Goal: Task Accomplishment & Management: Complete application form

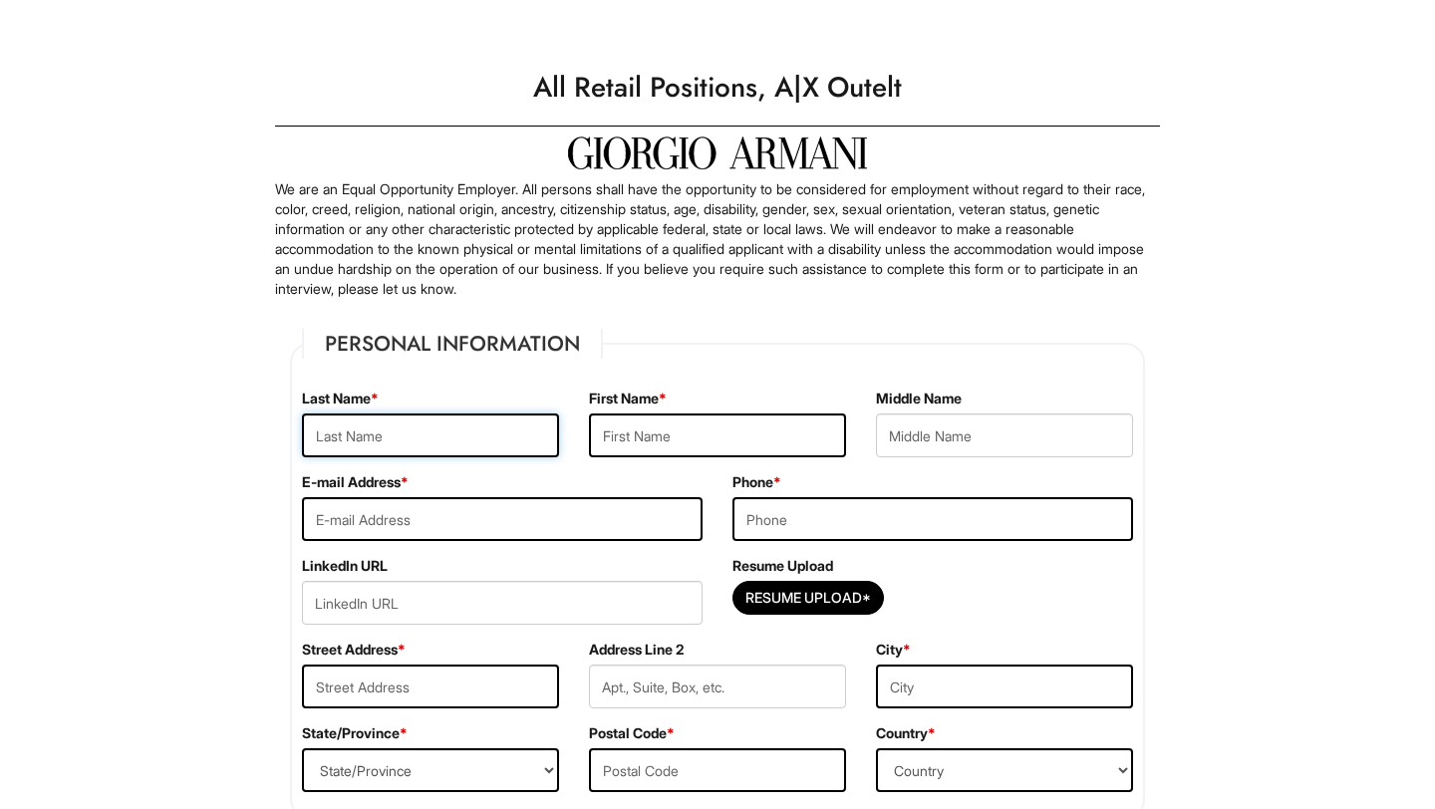
click at [468, 441] on input "text" at bounding box center [430, 435] width 257 height 44
type input "bazanac"
type input "[PERSON_NAME]"
type input "e"
type input "7202054556"
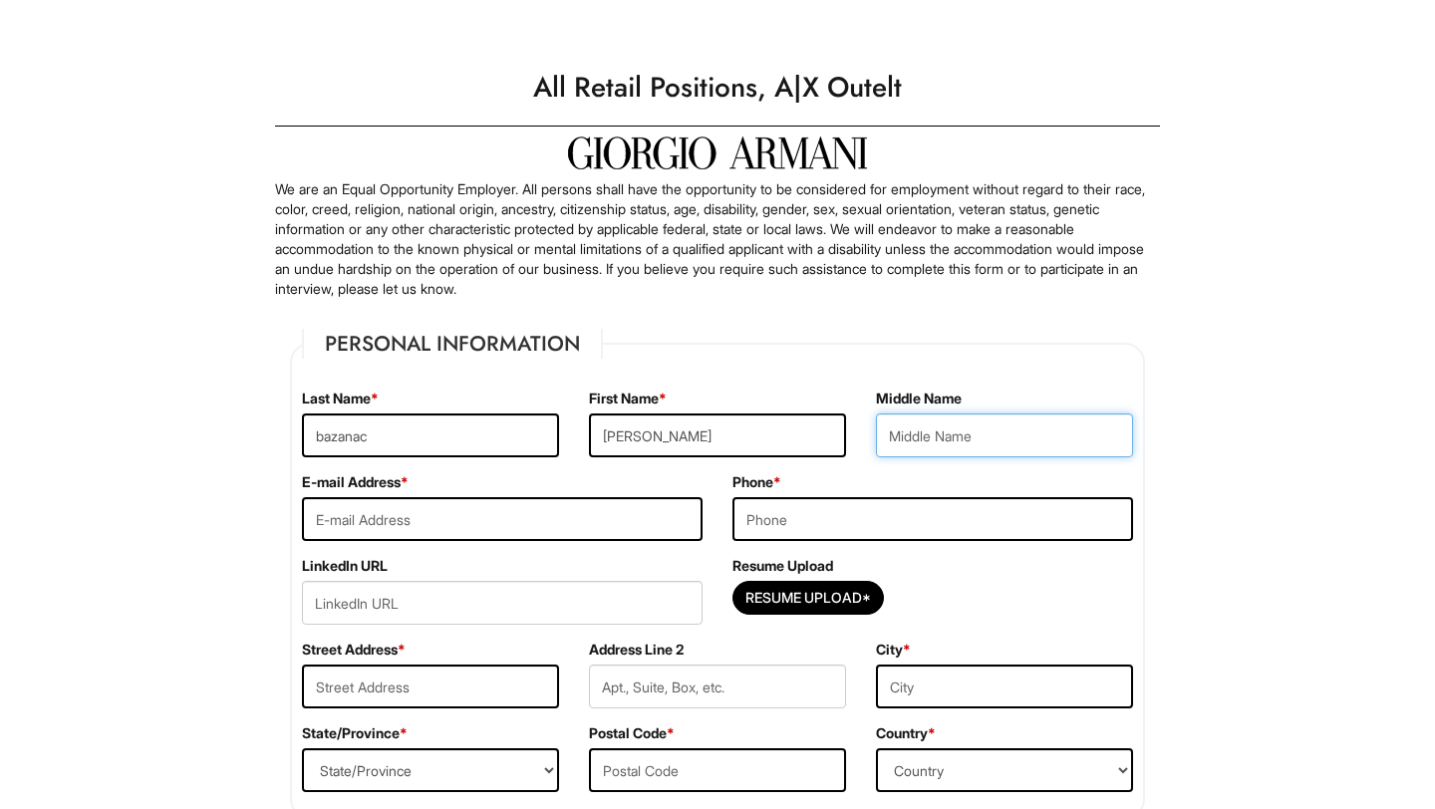
type input "[STREET_ADDRESS]"
type input "[PERSON_NAME]"
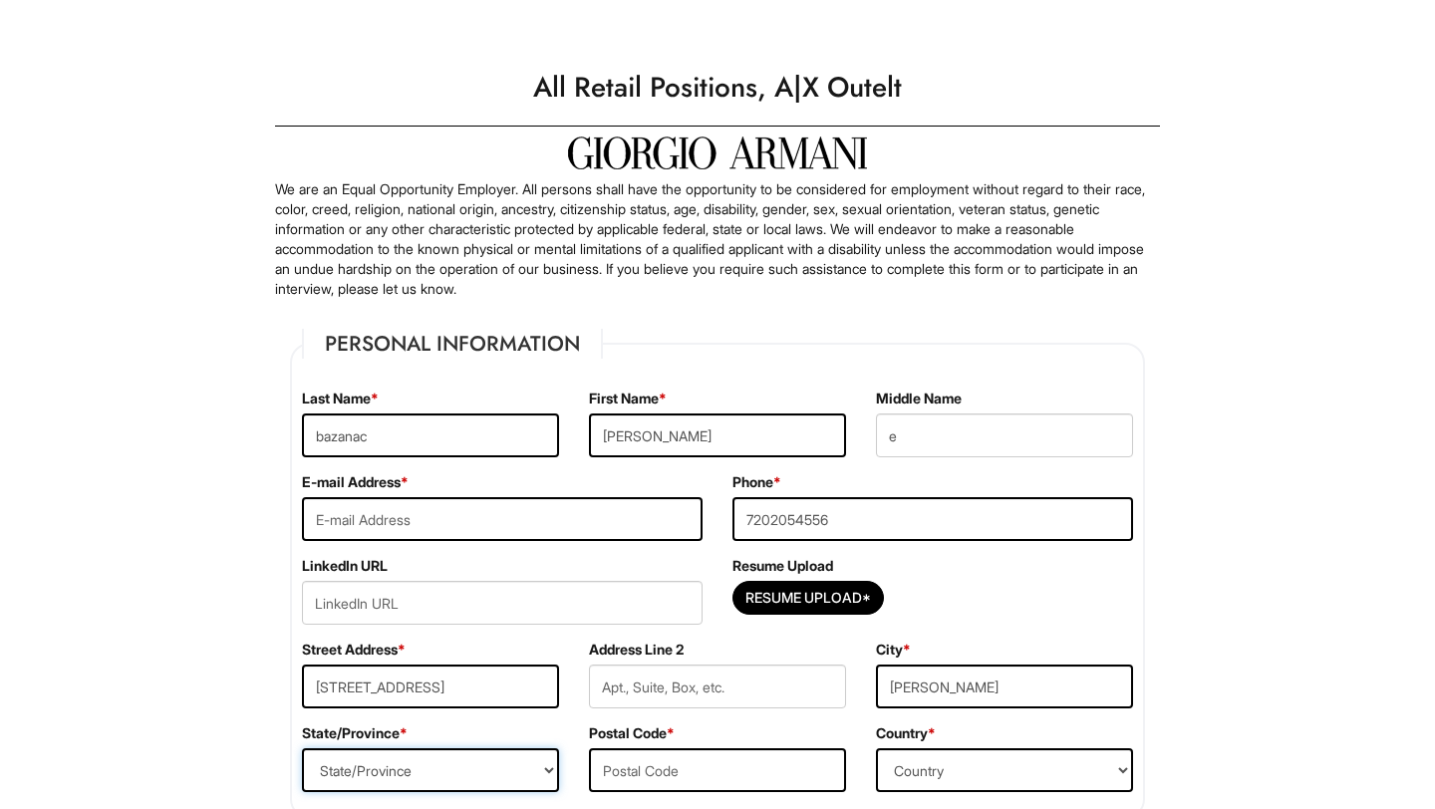
select select "CO"
type input "80134"
select select "[GEOGRAPHIC_DATA]"
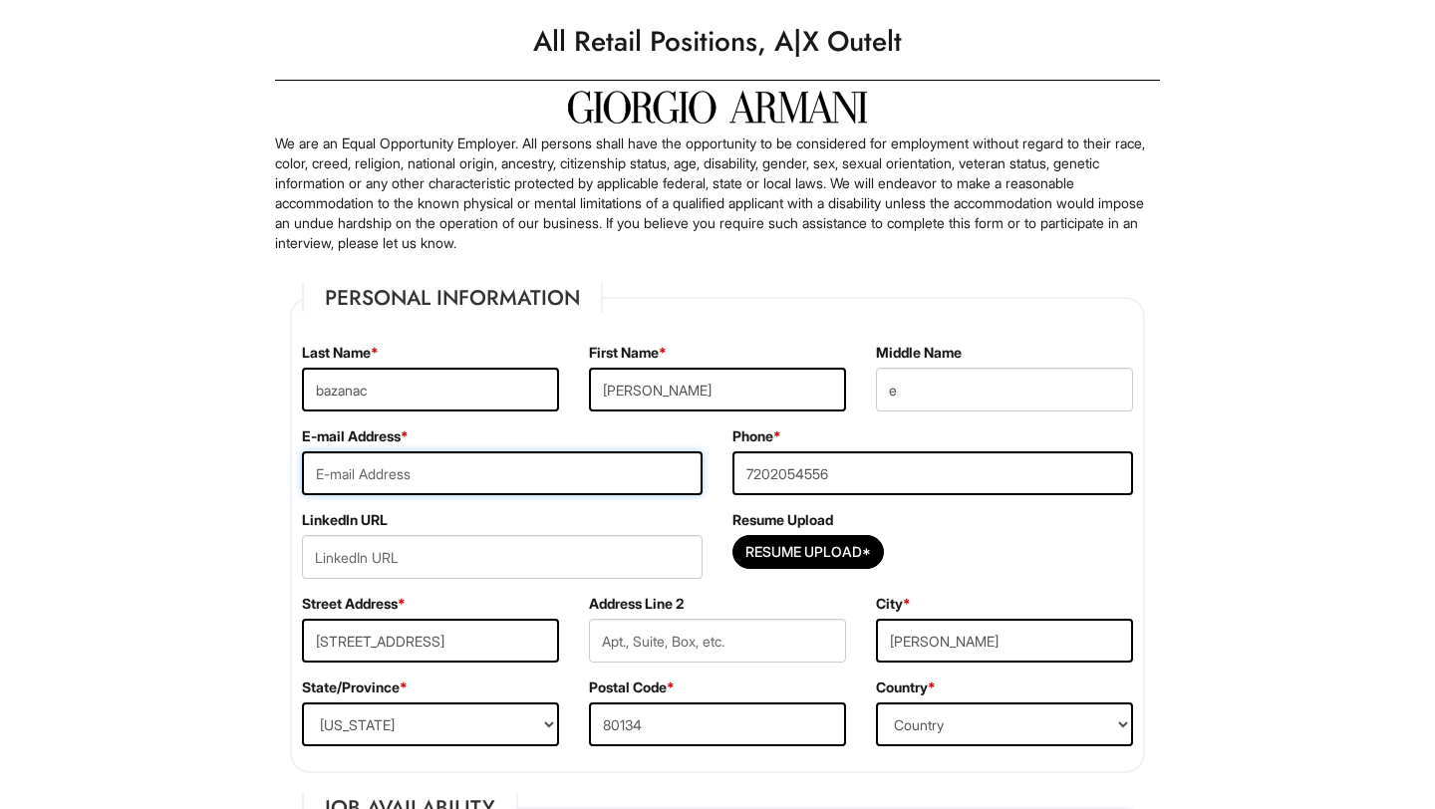
click at [610, 478] on input "email" at bounding box center [502, 473] width 401 height 44
type input "[EMAIL_ADDRESS][DOMAIN_NAME]"
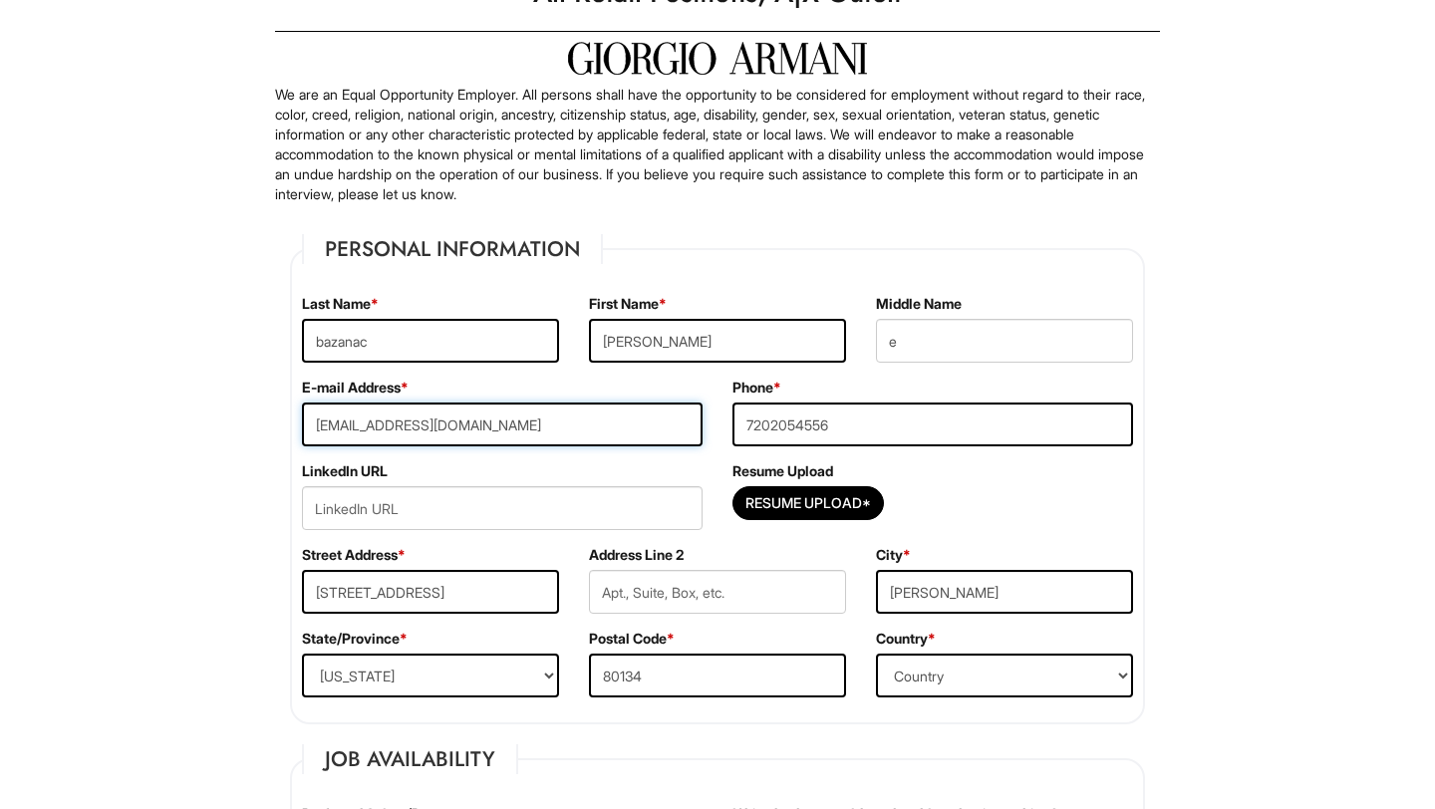
scroll to position [100, 0]
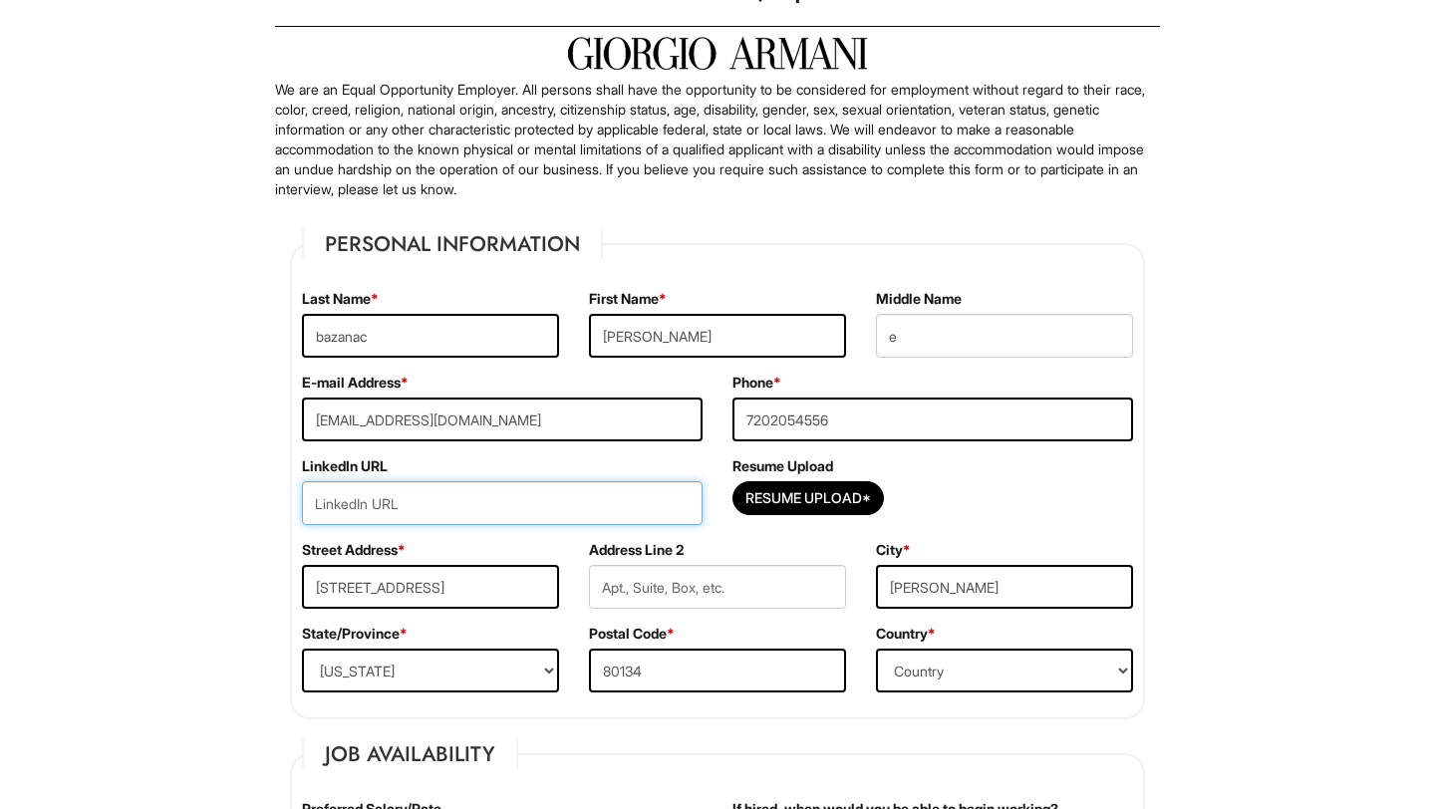
click at [452, 496] on input "url" at bounding box center [502, 503] width 401 height 44
paste input "[URL][DOMAIN_NAME]"
type input "[URL][DOMAIN_NAME]"
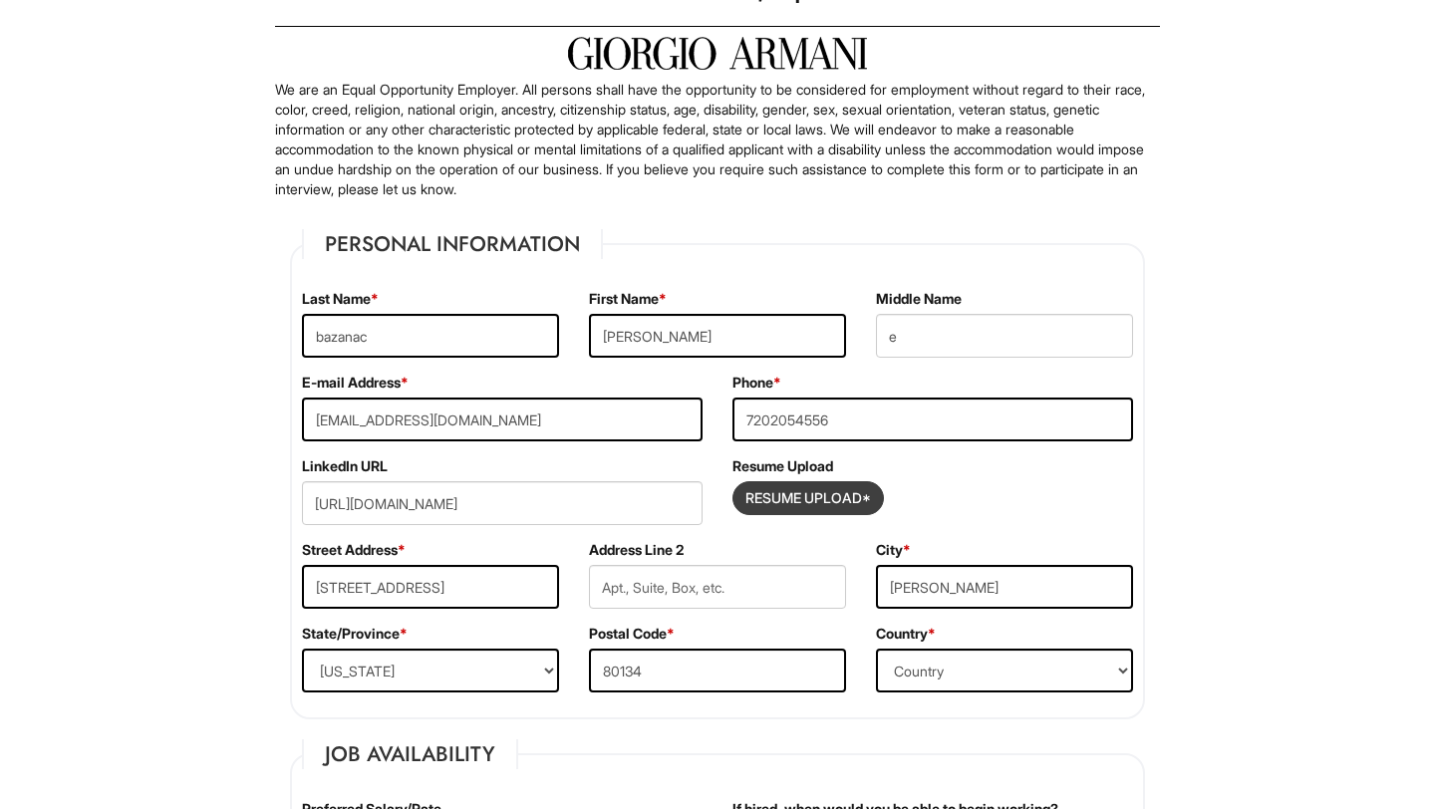
scroll to position [0, 0]
click at [812, 495] on input "Resume Upload*" at bounding box center [807, 498] width 149 height 32
type input "C:\fakepath\2025 Resume.pdf"
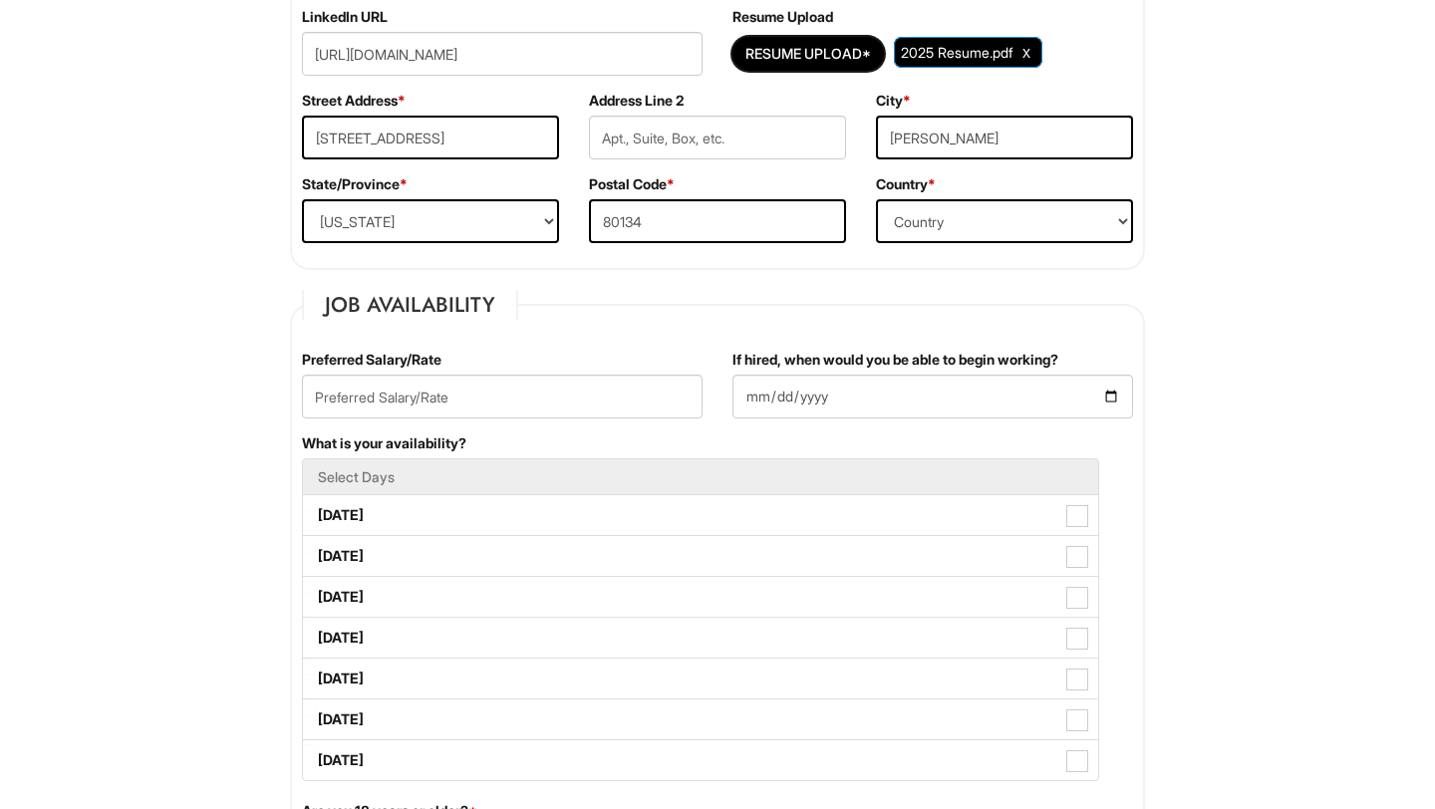
scroll to position [552, 0]
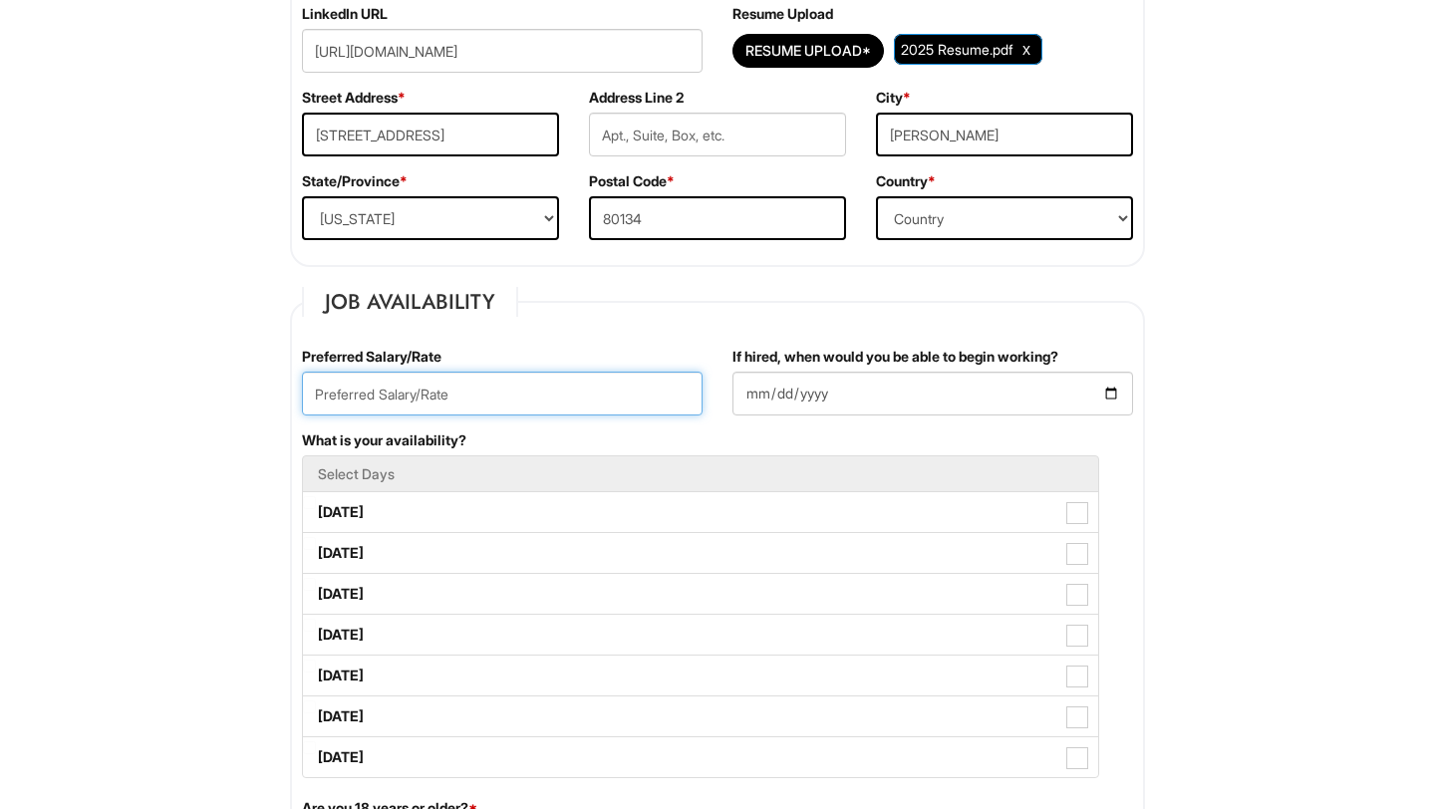
click at [599, 399] on input "text" at bounding box center [502, 394] width 401 height 44
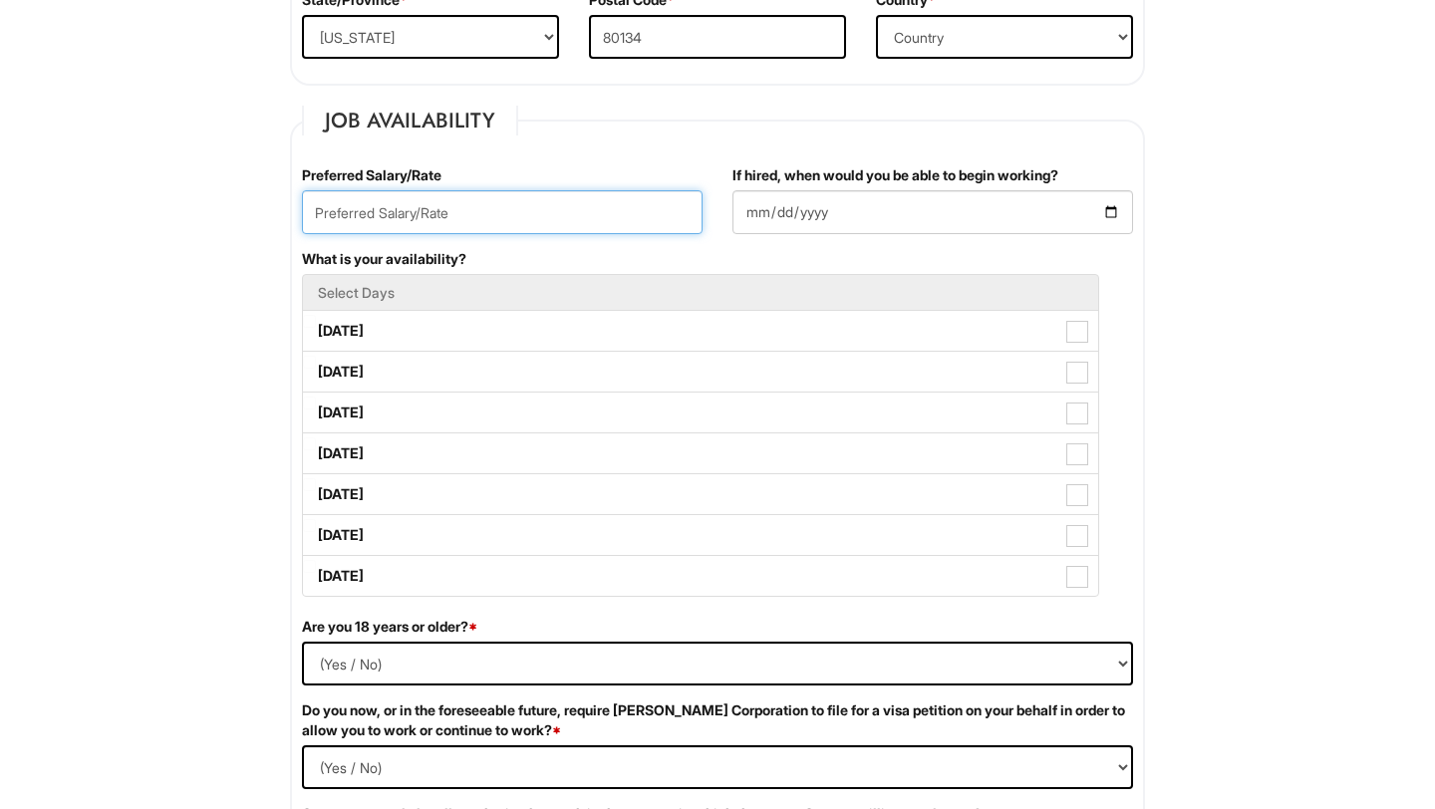
scroll to position [735, 0]
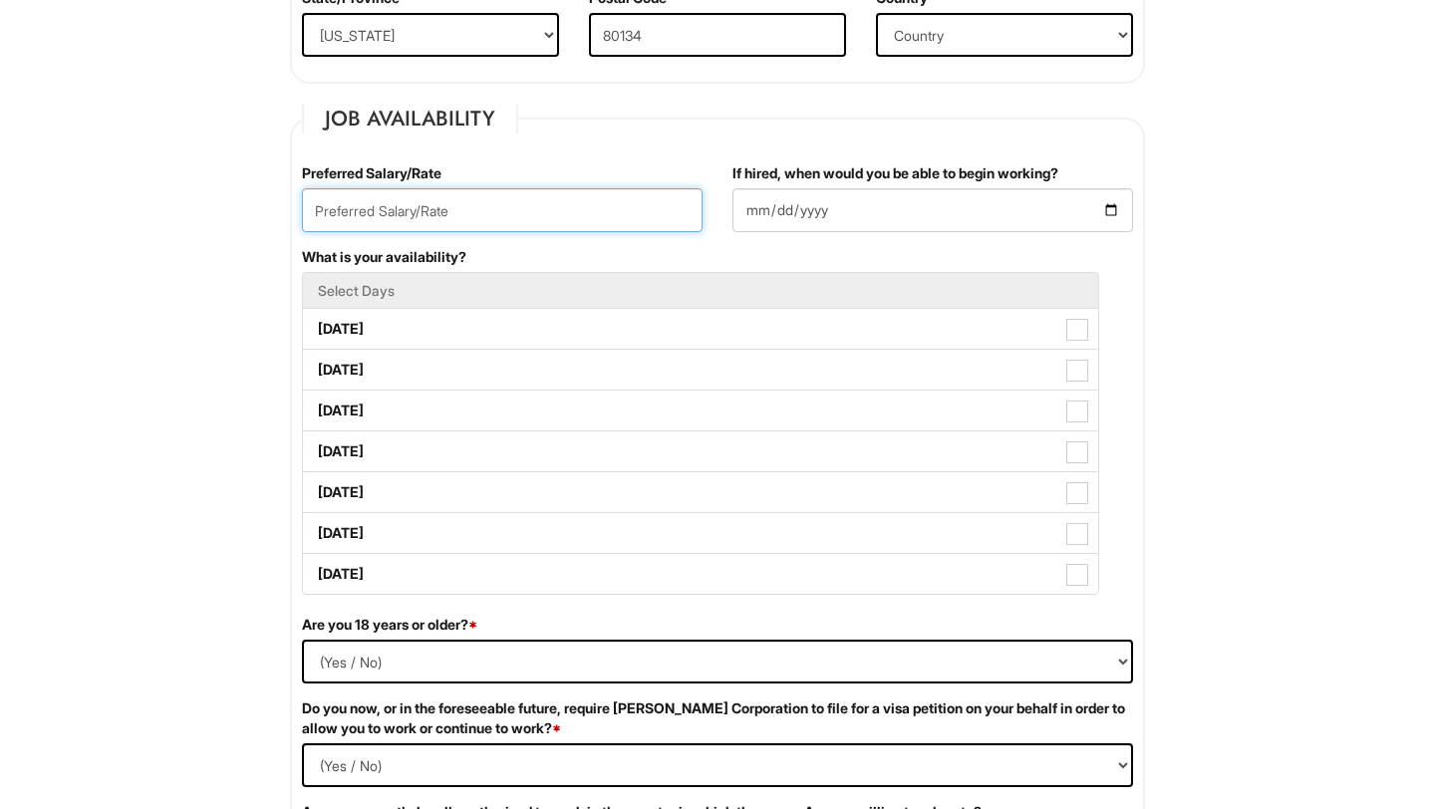
click at [483, 208] on input "text" at bounding box center [502, 210] width 401 height 44
click at [461, 215] on input "text" at bounding box center [502, 210] width 401 height 44
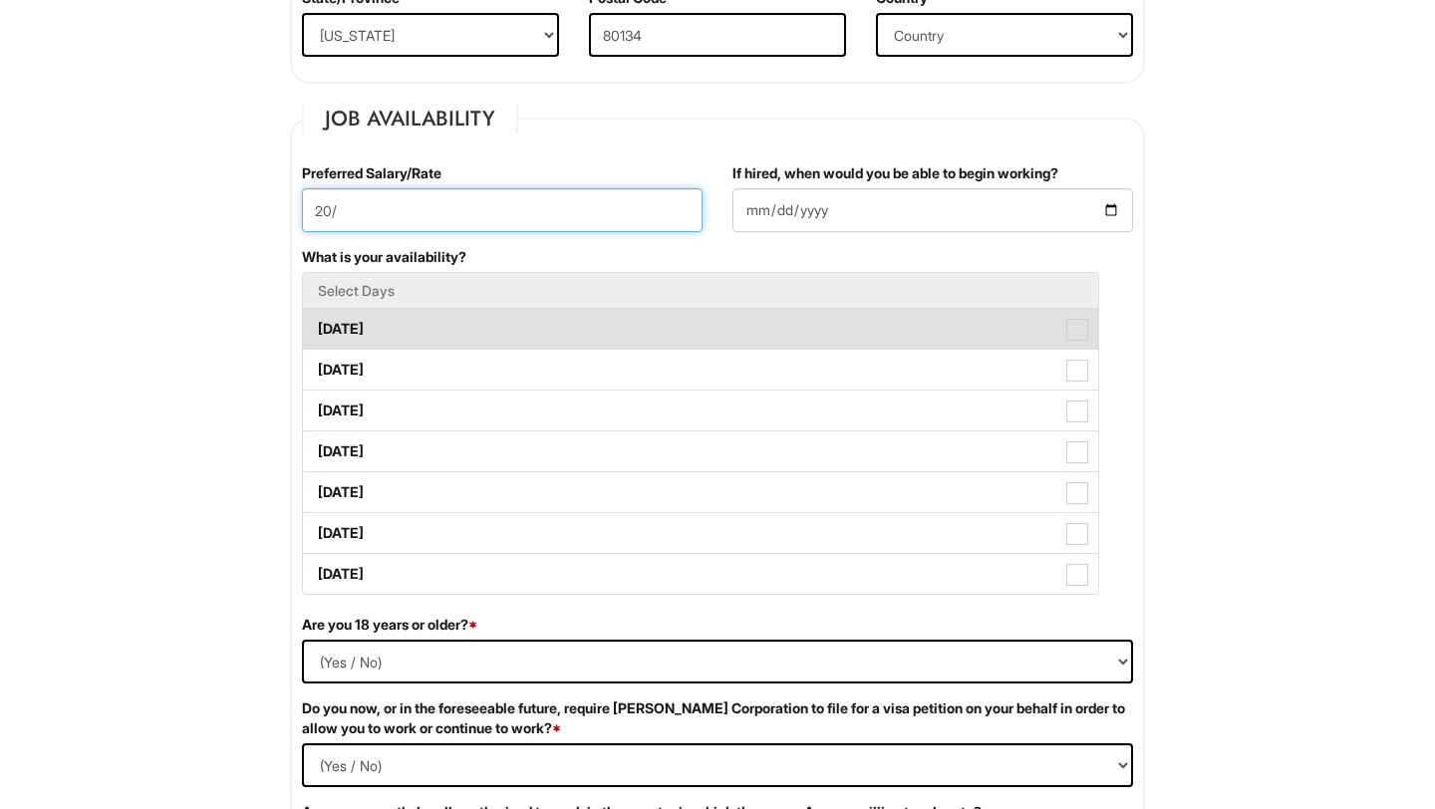
type input "20/"
click at [346, 327] on label "[DATE]" at bounding box center [700, 329] width 795 height 40
click at [316, 326] on Available_Monday "[DATE]" at bounding box center [309, 319] width 13 height 13
checkbox Available_Monday "true"
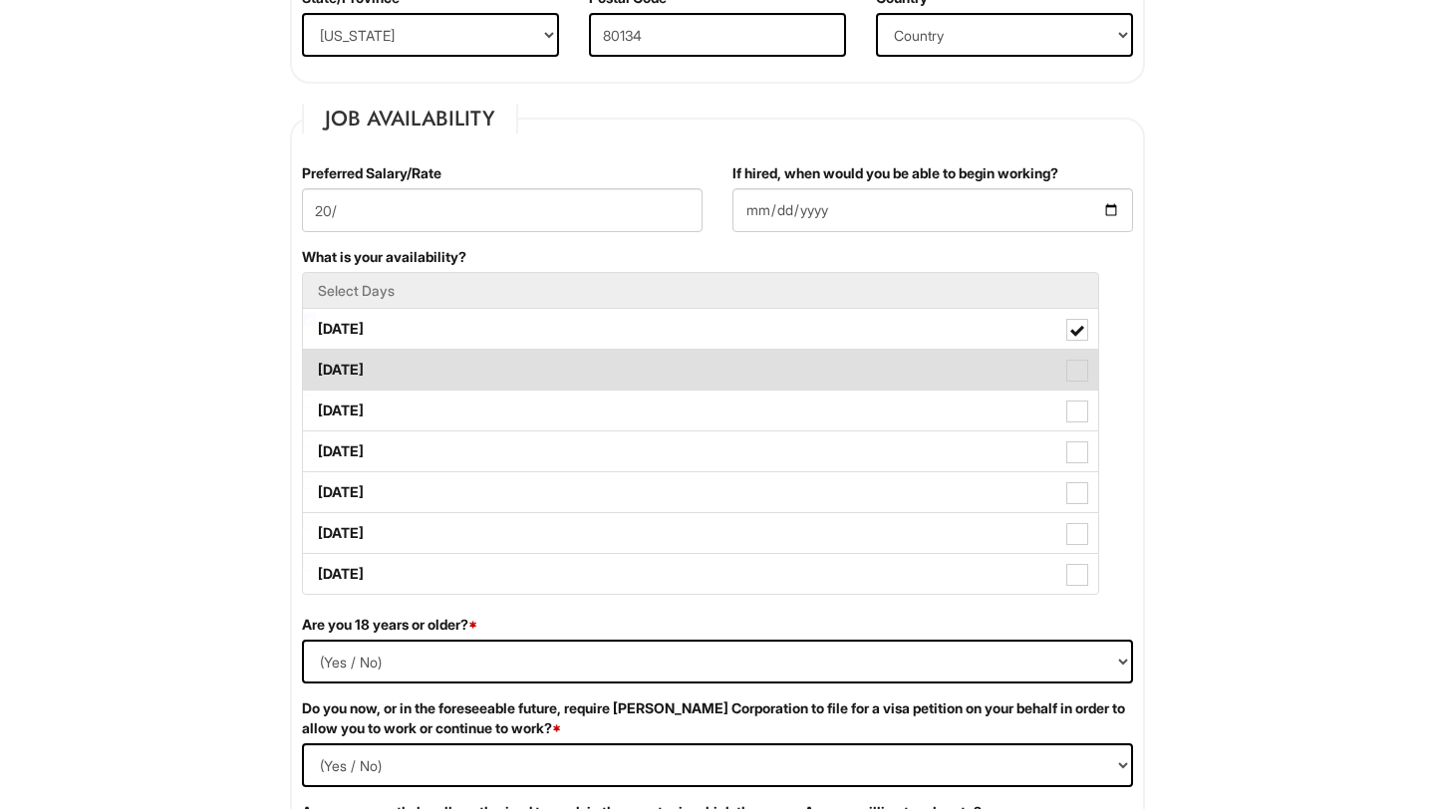
click at [358, 367] on label "[DATE]" at bounding box center [700, 370] width 795 height 40
click at [316, 367] on Available_Tuesday "[DATE]" at bounding box center [309, 360] width 13 height 13
checkbox Available_Tuesday "true"
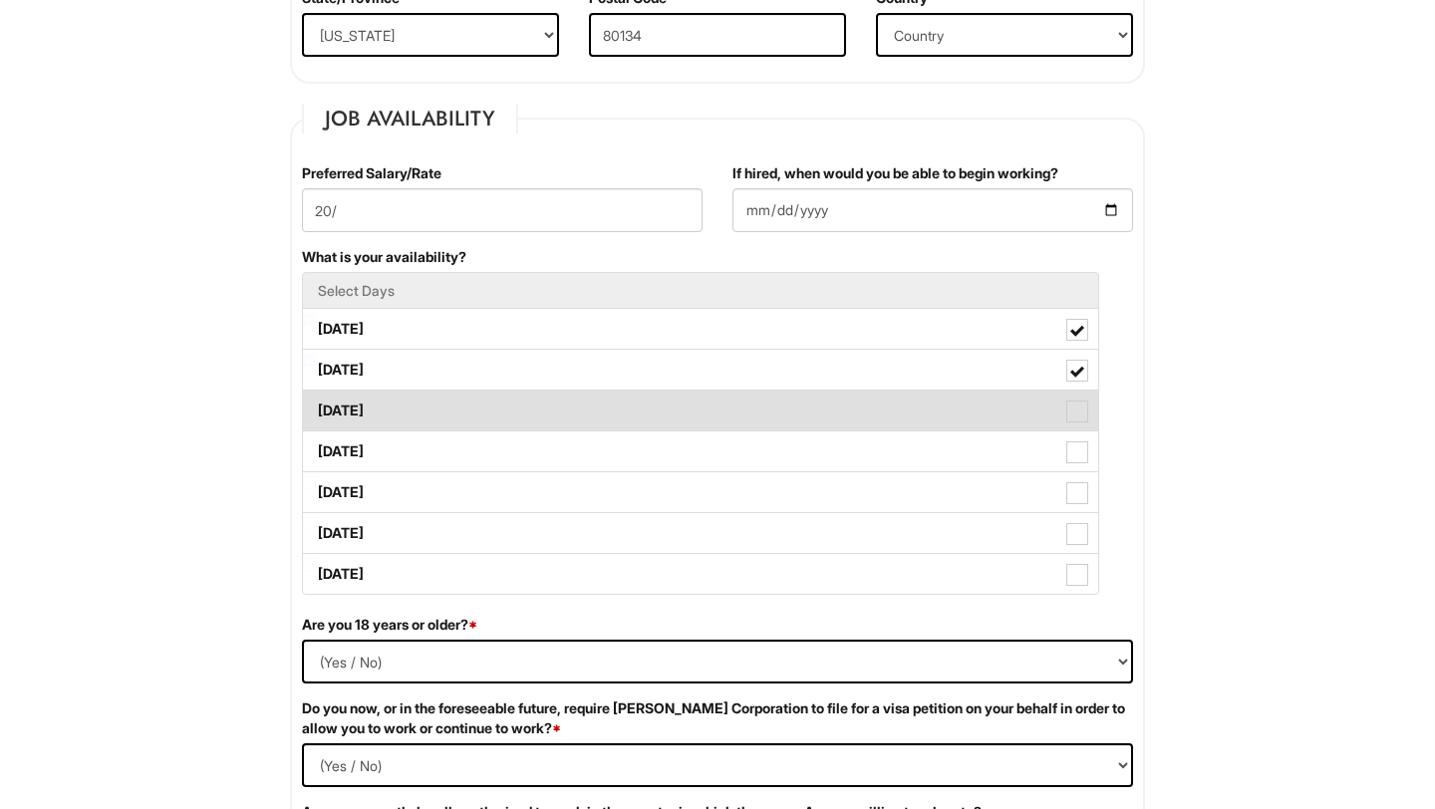
click at [363, 399] on label "[DATE]" at bounding box center [700, 411] width 795 height 40
click at [316, 399] on Available_Wednesday "[DATE]" at bounding box center [309, 401] width 13 height 13
checkbox Available_Wednesday "true"
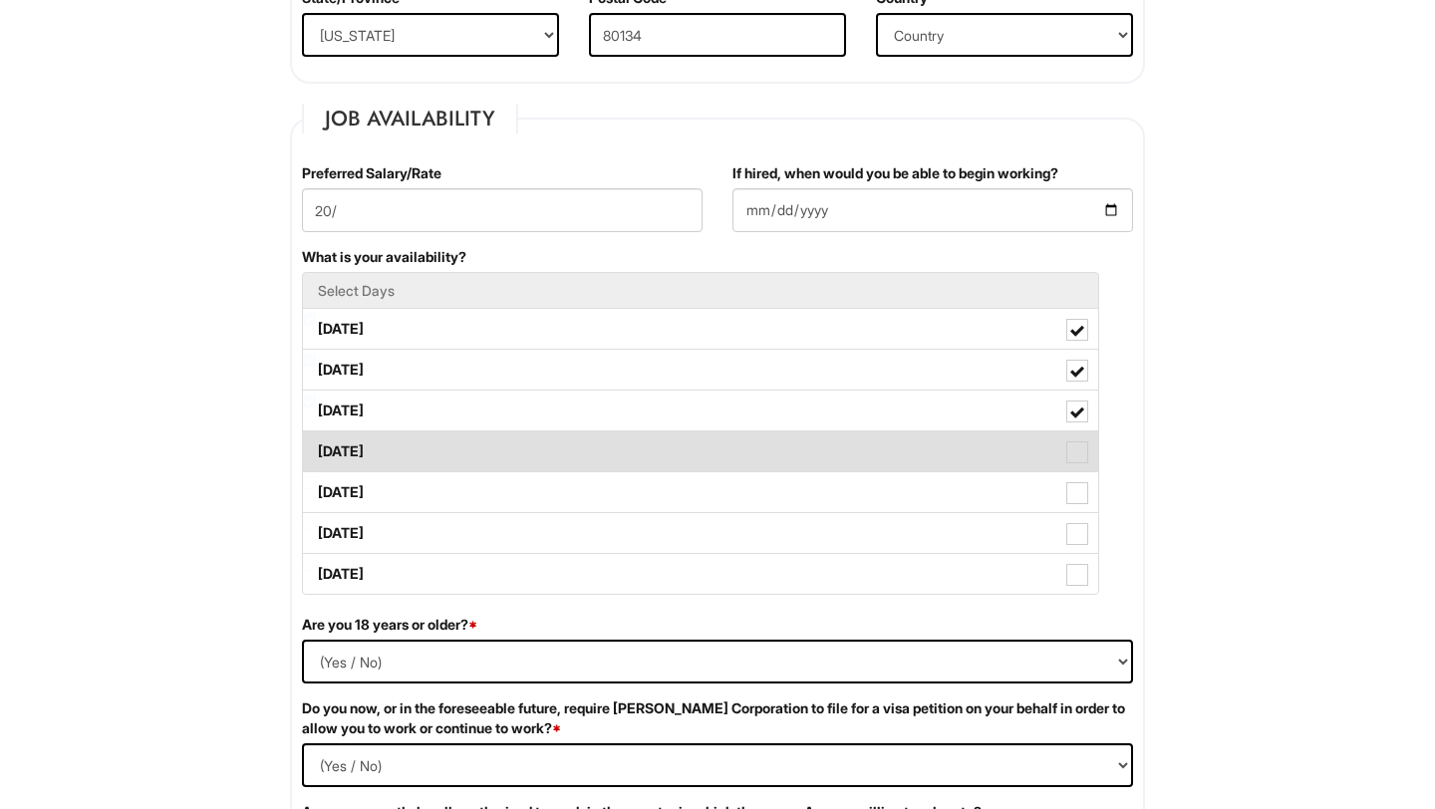
click at [367, 447] on label "[DATE]" at bounding box center [700, 451] width 795 height 40
click at [316, 447] on Available_Thursday "[DATE]" at bounding box center [309, 441] width 13 height 13
checkbox Available_Thursday "true"
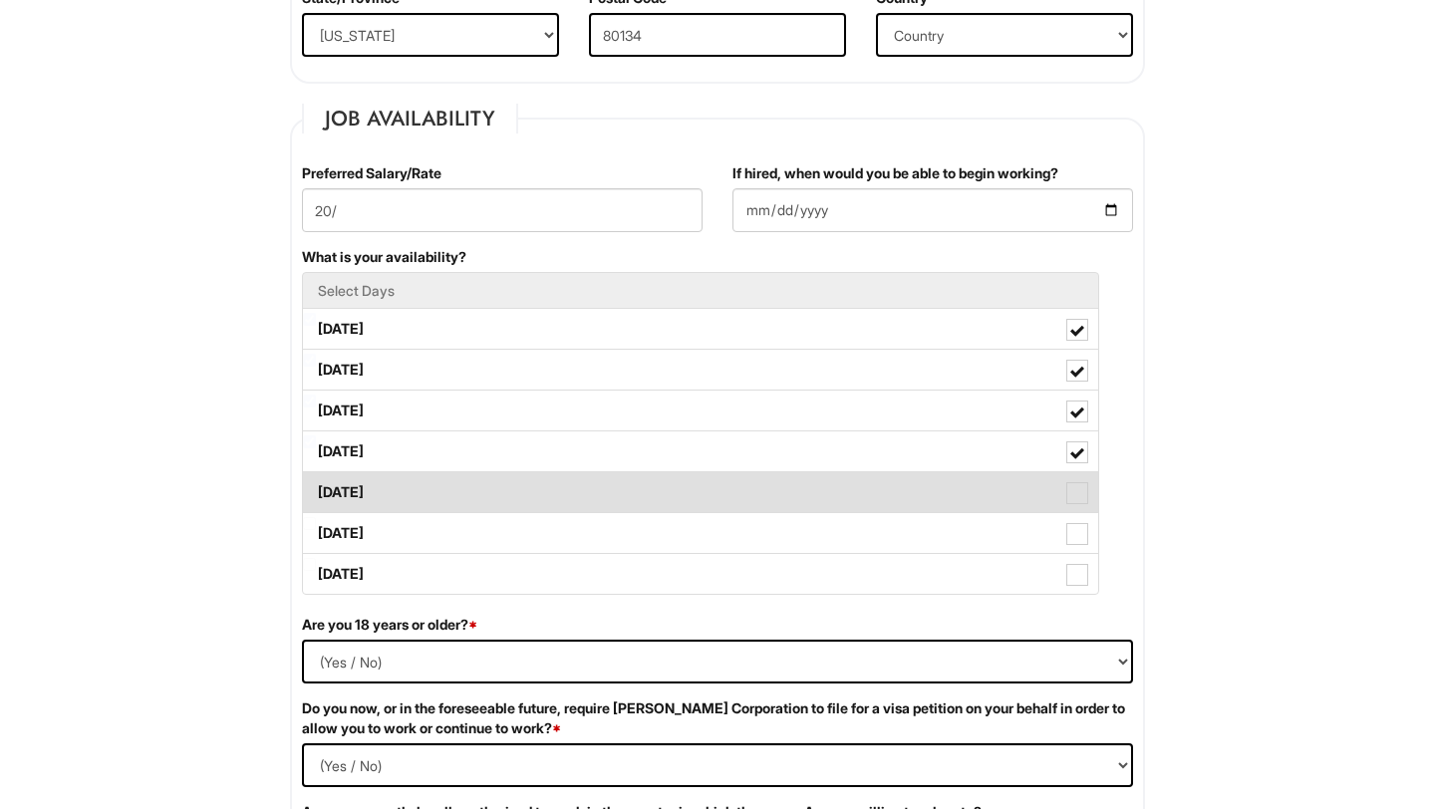
click at [370, 492] on label "[DATE]" at bounding box center [700, 492] width 795 height 40
click at [316, 489] on Available_Friday "[DATE]" at bounding box center [309, 482] width 13 height 13
checkbox Available_Friday "true"
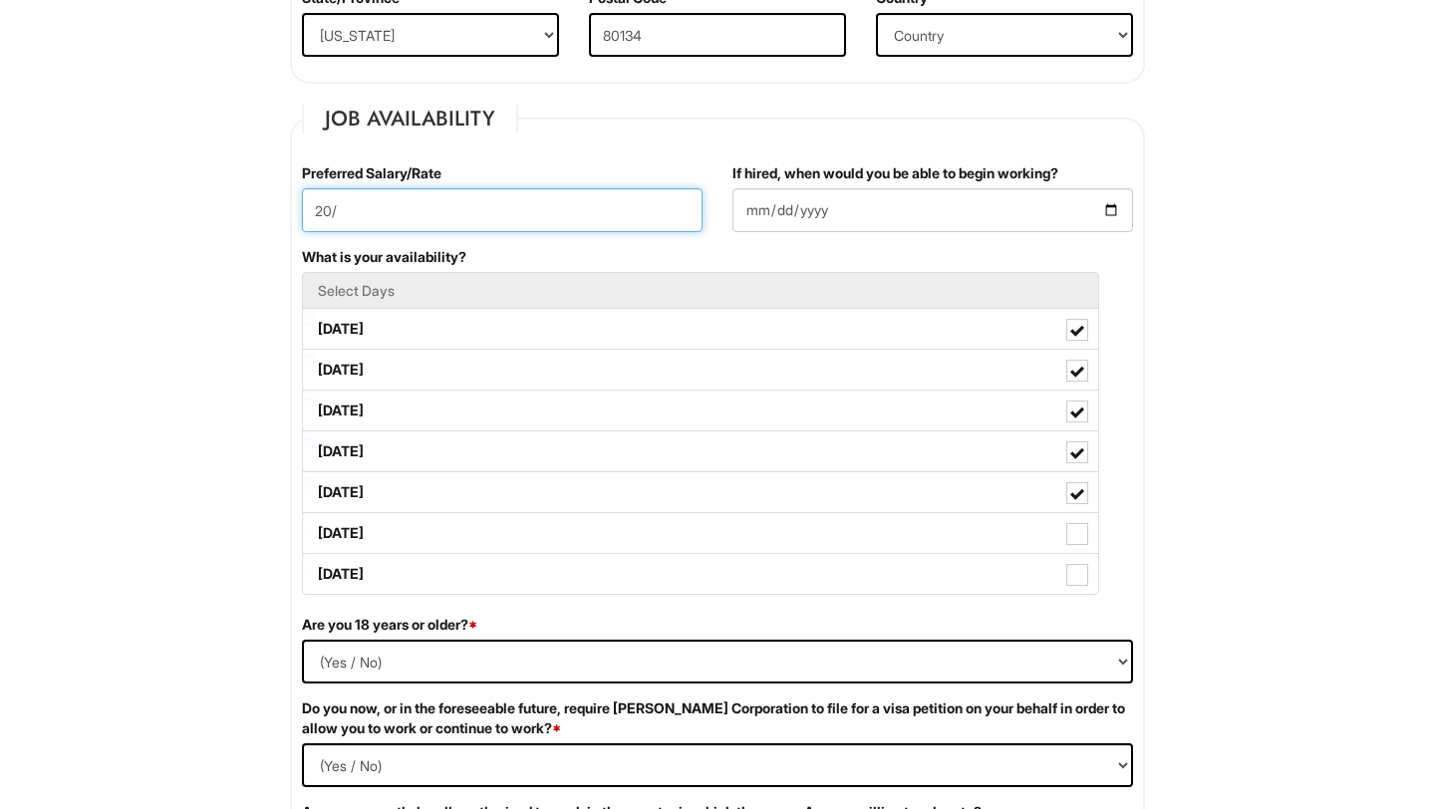
click at [479, 209] on input "20/" at bounding box center [502, 210] width 401 height 44
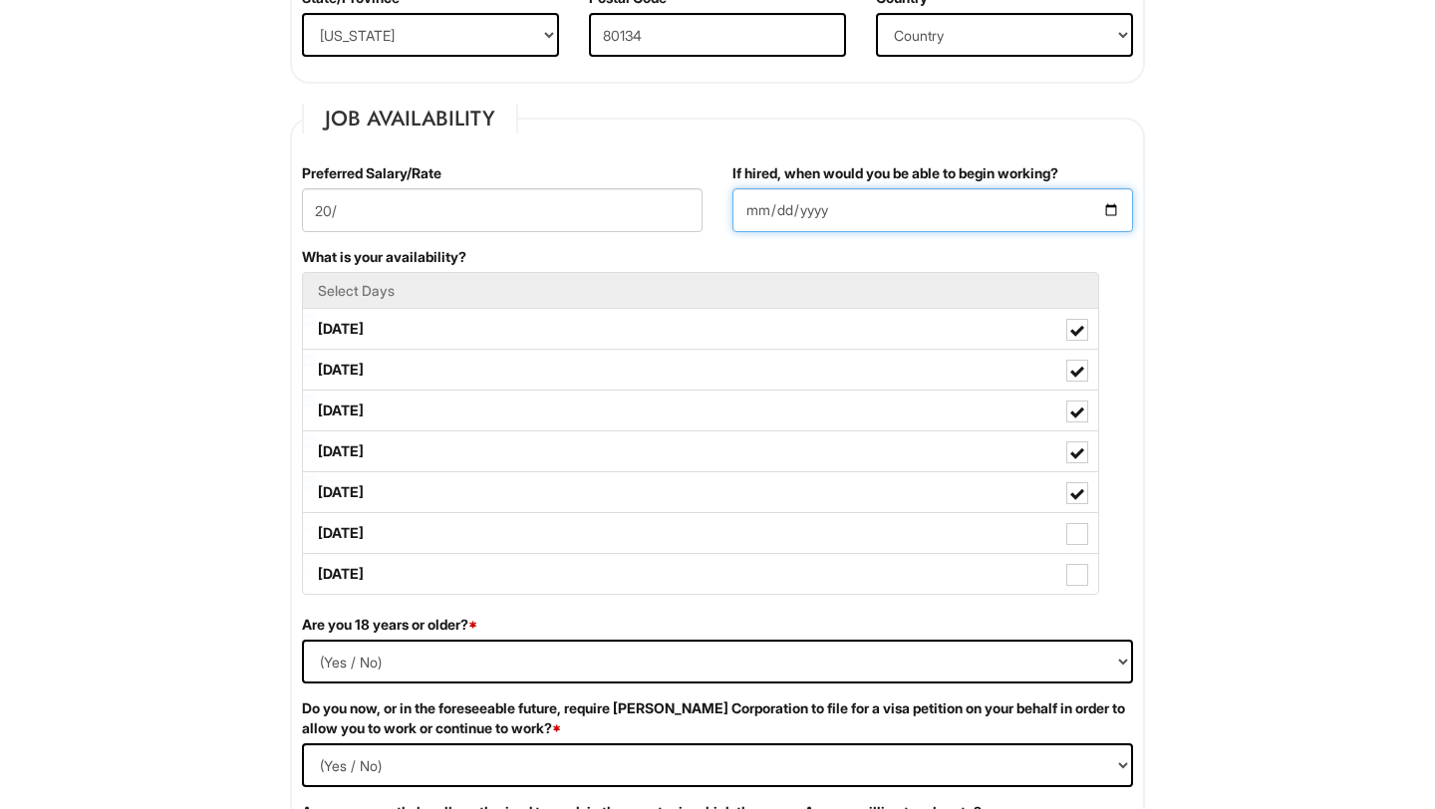
click at [861, 202] on input "If hired, when would you be able to begin working?" at bounding box center [932, 210] width 401 height 44
click at [1111, 202] on input "If hired, when would you be able to begin working?" at bounding box center [932, 210] width 401 height 44
type input "[DATE]"
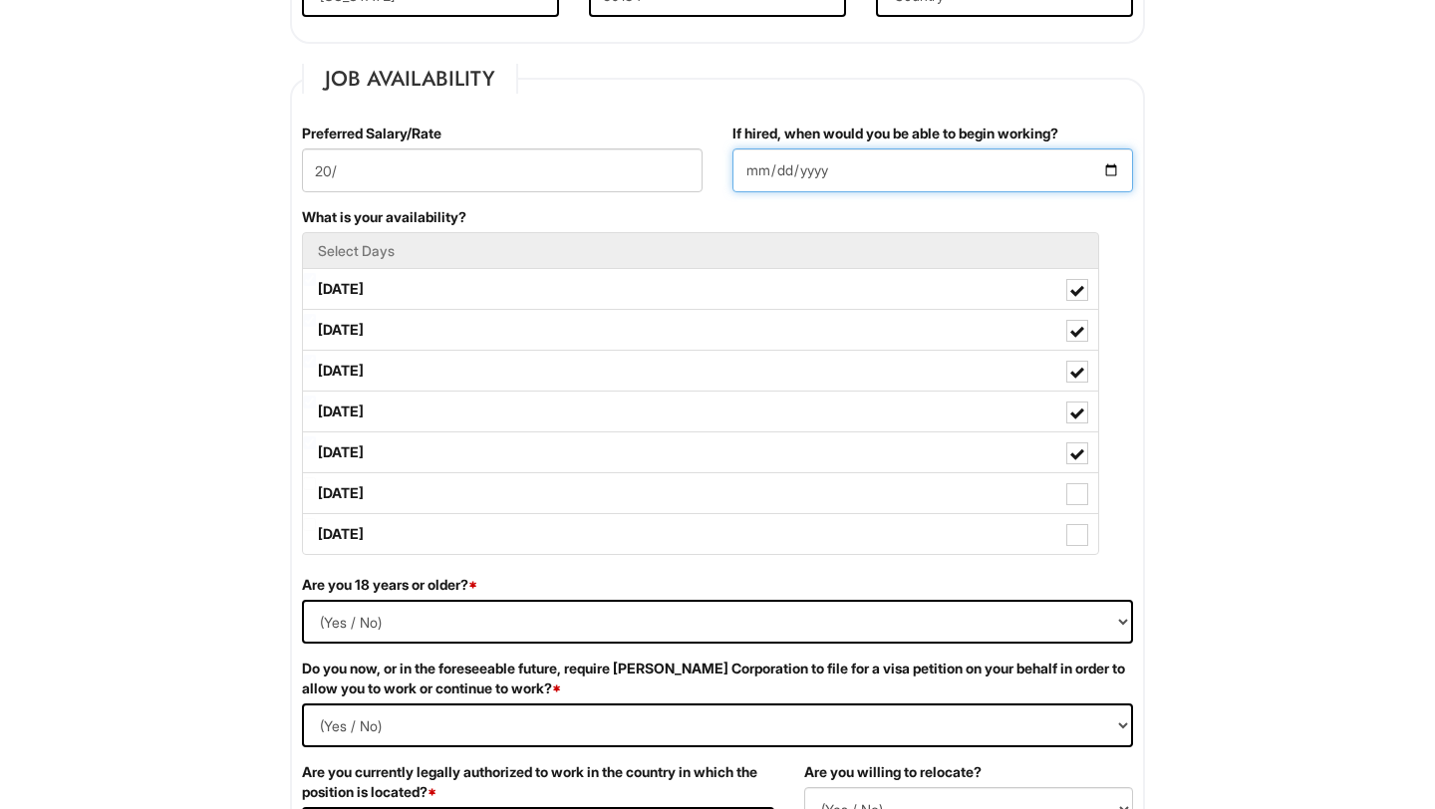
scroll to position [766, 0]
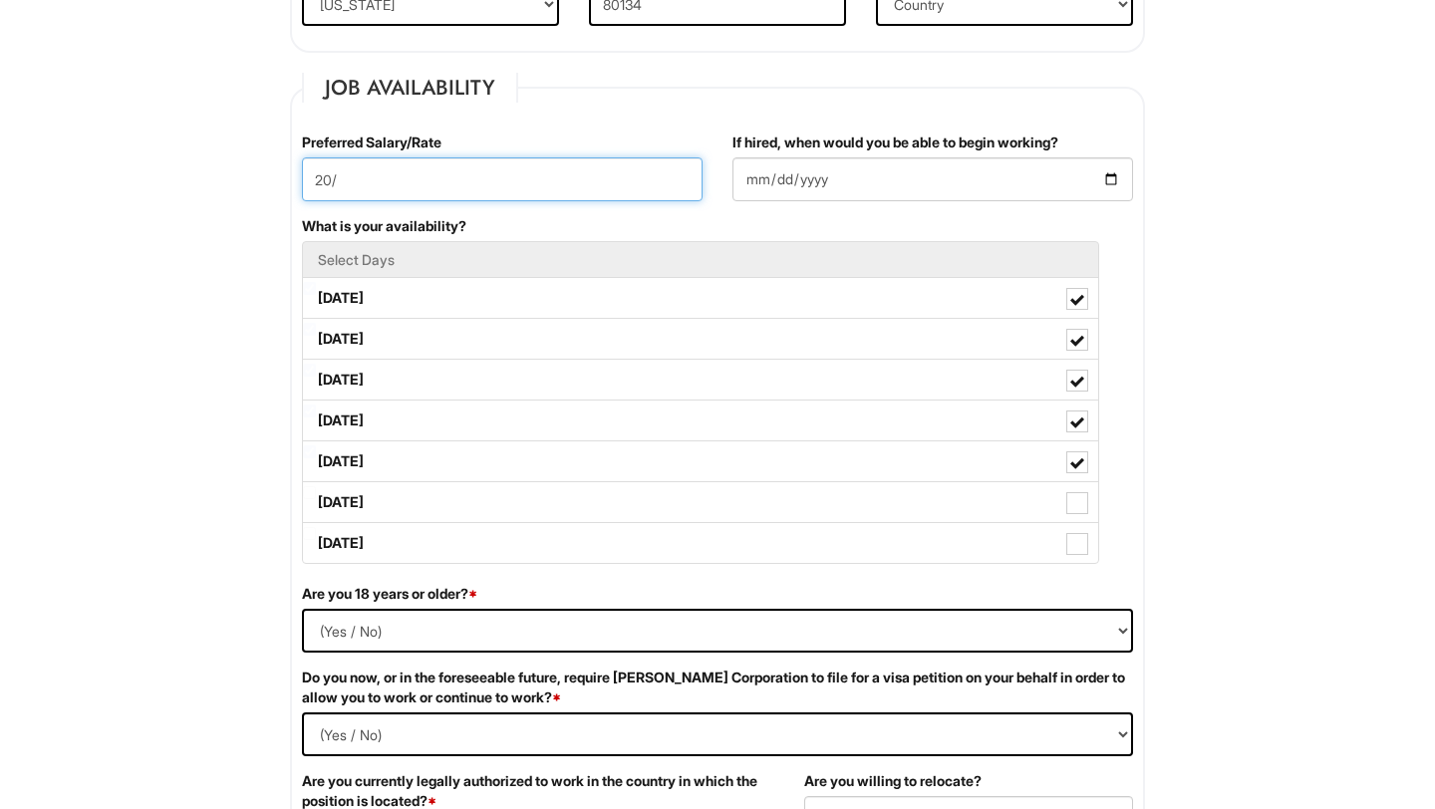
click at [494, 168] on input "20/" at bounding box center [502, 179] width 401 height 44
click at [487, 190] on input "20/" at bounding box center [502, 179] width 401 height 44
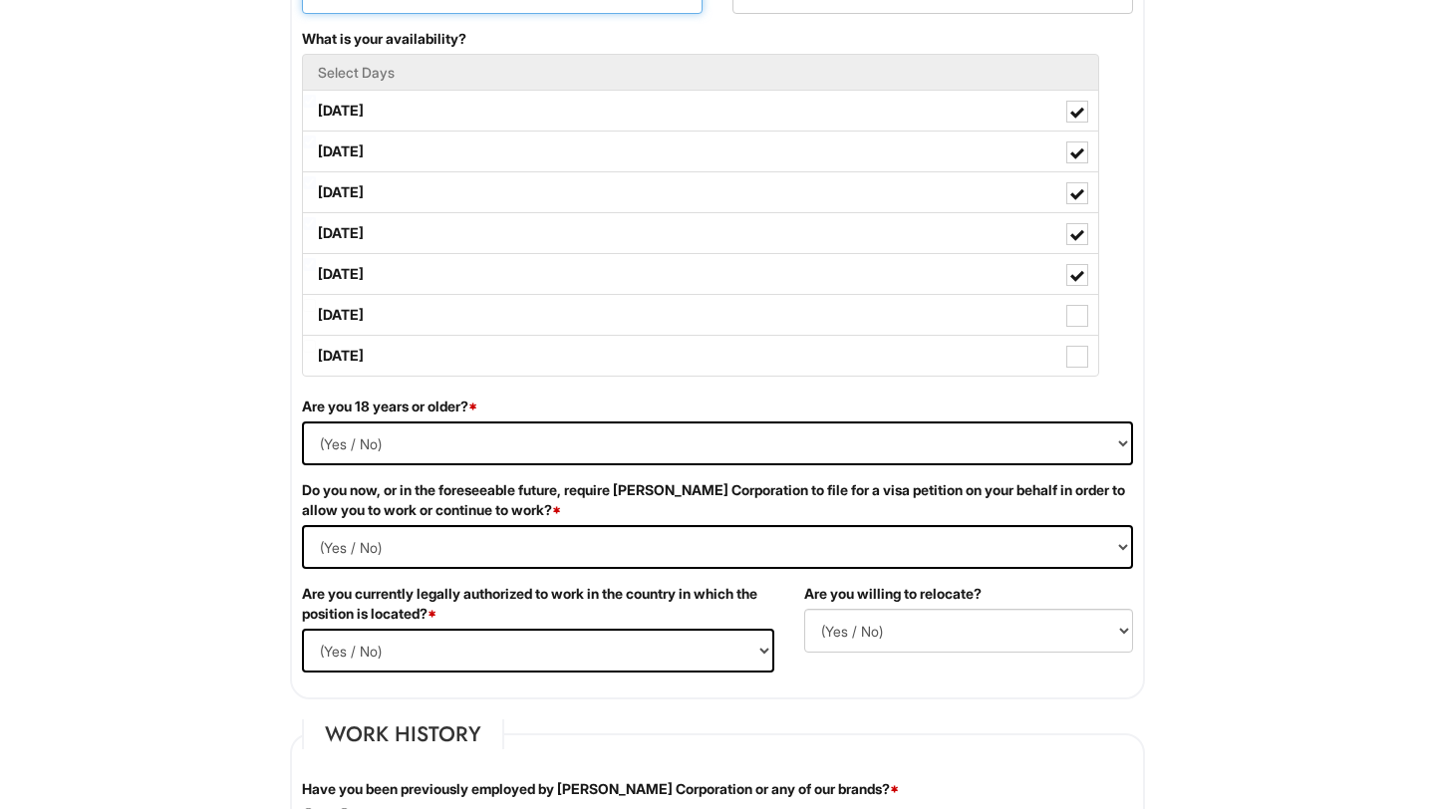
scroll to position [967, 0]
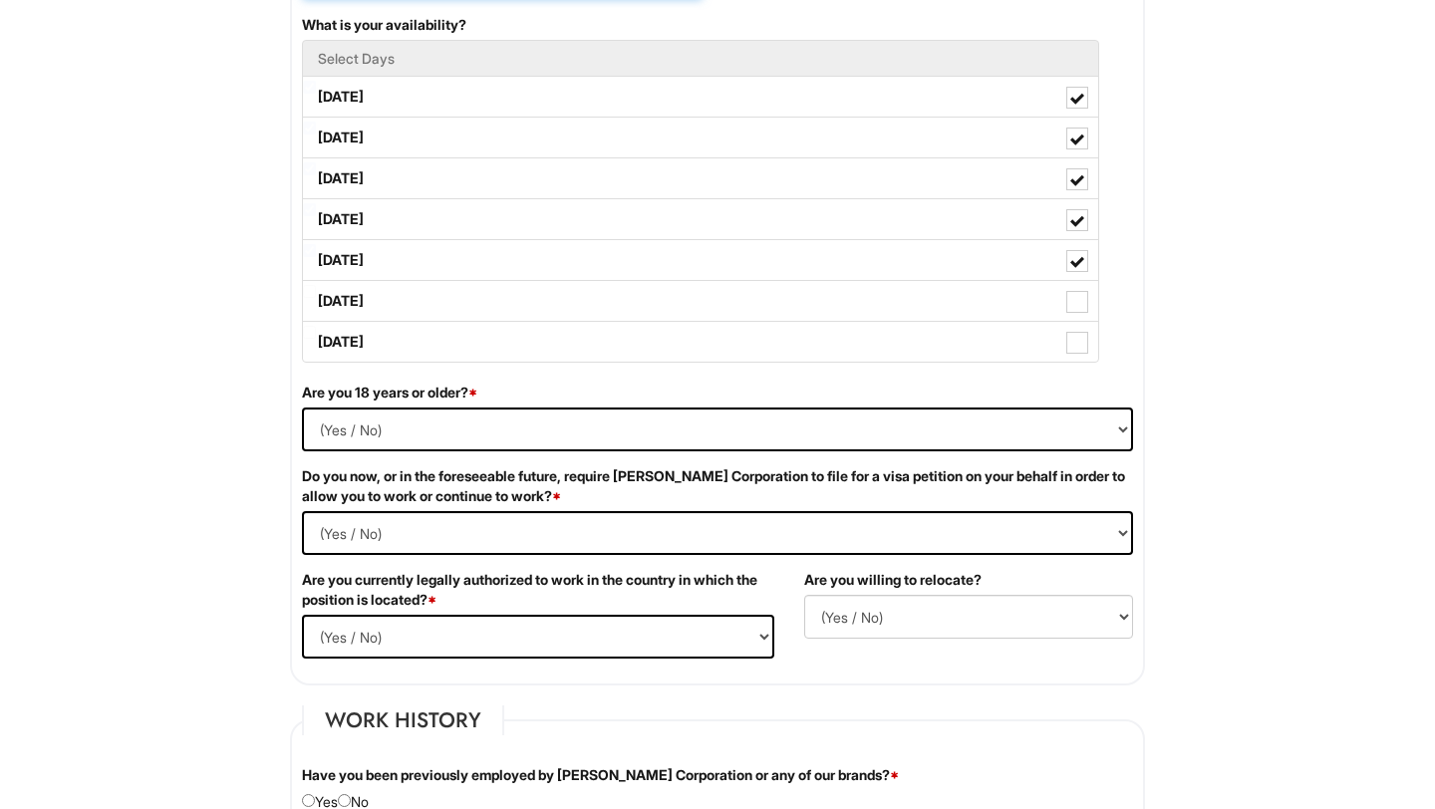
type input "20/hour"
click at [577, 422] on select "(Yes / No) Yes No" at bounding box center [717, 430] width 831 height 44
select select "Yes"
click at [534, 531] on Required "(Yes / No) Yes No" at bounding box center [717, 533] width 831 height 44
select Required "No"
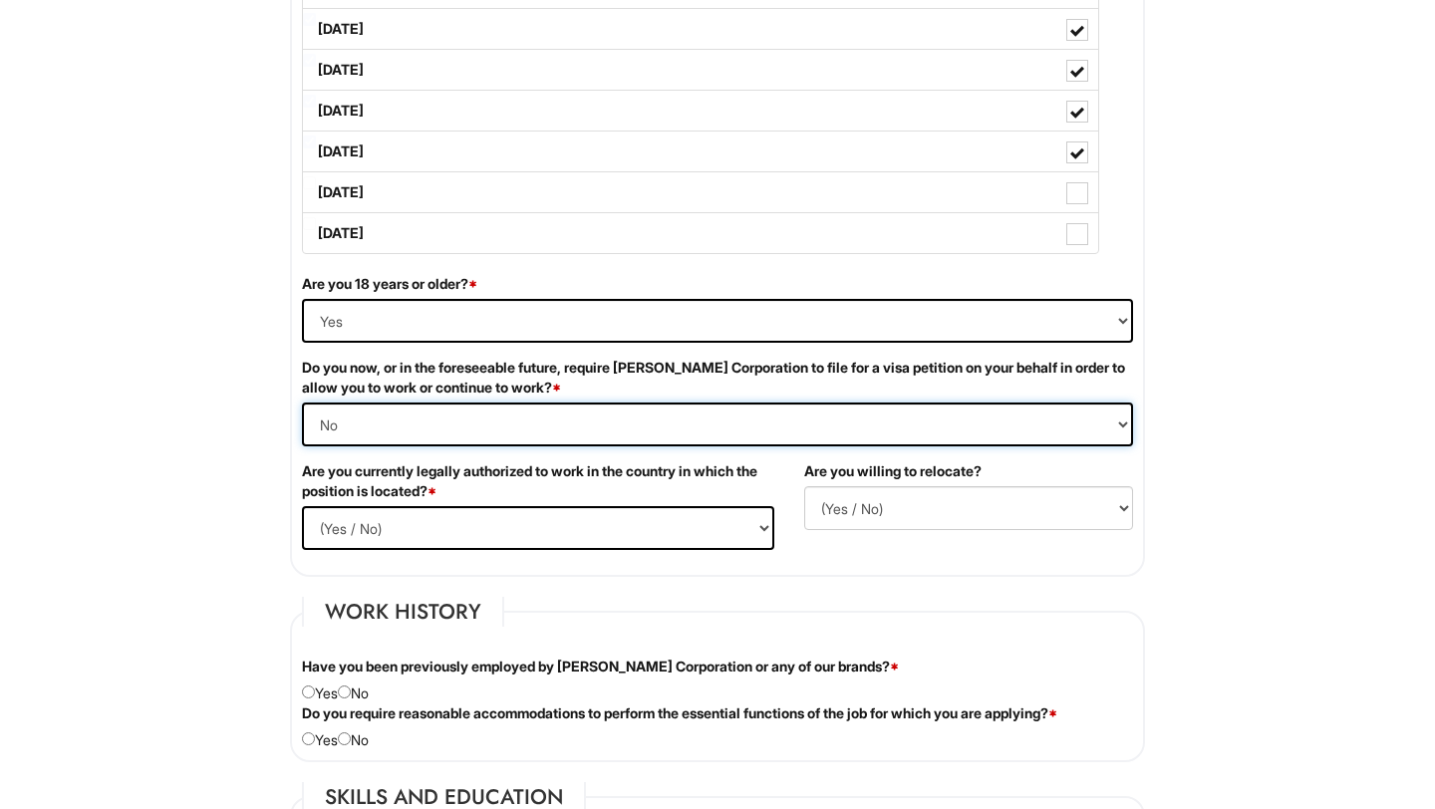
scroll to position [1077, 0]
click at [506, 529] on select "(Yes / No) Yes No" at bounding box center [538, 527] width 472 height 44
select select "Yes"
click at [914, 511] on select "(Yes / No) No Yes" at bounding box center [968, 507] width 329 height 44
select select "Y"
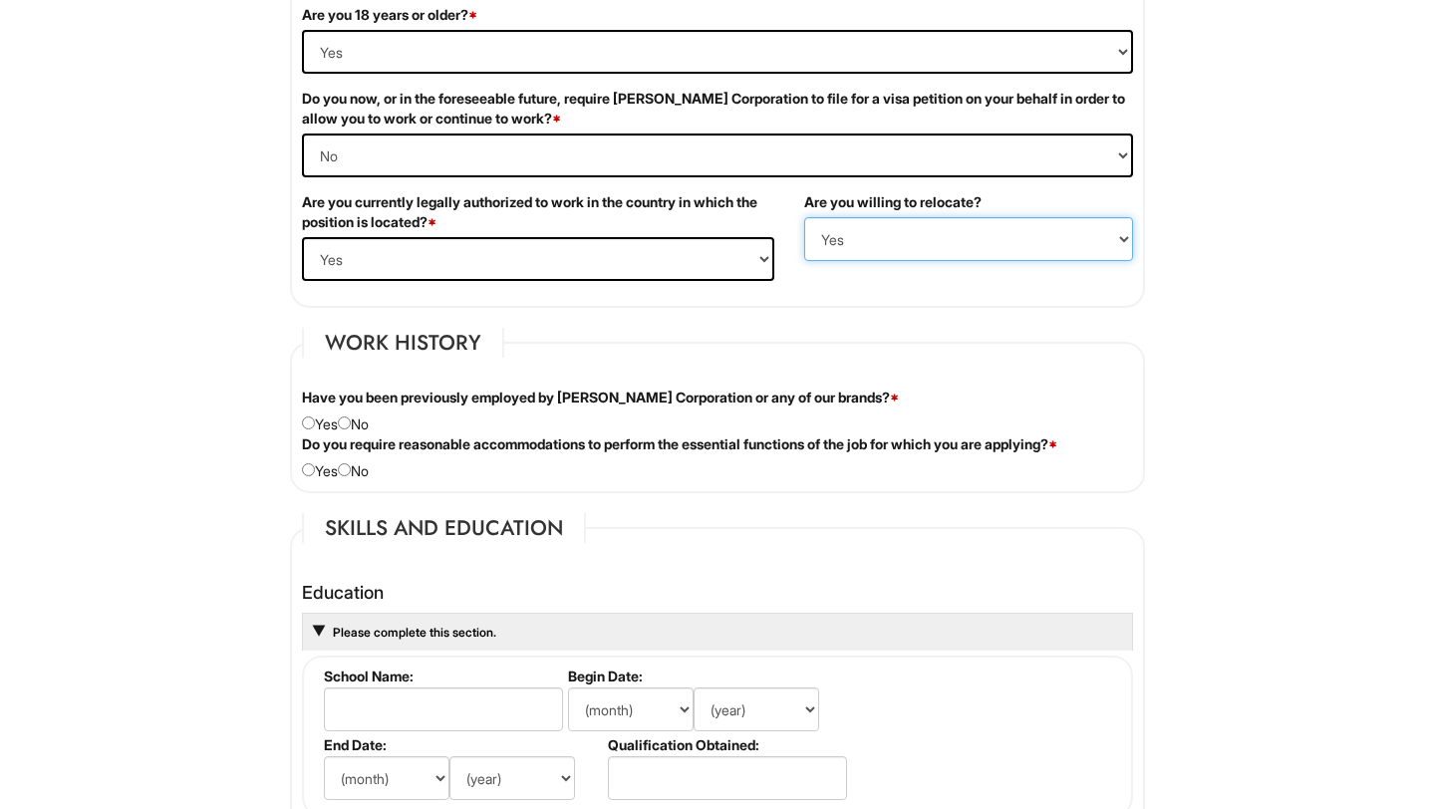
scroll to position [1346, 0]
click at [351, 415] on input "radio" at bounding box center [344, 421] width 13 height 13
radio input "true"
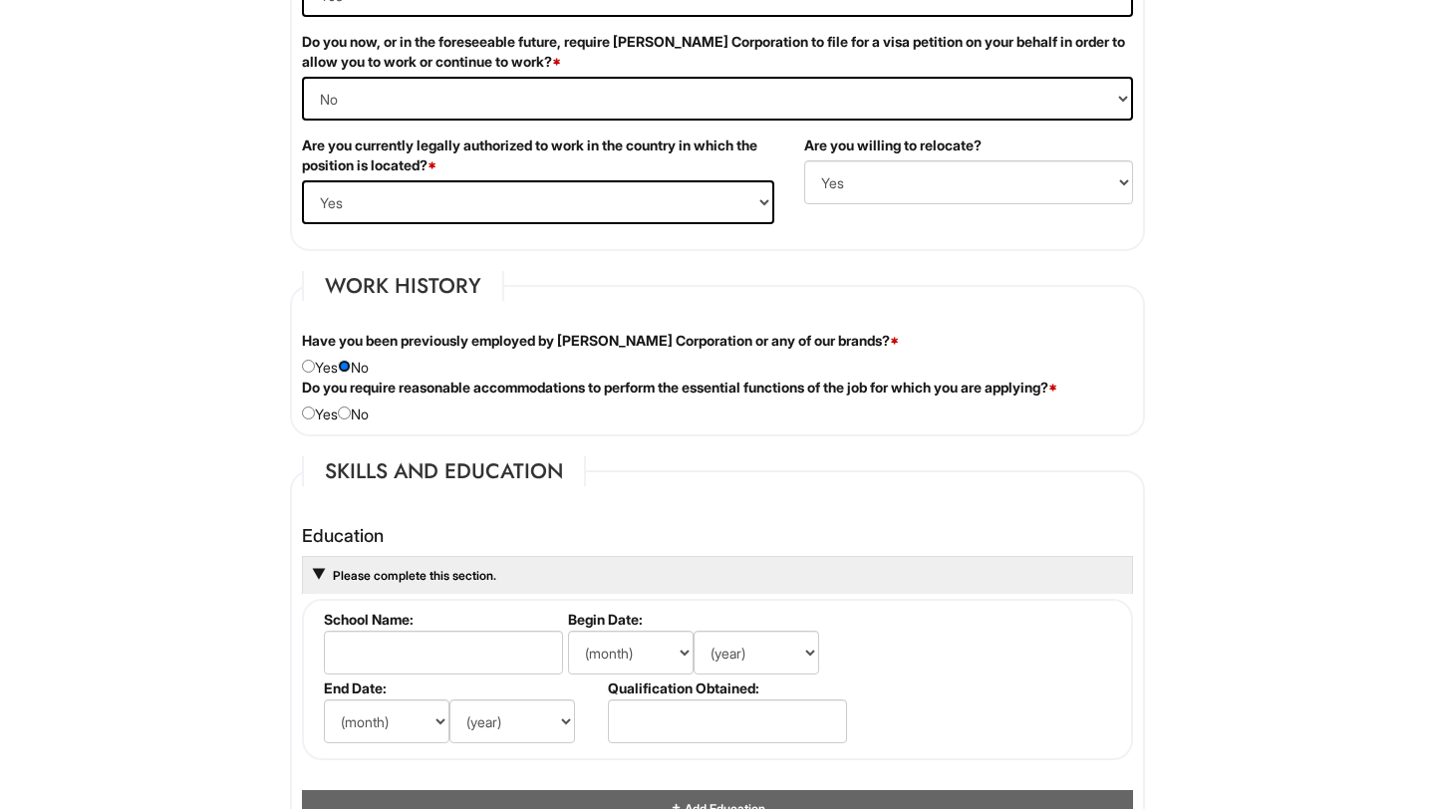
scroll to position [1403, 0]
click at [351, 414] on input "radio" at bounding box center [344, 412] width 13 height 13
radio input "true"
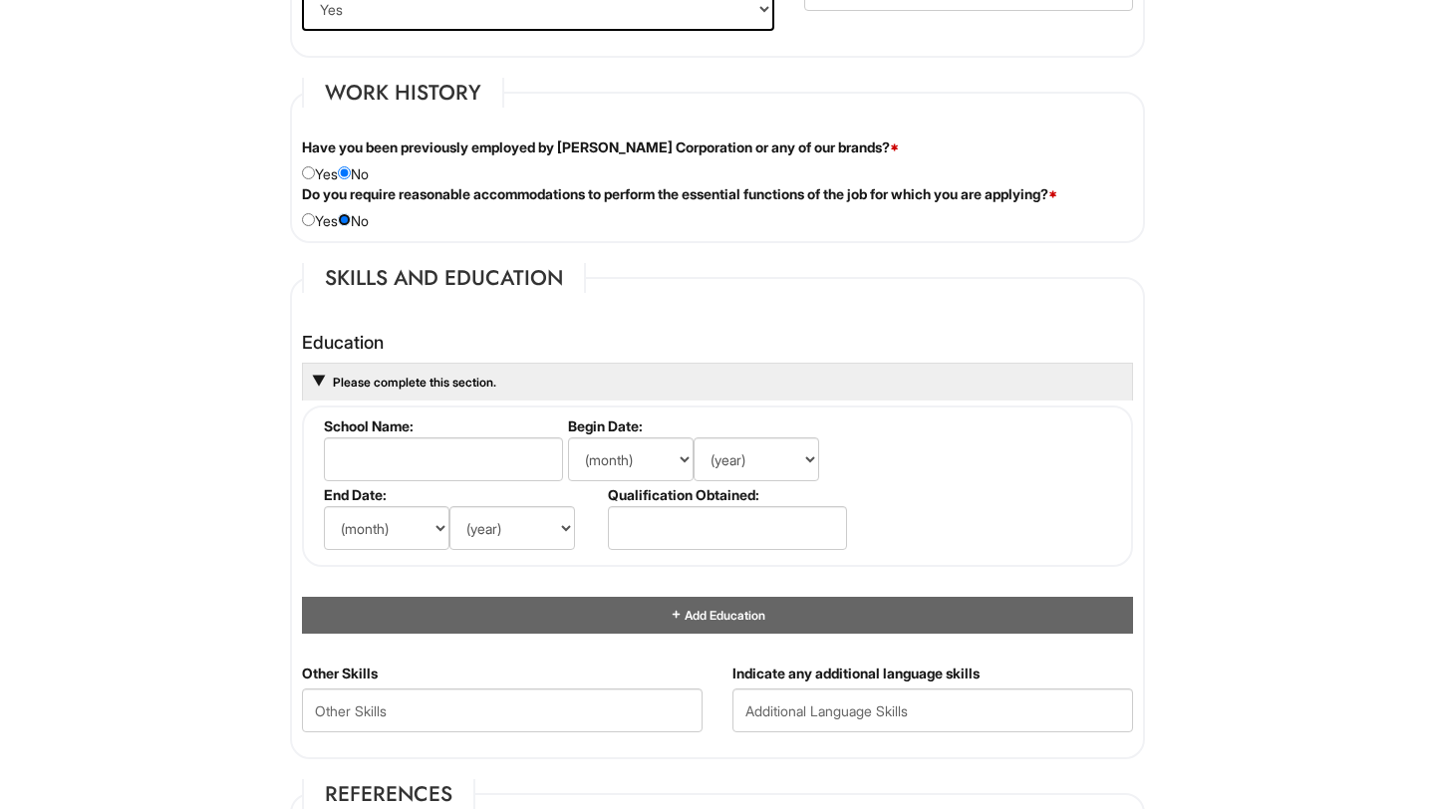
scroll to position [1640, 0]
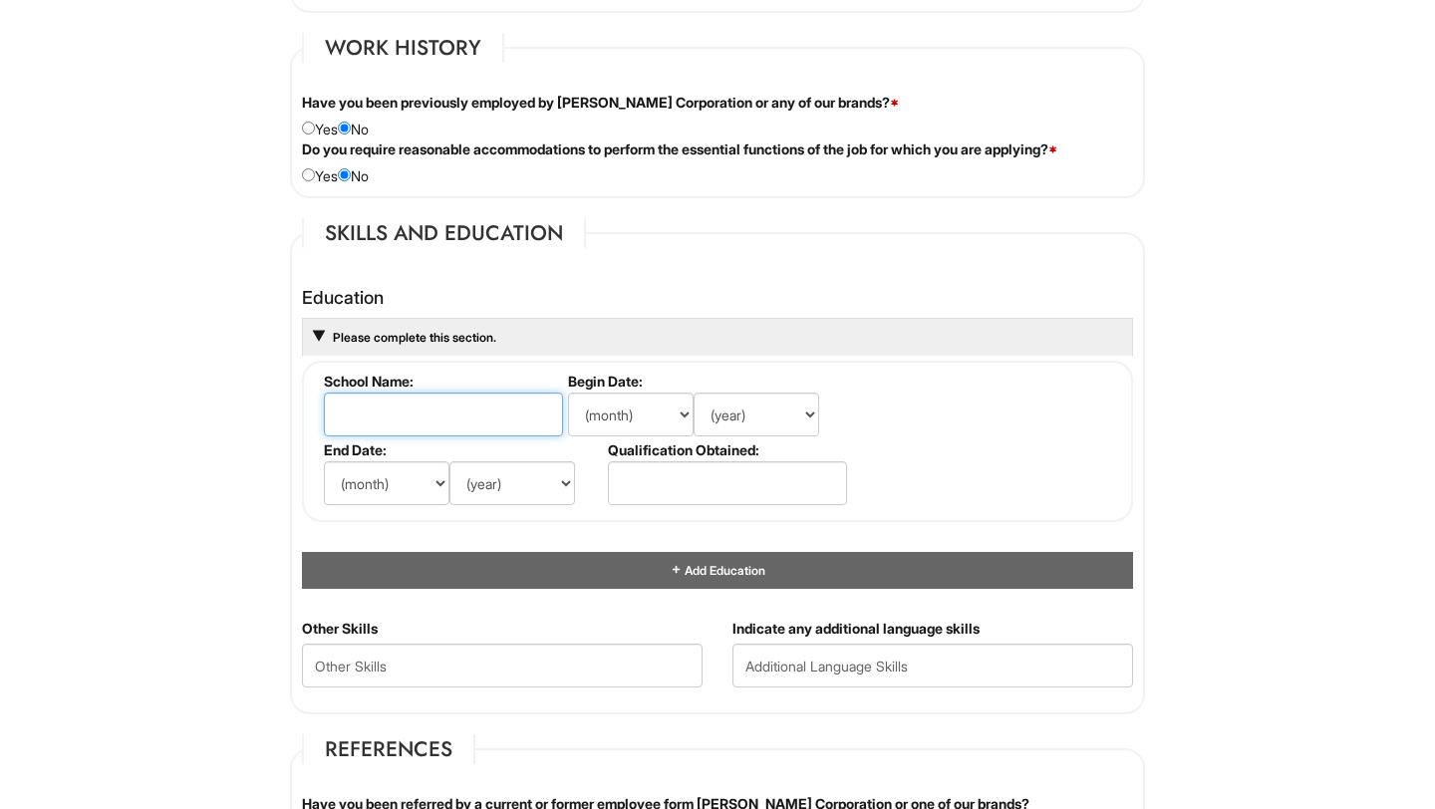
click at [351, 414] on input "text" at bounding box center [443, 415] width 239 height 44
type input "[US_STATE][GEOGRAPHIC_DATA]"
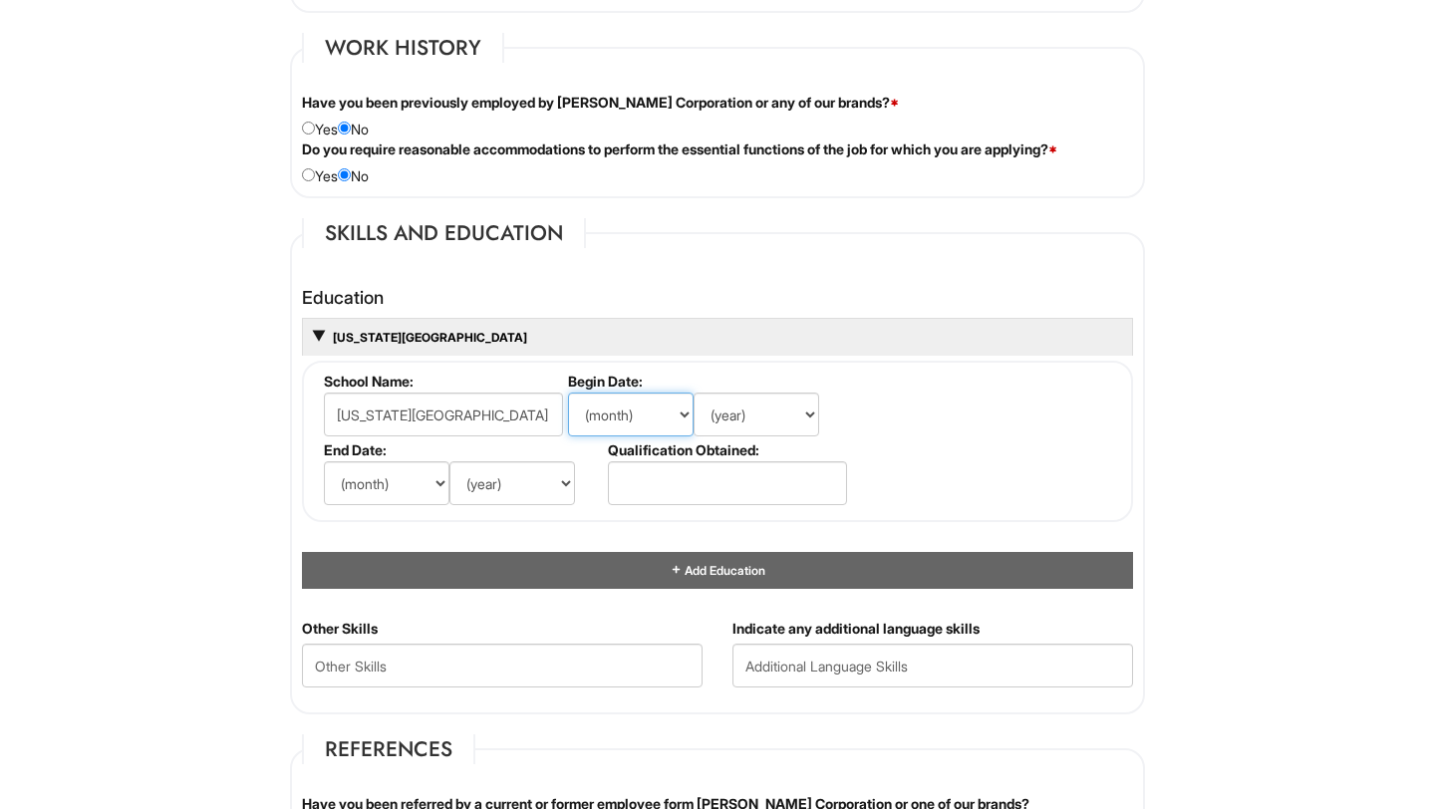
click at [613, 417] on select "(month) Jan Feb Mar Apr May Jun [DATE] Aug Sep Oct Nov Dec" at bounding box center [631, 415] width 126 height 44
click at [623, 417] on select "(month) Jan Feb Mar Apr May Jun [DATE] Aug Sep Oct Nov Dec" at bounding box center [631, 415] width 126 height 44
select select "8"
click at [756, 416] on select "(year) 2029 2028 2027 2026 2025 2024 2023 2022 2021 2020 2019 2018 2017 2016 20…" at bounding box center [756, 415] width 126 height 44
select select "2021"
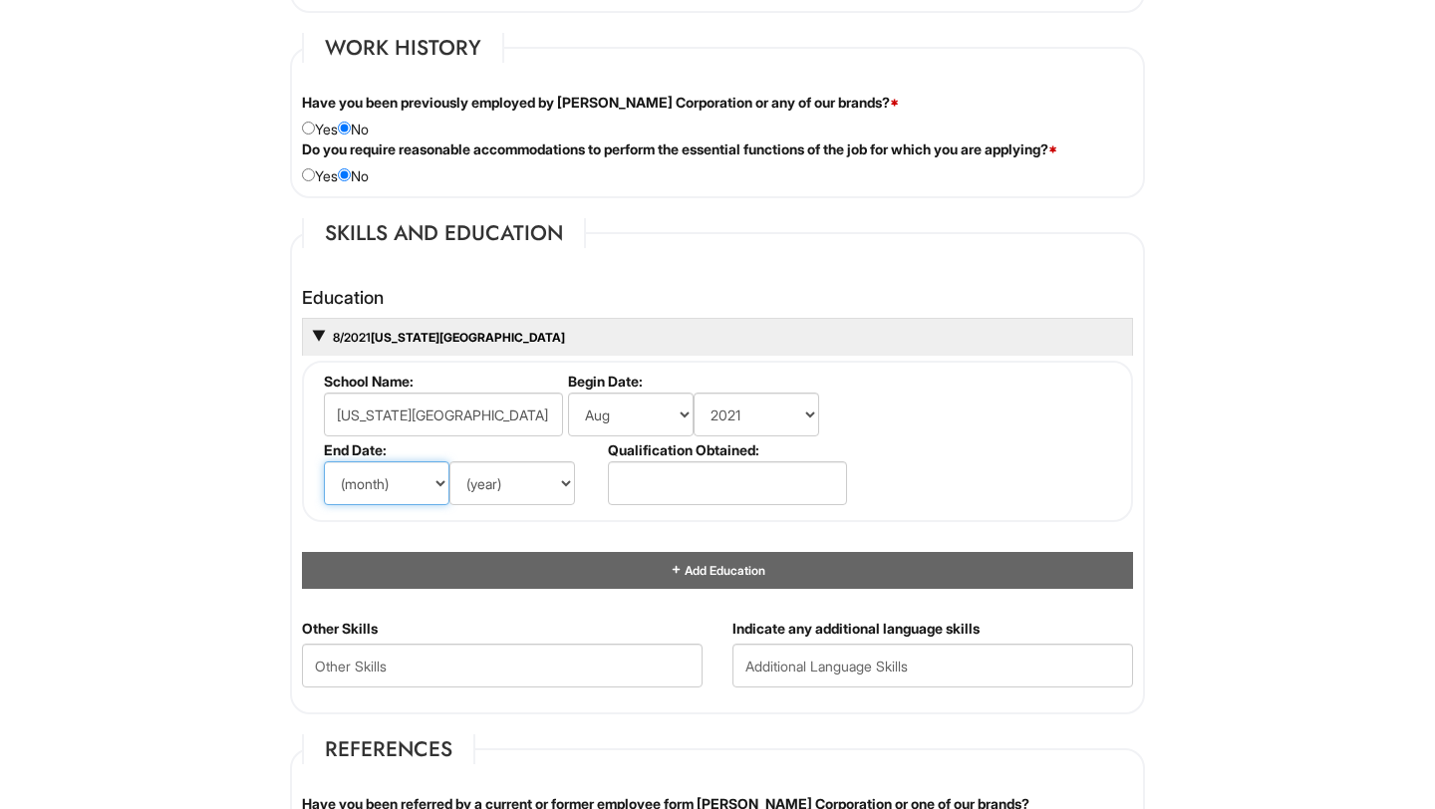
click at [404, 487] on select "(month) Jan Feb Mar Apr May Jun [DATE] Aug Sep Oct Nov Dec" at bounding box center [387, 483] width 126 height 44
select select "12"
click at [499, 472] on select "(year) 2029 2028 2027 2026 2025 2024 2023 2022 2021 2020 2019 2018 2017 2016 20…" at bounding box center [512, 483] width 126 height 44
select select "2025"
click at [659, 490] on input "text" at bounding box center [727, 483] width 239 height 44
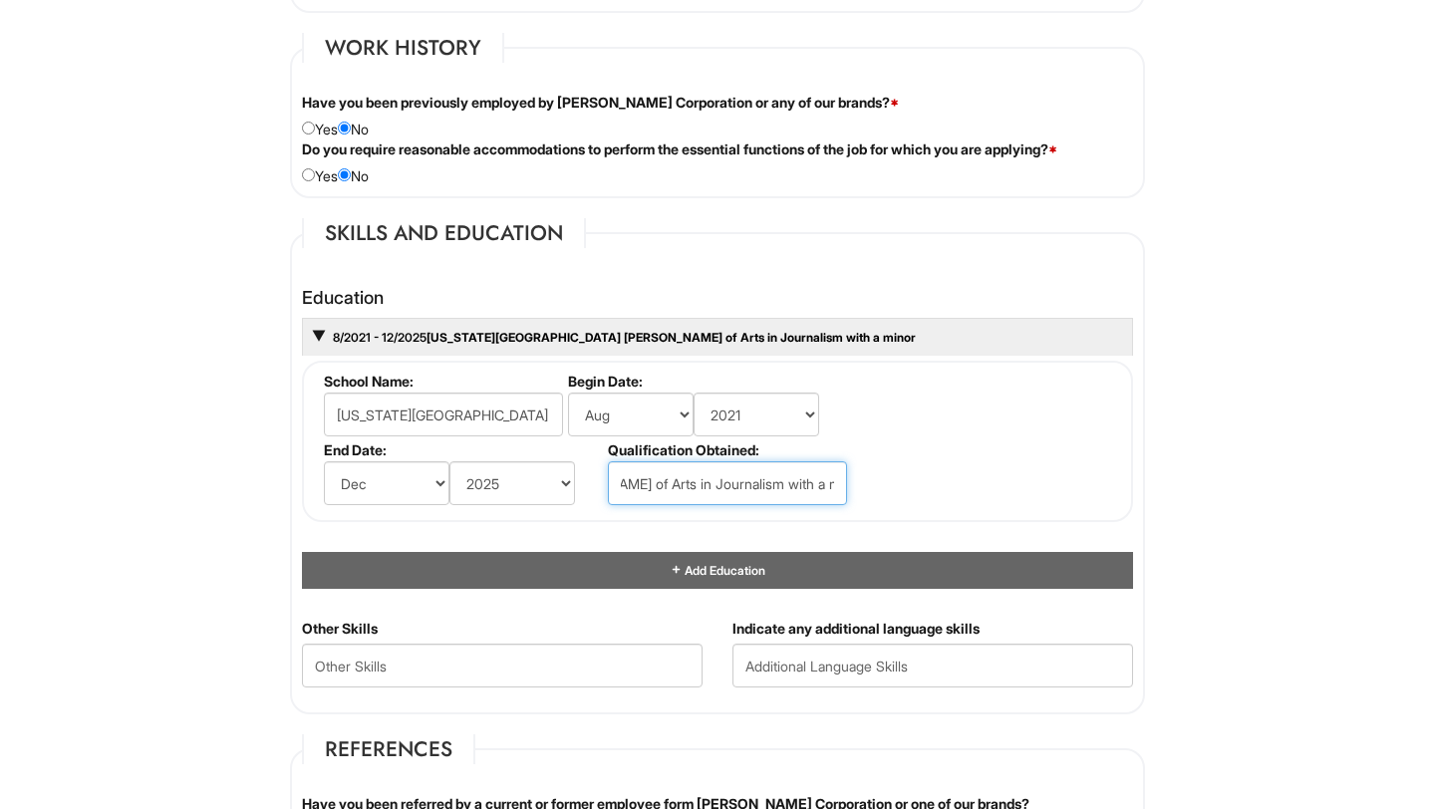
scroll to position [0, 0]
click at [800, 478] on input "[PERSON_NAME] of Arts in Journalism with a minor" at bounding box center [727, 483] width 239 height 44
click at [762, 479] on input "[PERSON_NAME] of Arts in Journalism and Apperal" at bounding box center [727, 483] width 239 height 44
click at [820, 485] on input "[PERSON_NAME] of Arts in Journalism and Apparal" at bounding box center [727, 483] width 239 height 44
click at [808, 485] on input "[PERSON_NAME] of Arts in Journalism and Apparel" at bounding box center [727, 483] width 239 height 44
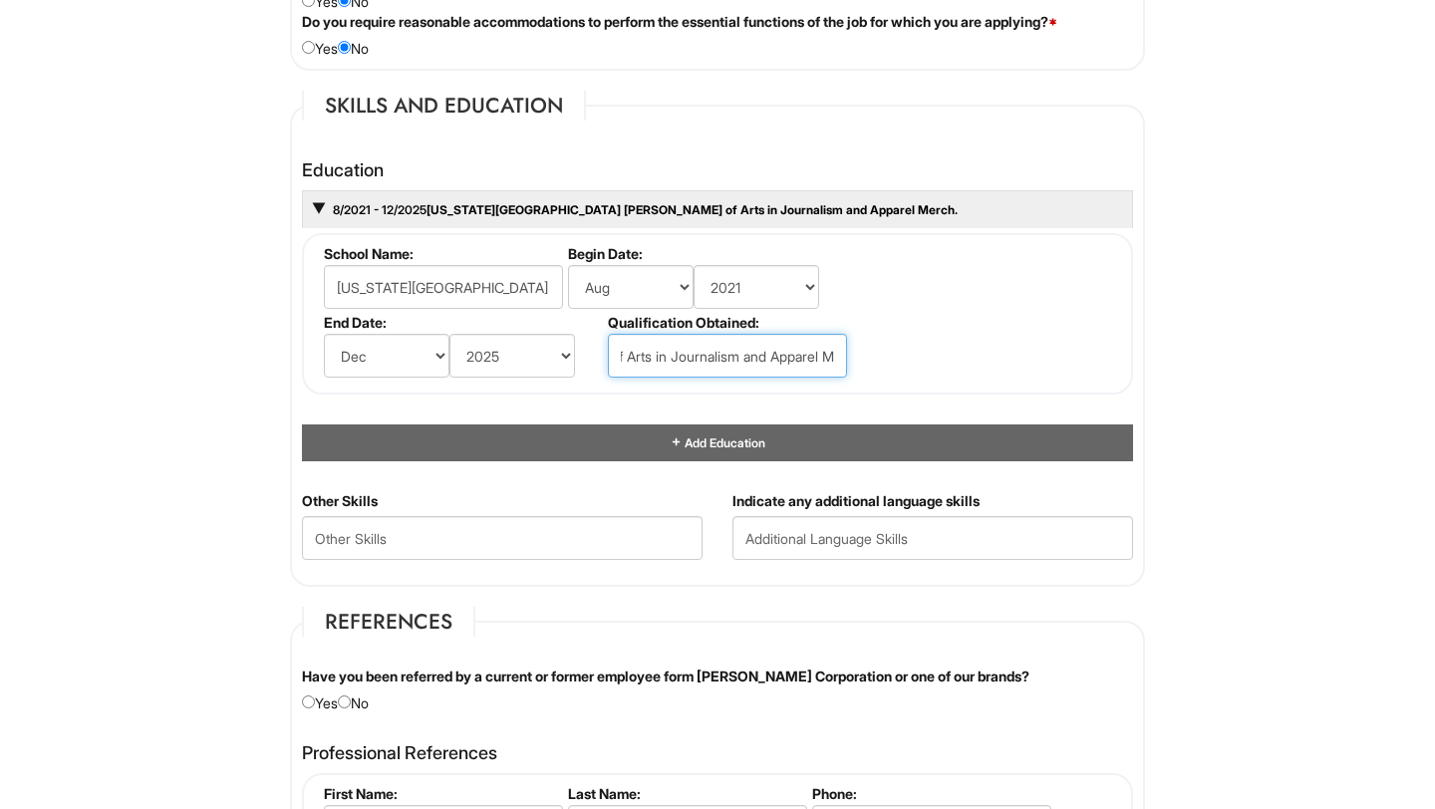
scroll to position [1769, 0]
type input "[PERSON_NAME] of Arts in Journalism and Apparel Merch."
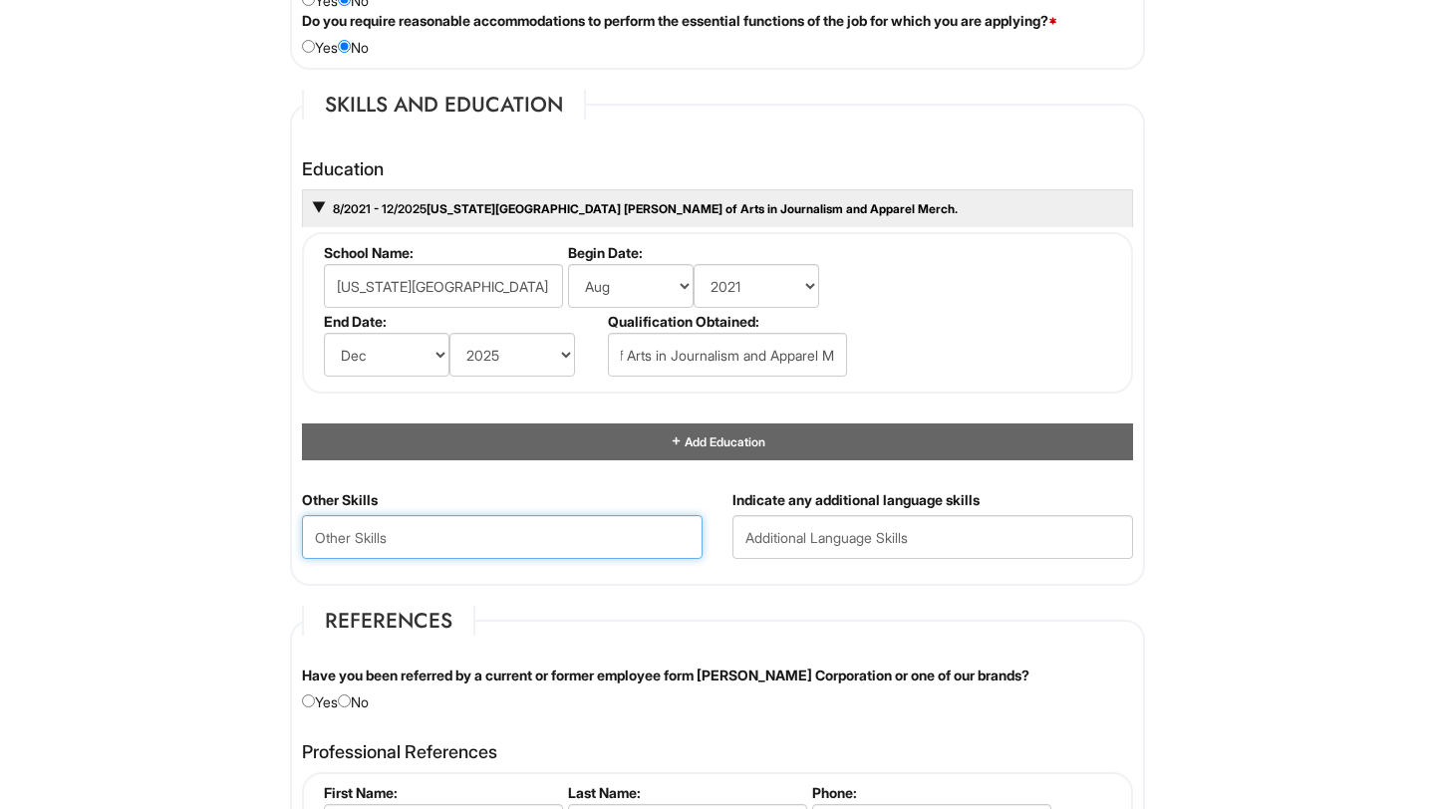
scroll to position [0, 0]
click at [596, 553] on Skills "text" at bounding box center [502, 537] width 401 height 44
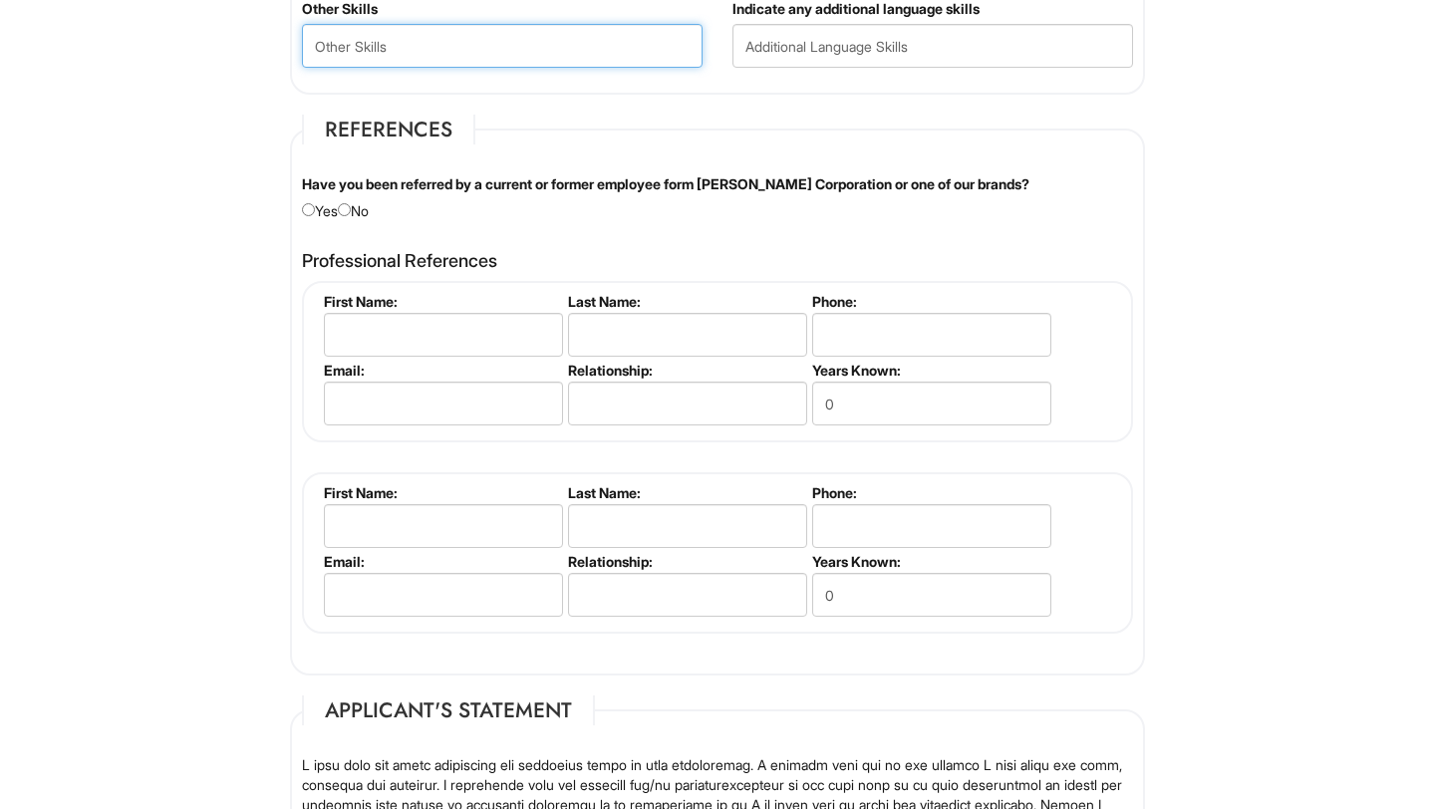
scroll to position [2278, 0]
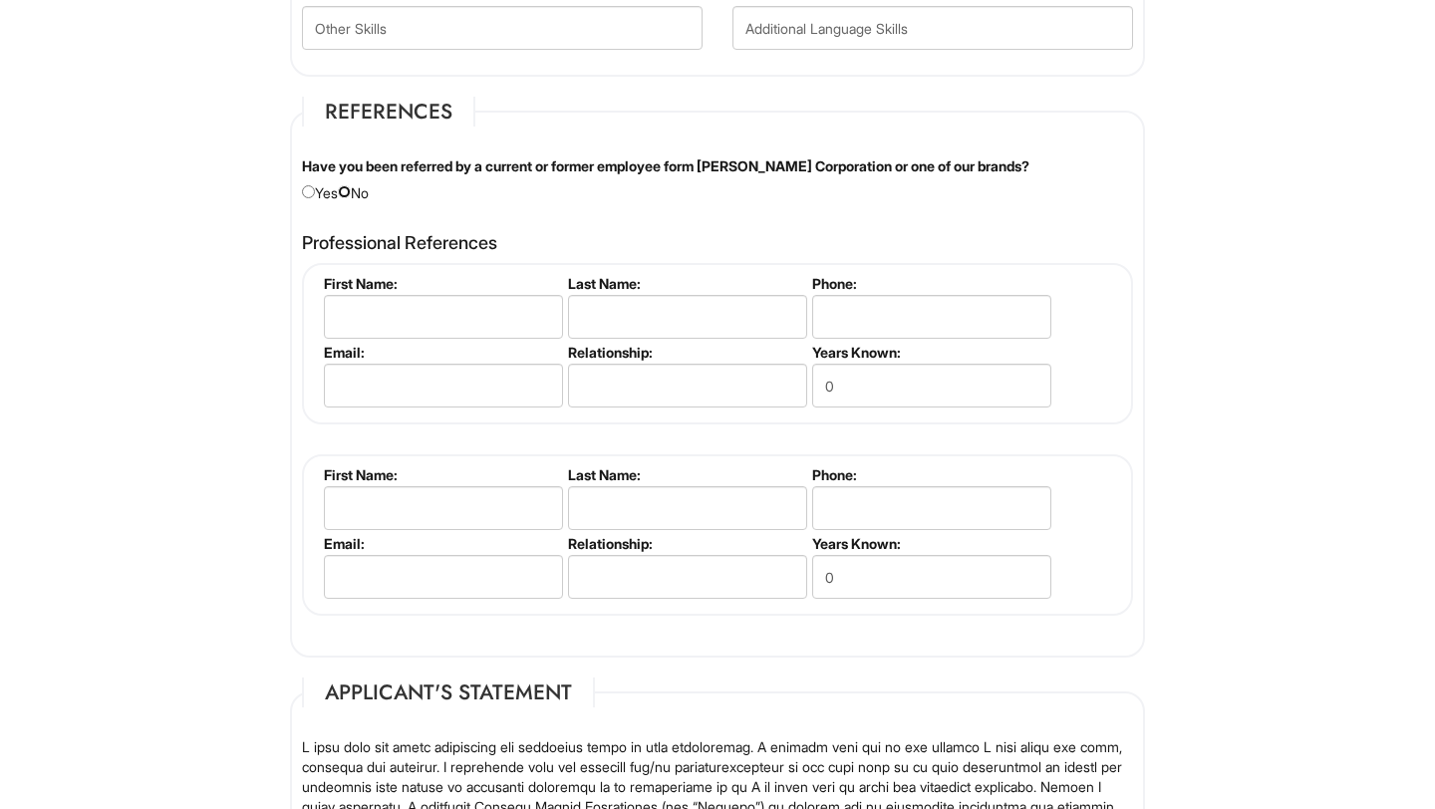
click at [351, 192] on input "radio" at bounding box center [344, 191] width 13 height 13
radio input "true"
click at [381, 309] on input "text" at bounding box center [443, 317] width 239 height 44
click at [519, 234] on h4 "Professional References" at bounding box center [717, 243] width 831 height 20
click at [468, 339] on li "First Name:" at bounding box center [441, 309] width 244 height 69
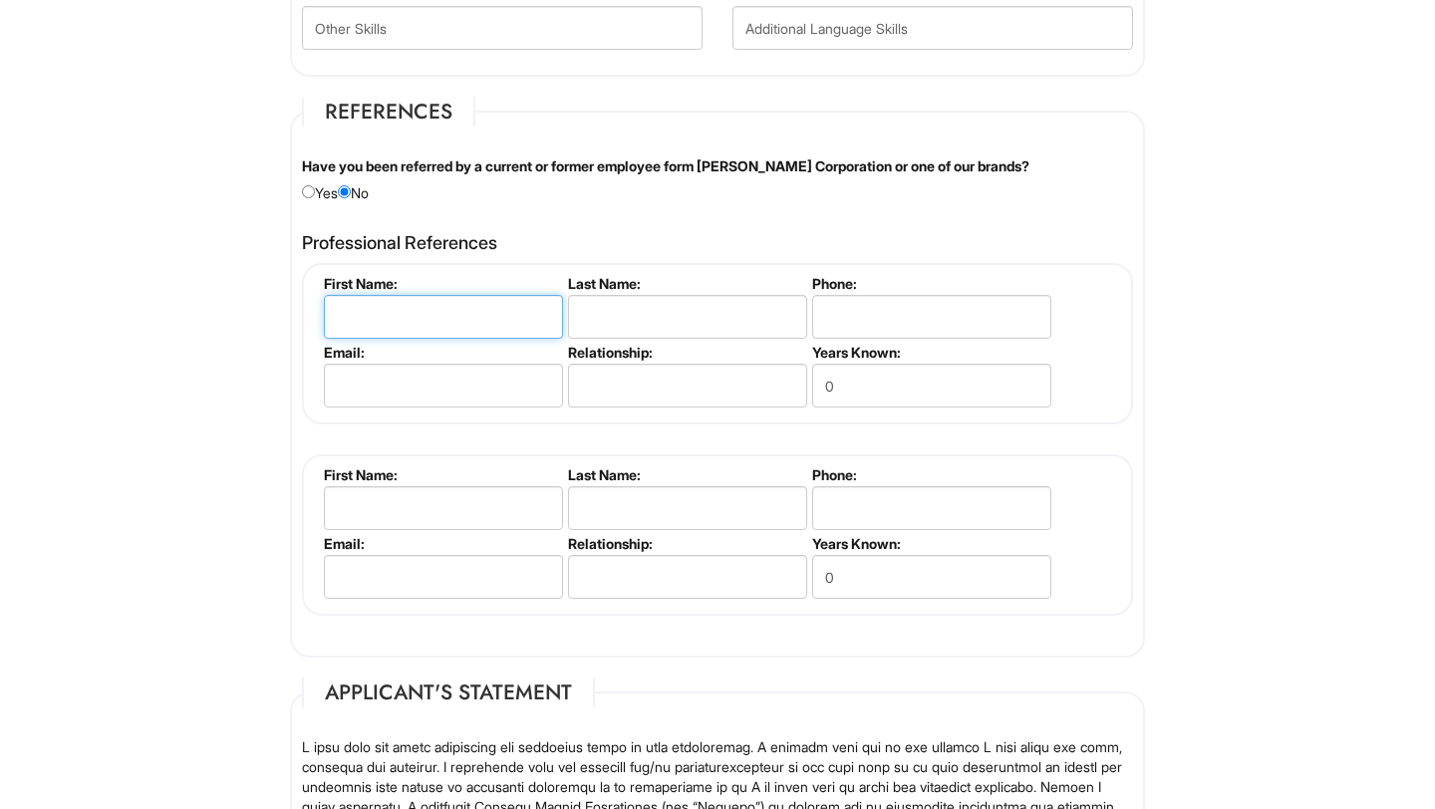
click at [459, 322] on input "text" at bounding box center [443, 317] width 239 height 44
type input "[PERSON_NAME]"
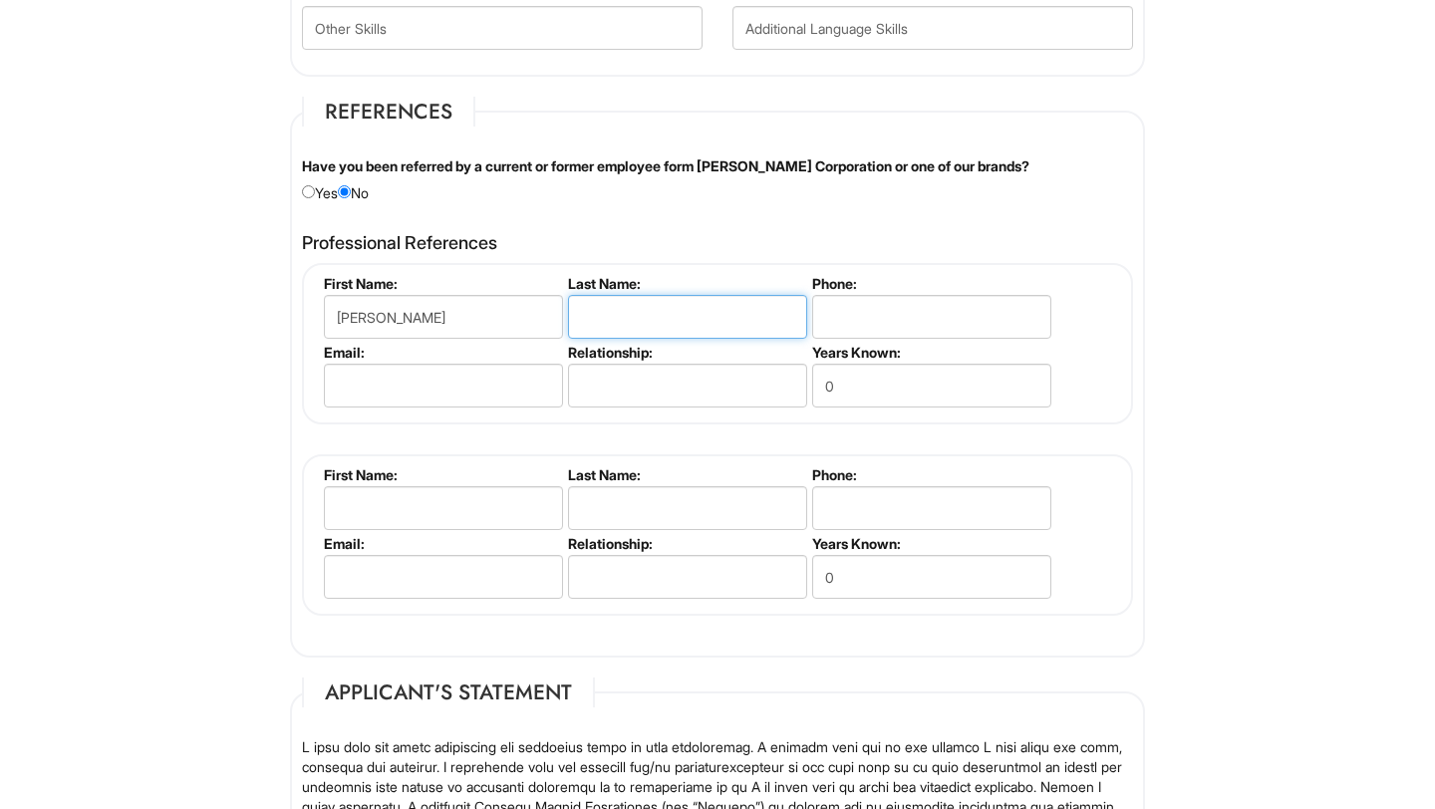
click at [604, 327] on input "text" at bounding box center [687, 317] width 239 height 44
type input "Briar"
click at [888, 310] on input "tel" at bounding box center [931, 317] width 239 height 44
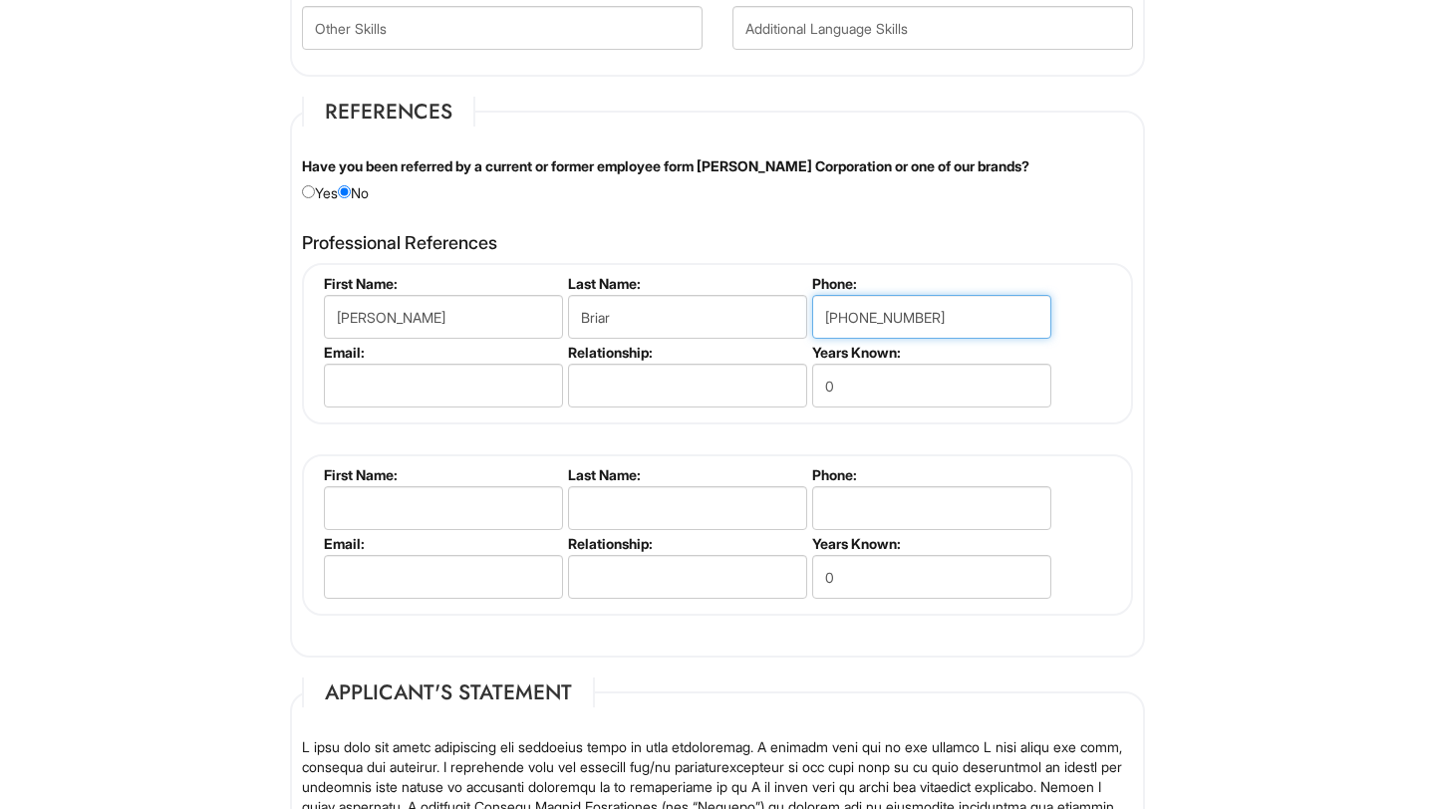
type input "[PHONE_NUMBER]"
click at [504, 383] on input "email" at bounding box center [443, 386] width 239 height 44
click at [418, 390] on input "email" at bounding box center [443, 386] width 239 height 44
paste input "[PERSON_NAME][EMAIL_ADDRESS][DOMAIN_NAME]"
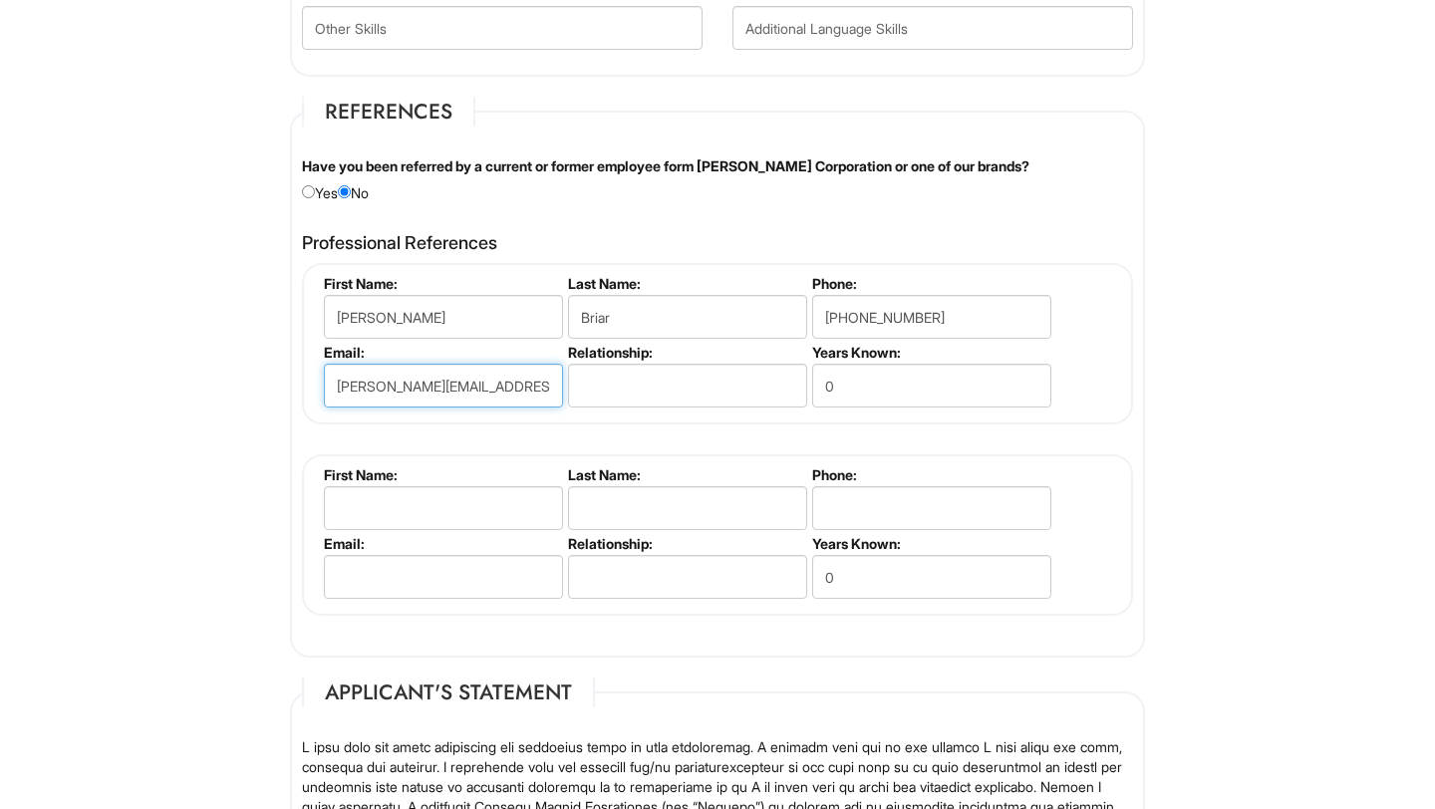
type input "[PERSON_NAME][EMAIL_ADDRESS][DOMAIN_NAME]"
click at [608, 389] on input "text" at bounding box center [687, 386] width 239 height 44
type input "Manager"
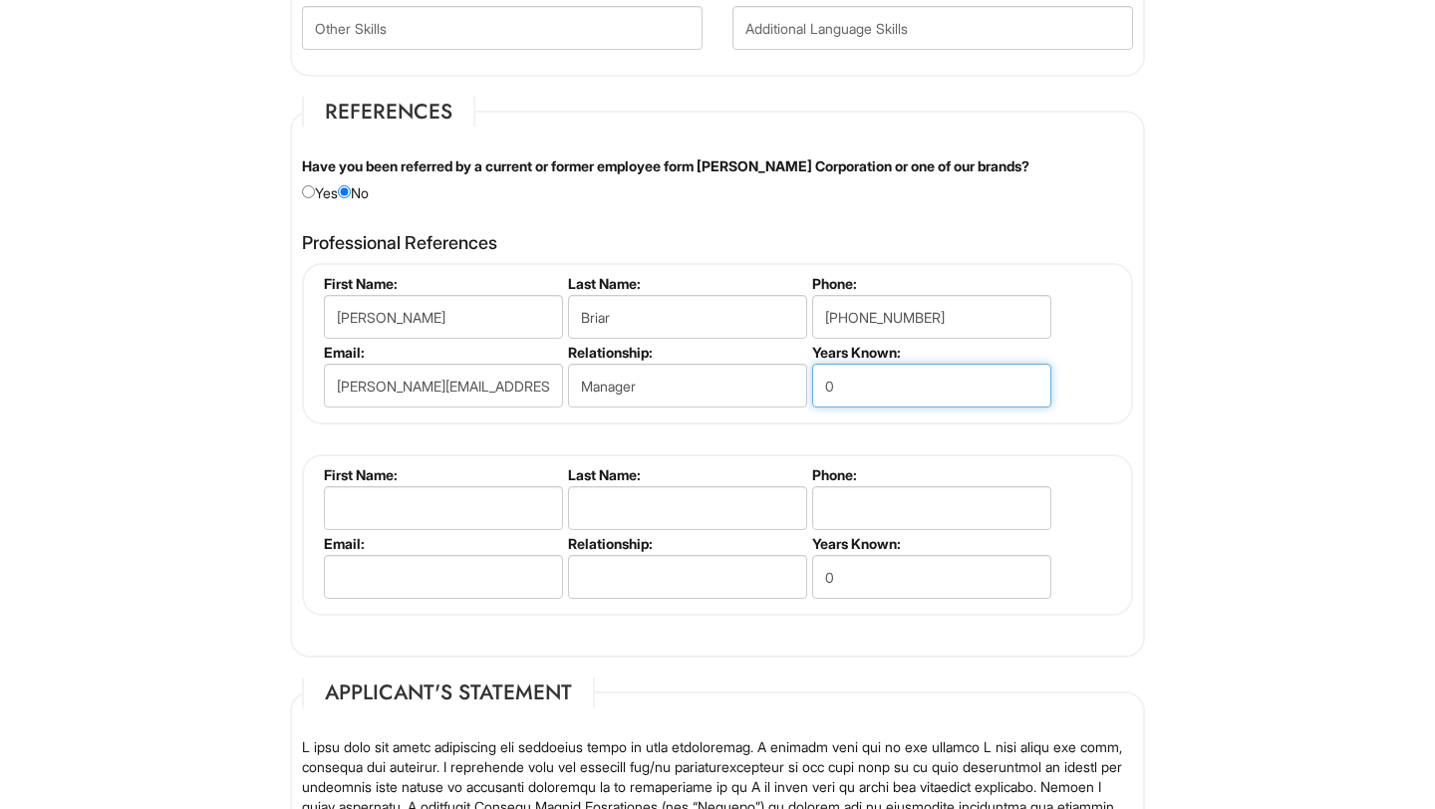
click at [861, 386] on input "0" at bounding box center [931, 386] width 239 height 44
type input "1.5"
click at [499, 499] on input "text" at bounding box center [443, 508] width 239 height 44
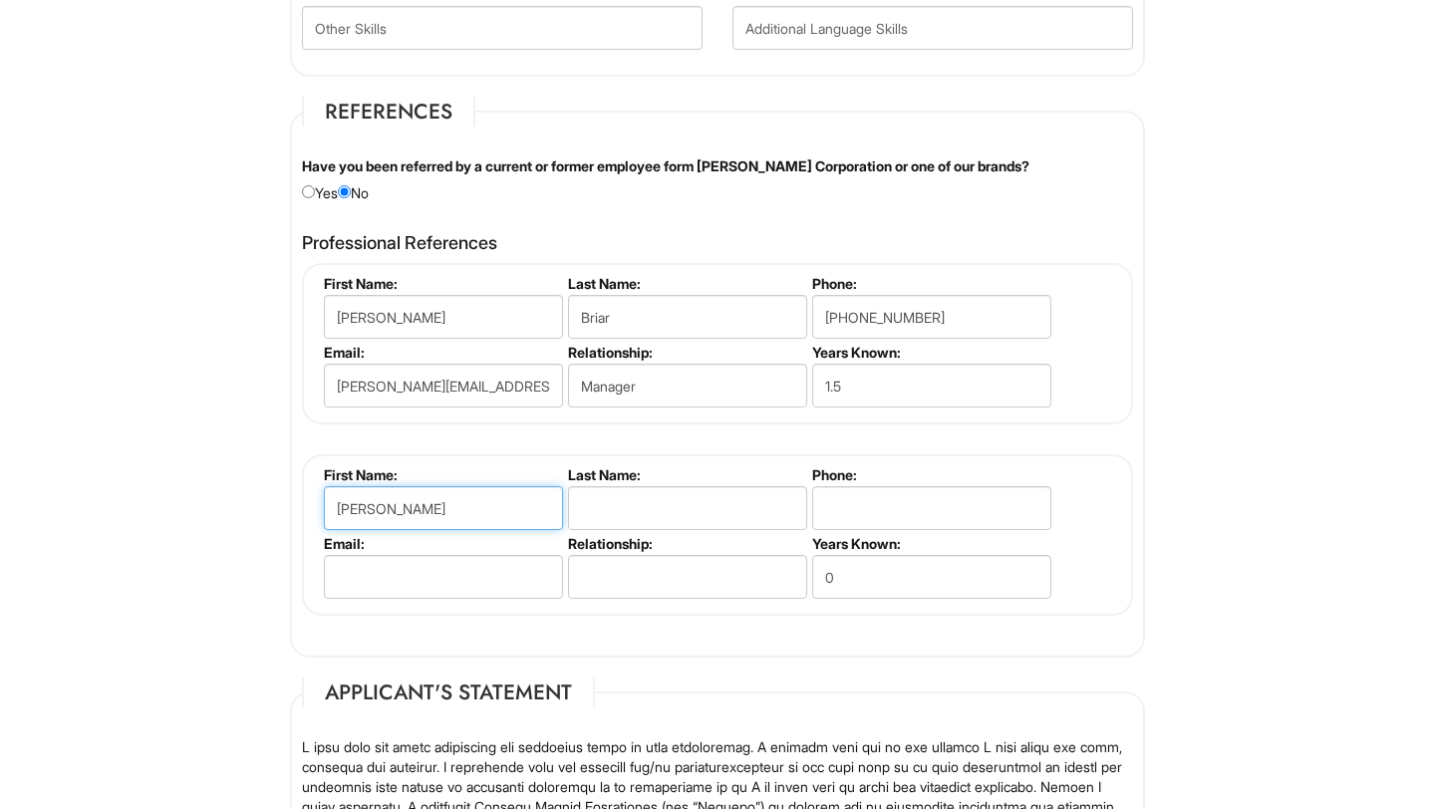
type input "[PERSON_NAME]"
click at [634, 511] on input "text" at bounding box center [687, 508] width 239 height 44
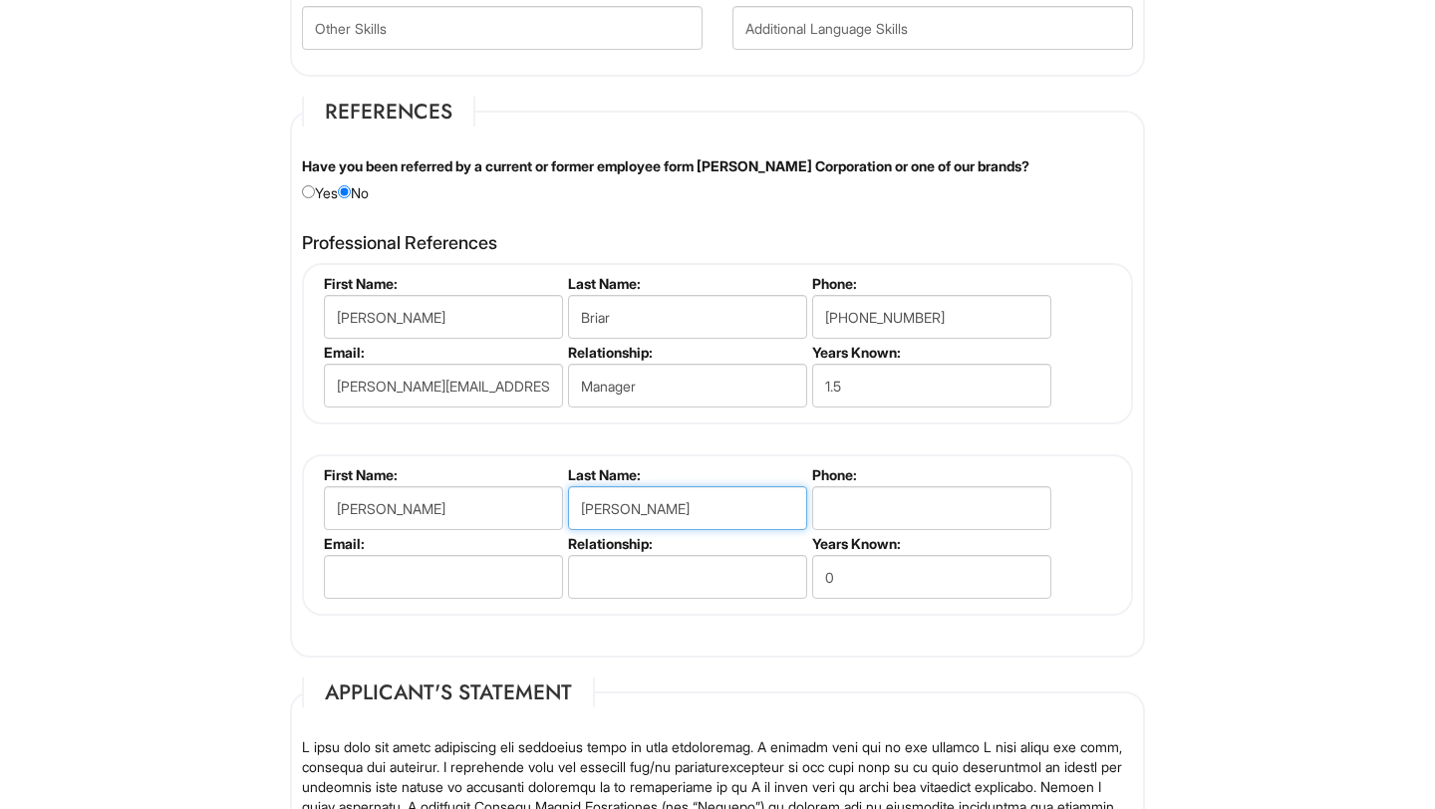
type input "[PERSON_NAME]"
click at [942, 510] on input "tel" at bounding box center [931, 508] width 239 height 44
paste input "9705381186"
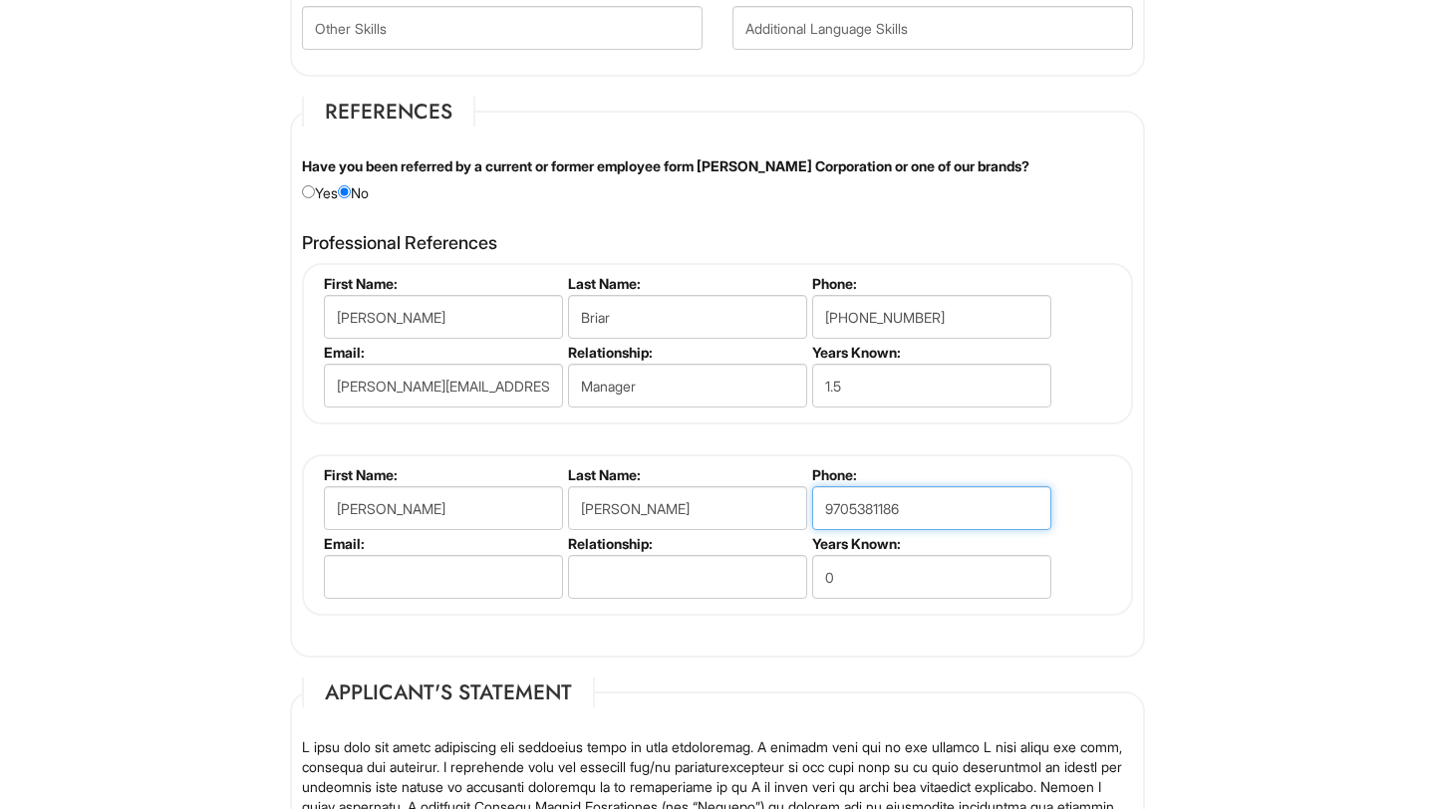
type input "9705381186"
click at [412, 581] on input "email" at bounding box center [443, 577] width 239 height 44
paste input "[PERSON_NAME][EMAIL_ADDRESS][PERSON_NAME][DOMAIN_NAME]"
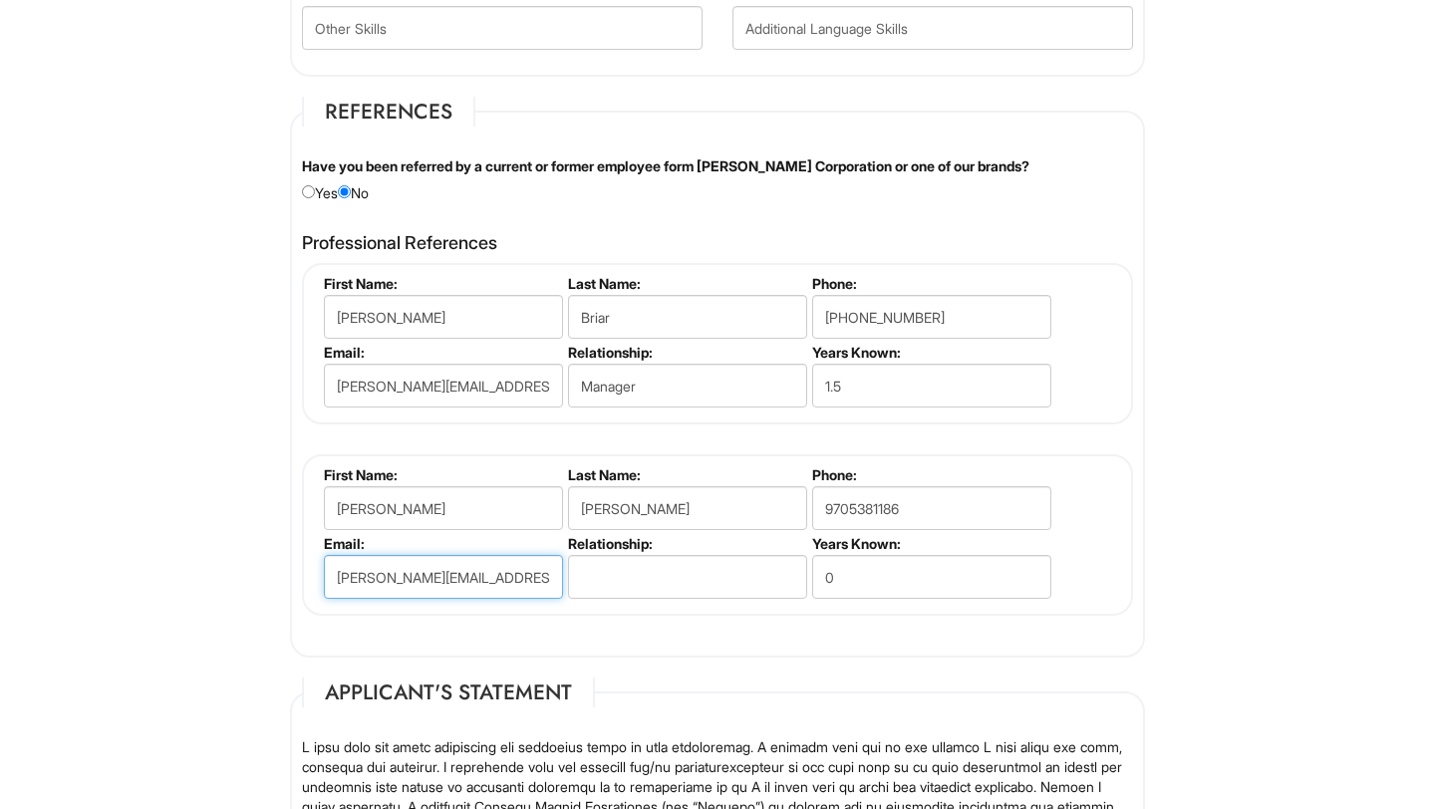
type input "[PERSON_NAME][EMAIL_ADDRESS][PERSON_NAME][DOMAIN_NAME]"
click at [638, 572] on input "text" at bounding box center [687, 577] width 239 height 44
type input "Supervisor"
click at [915, 574] on input "0" at bounding box center [931, 577] width 239 height 44
type input "1"
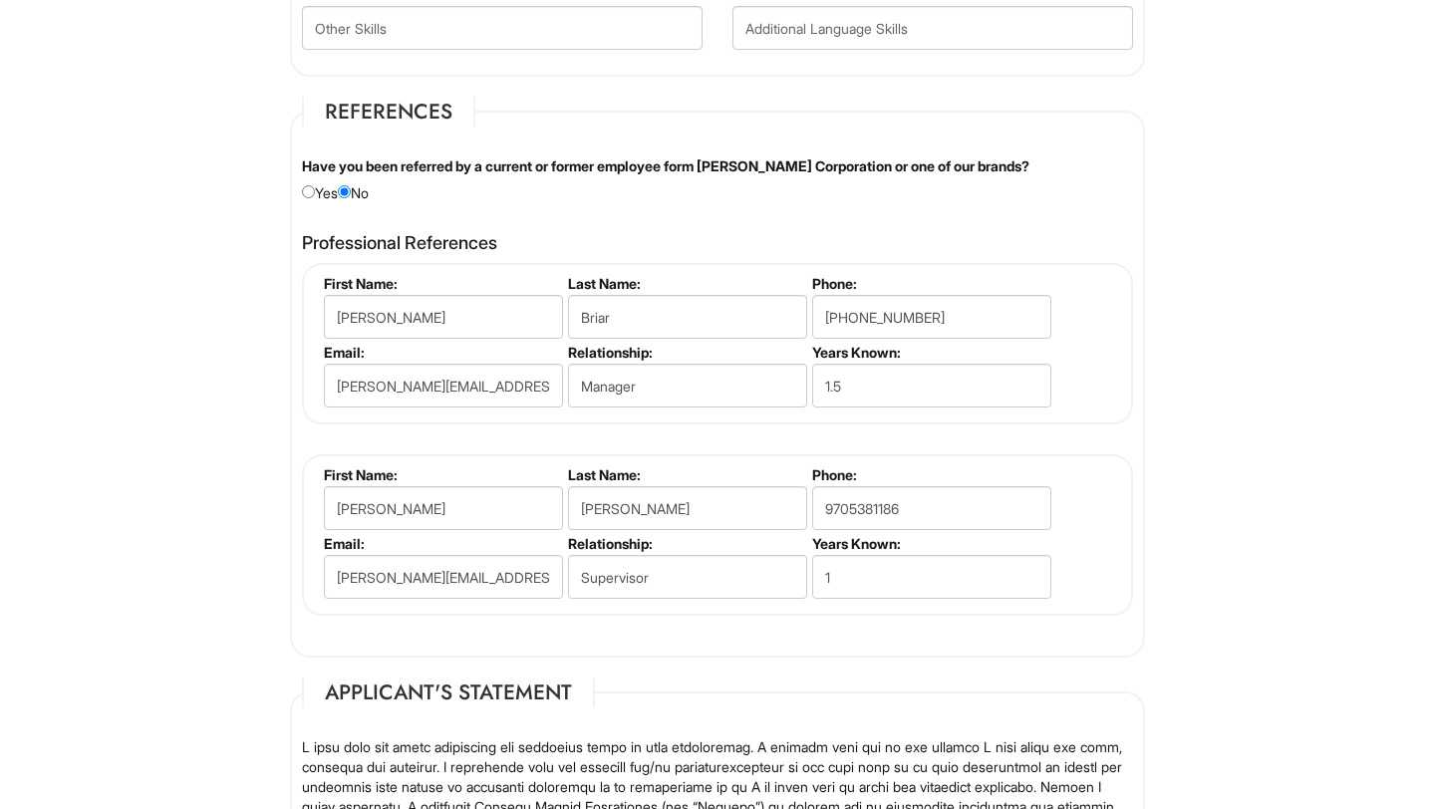
click at [1104, 558] on fieldset "First Name: [PERSON_NAME] Name: [PERSON_NAME] Phone: [PHONE_NUMBER] Email: [PER…" at bounding box center [717, 534] width 831 height 161
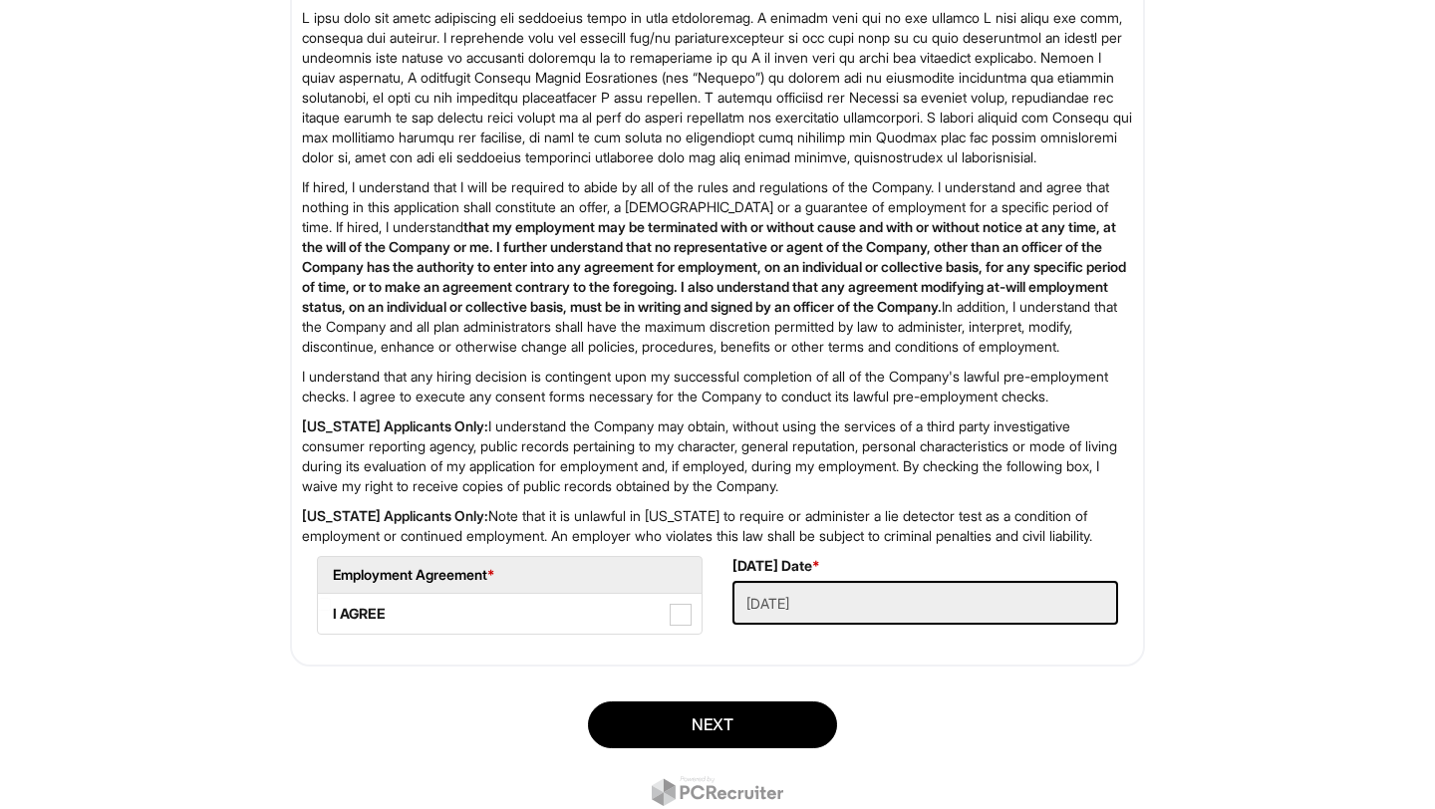
scroll to position [3051, 0]
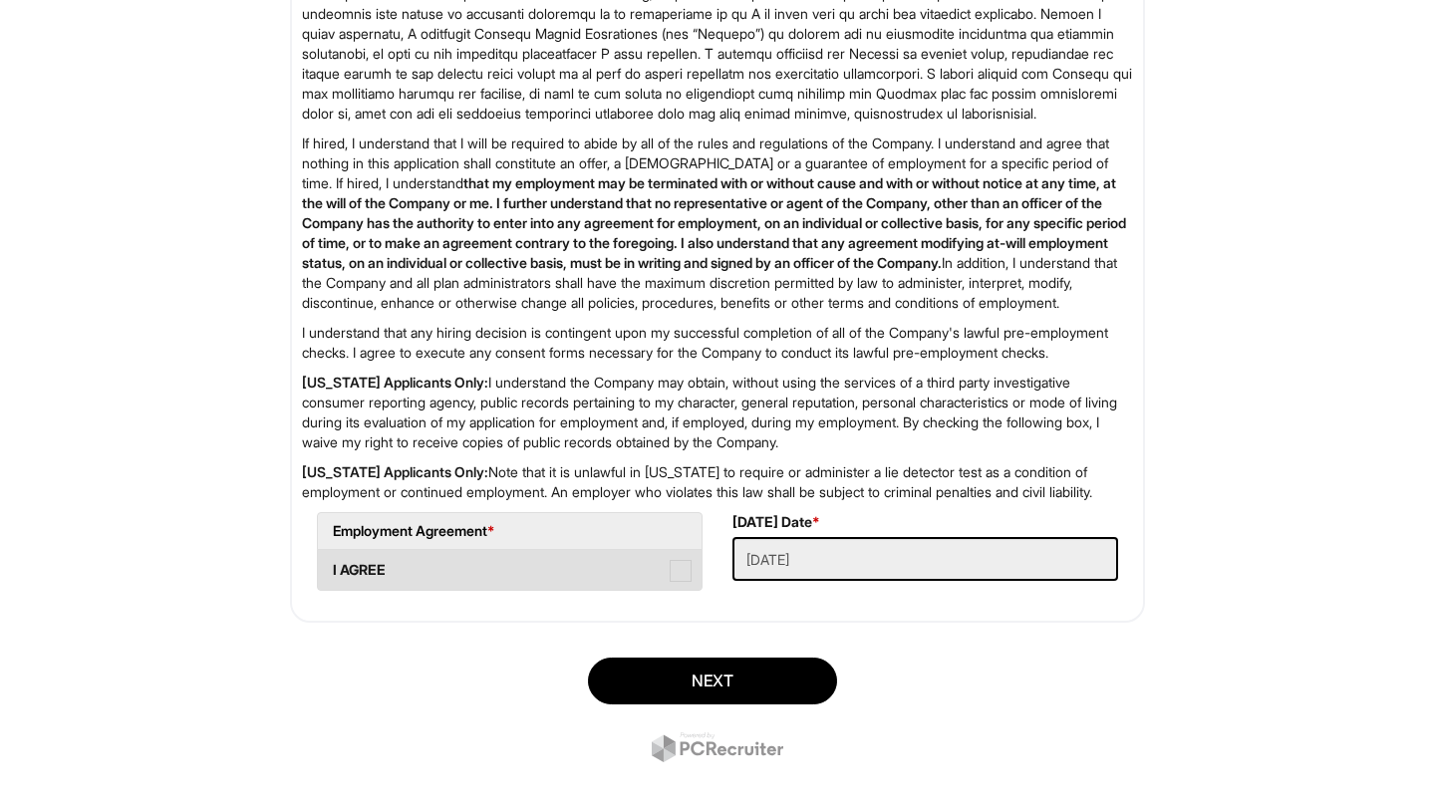
click at [672, 582] on span at bounding box center [681, 571] width 22 height 22
click at [331, 567] on AGREE "I AGREE" at bounding box center [324, 560] width 13 height 13
checkbox AGREE "true"
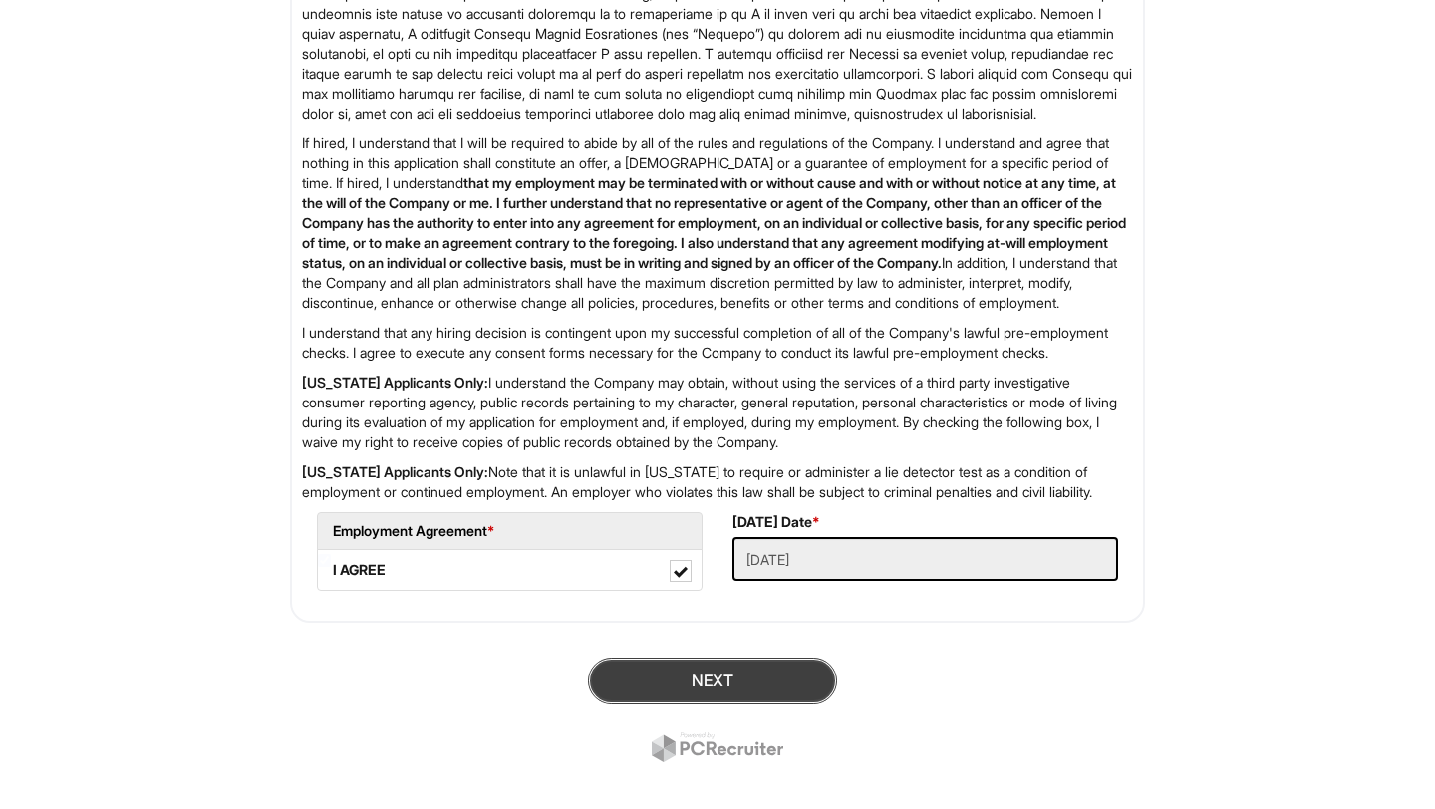
click at [692, 704] on button "Next" at bounding box center [712, 681] width 249 height 47
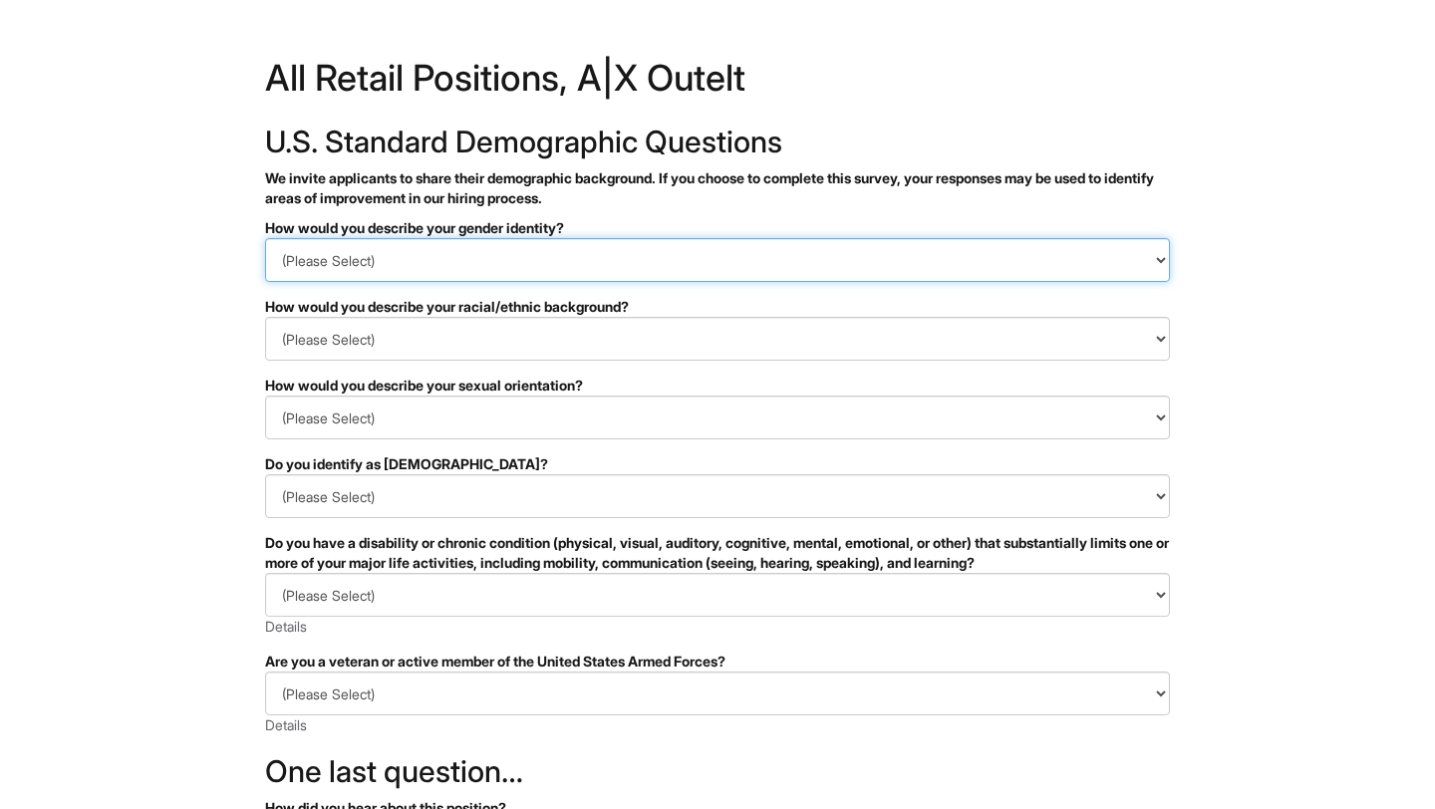
click at [876, 261] on select "(Please Select) Man Woman Non-binary I prefer to self-describe I don't wish to …" at bounding box center [717, 260] width 905 height 44
select select "Woman"
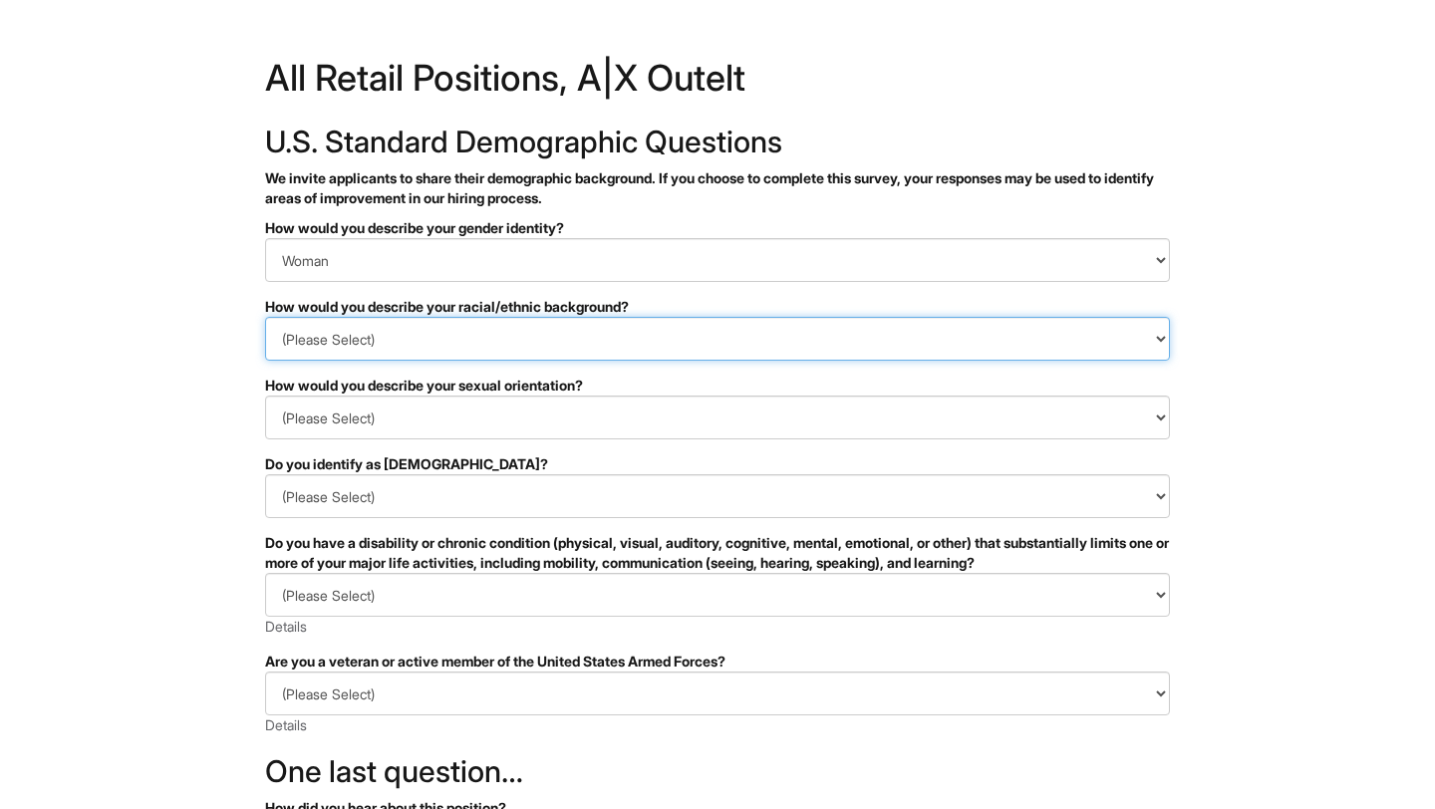
click at [812, 345] on select "(Please Select) Black or of African descent East Asian Hispanic, Latinx or of S…" at bounding box center [717, 339] width 905 height 44
click at [644, 343] on select "(Please Select) Black or of African descent East Asian Hispanic, Latinx or of S…" at bounding box center [717, 339] width 905 height 44
click at [626, 338] on select "(Please Select) Black or of African descent East Asian Hispanic, Latinx or of S…" at bounding box center [717, 339] width 905 height 44
select select "I don't wish to answer"
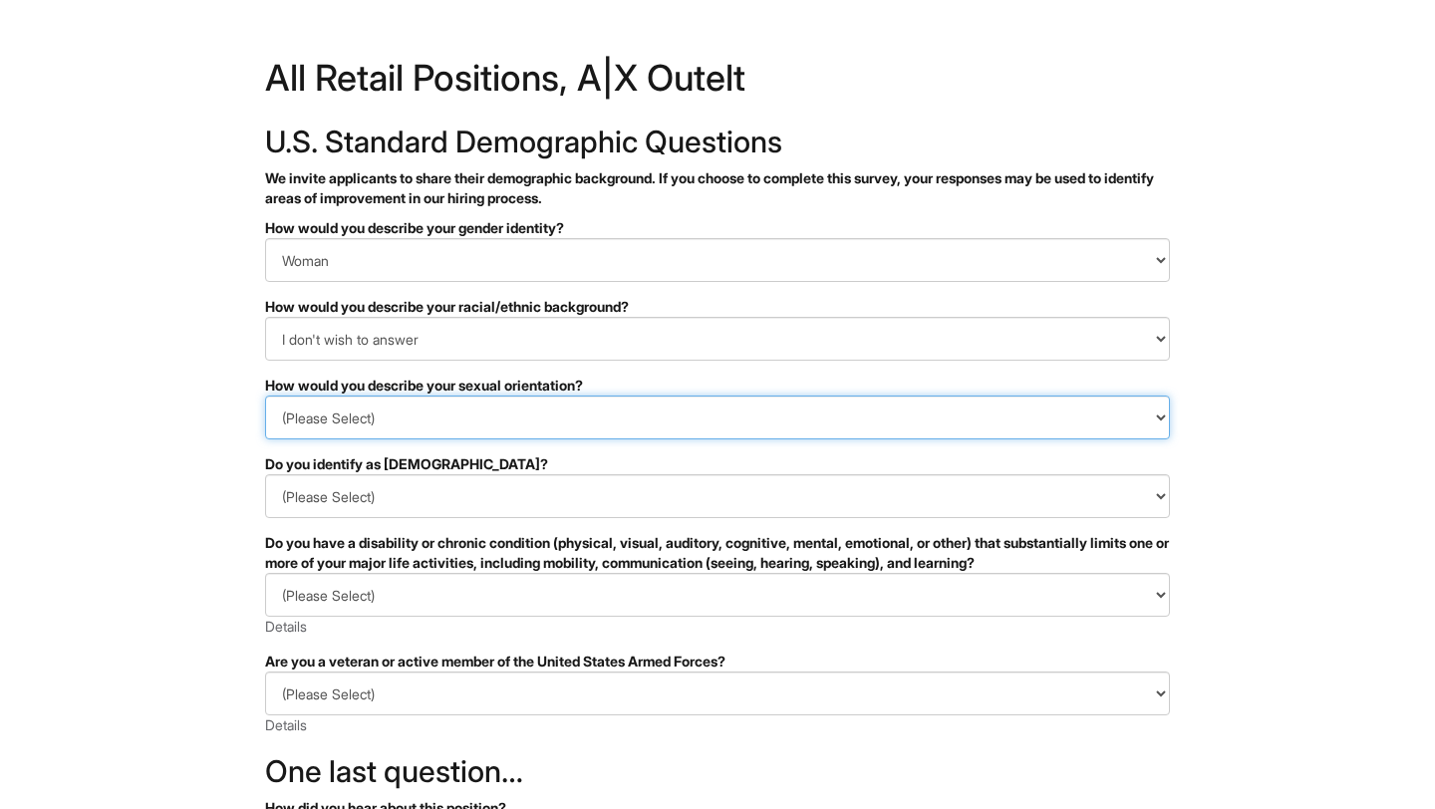
click at [537, 425] on select "(Please Select) Asexual Bisexual and/or pansexual Gay Heterosexual Lesbian Quee…" at bounding box center [717, 418] width 905 height 44
select select "I don't wish to answer"
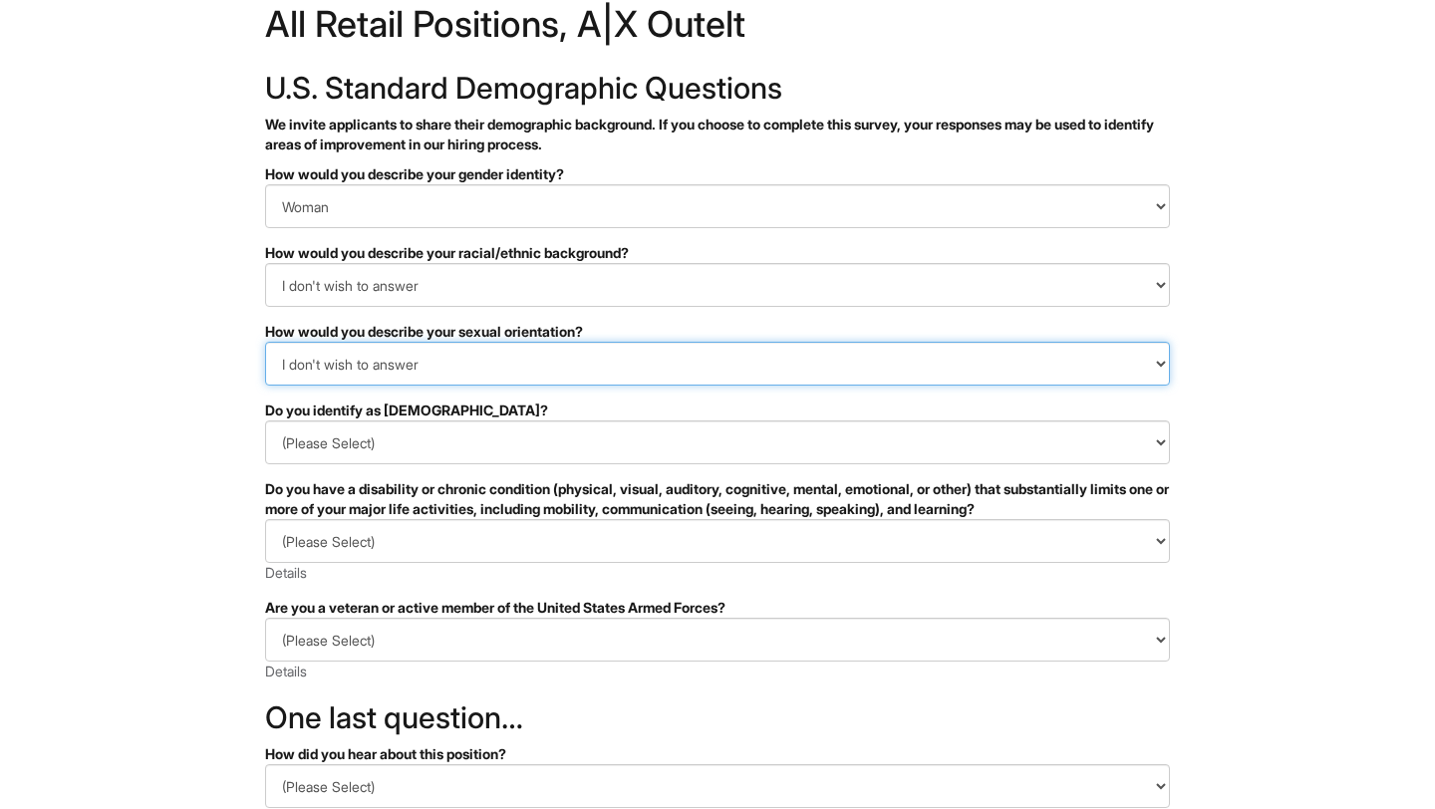
scroll to position [61, 0]
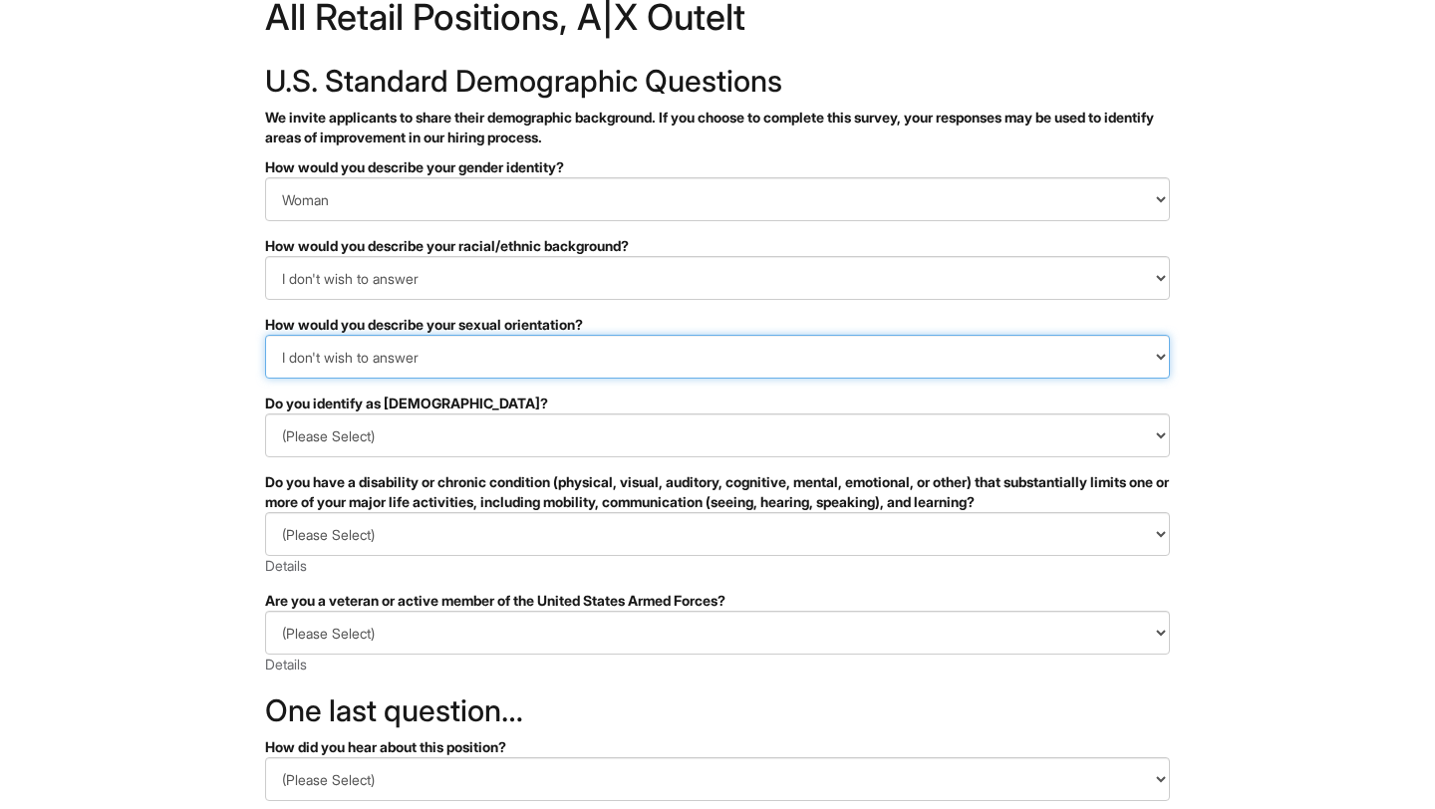
click at [480, 355] on select "(Please Select) Asexual Bisexual and/or pansexual Gay Heterosexual Lesbian Quee…" at bounding box center [717, 357] width 905 height 44
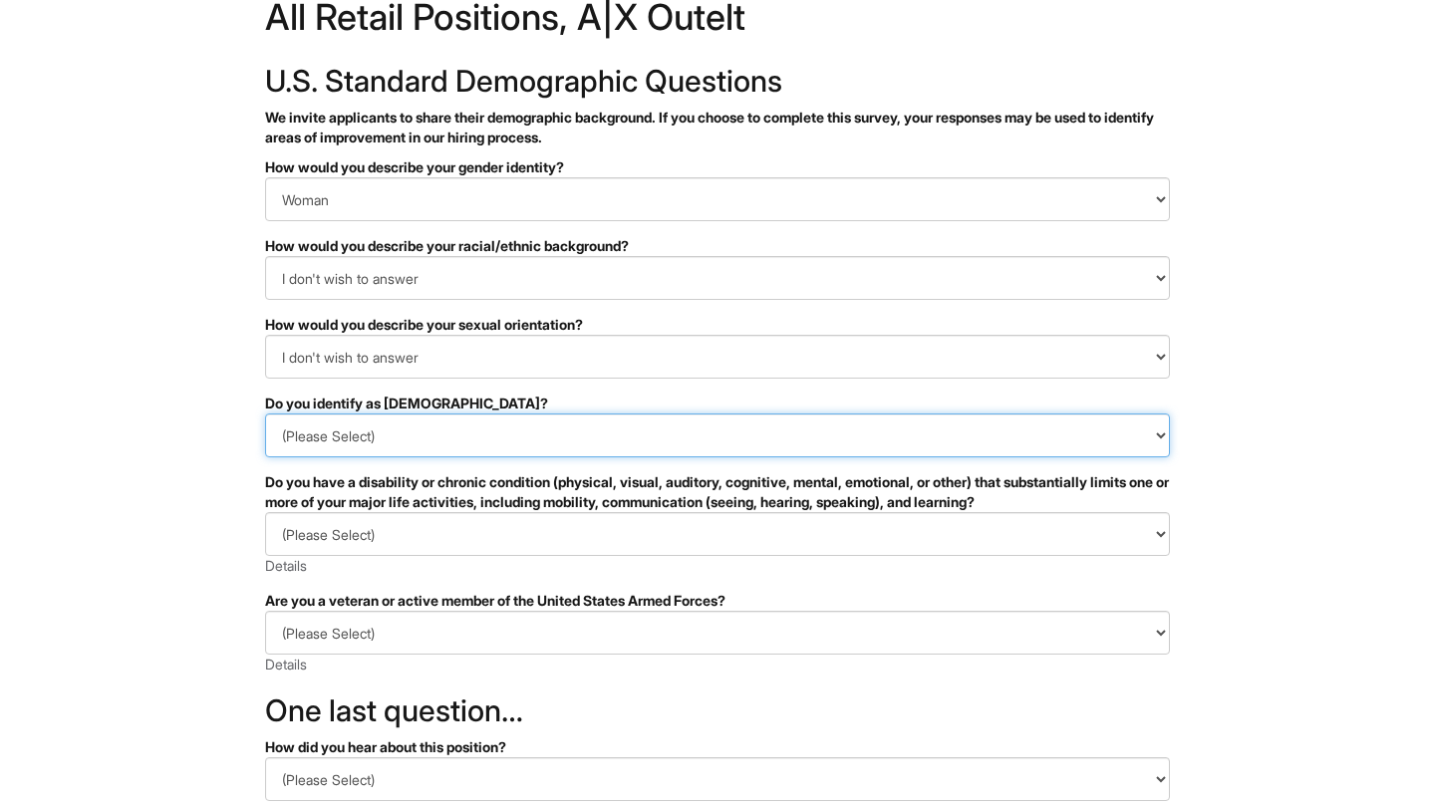
click at [408, 424] on select "(Please Select) Yes No I prefer to self-describe I don't wish to answer" at bounding box center [717, 435] width 905 height 44
select select "No"
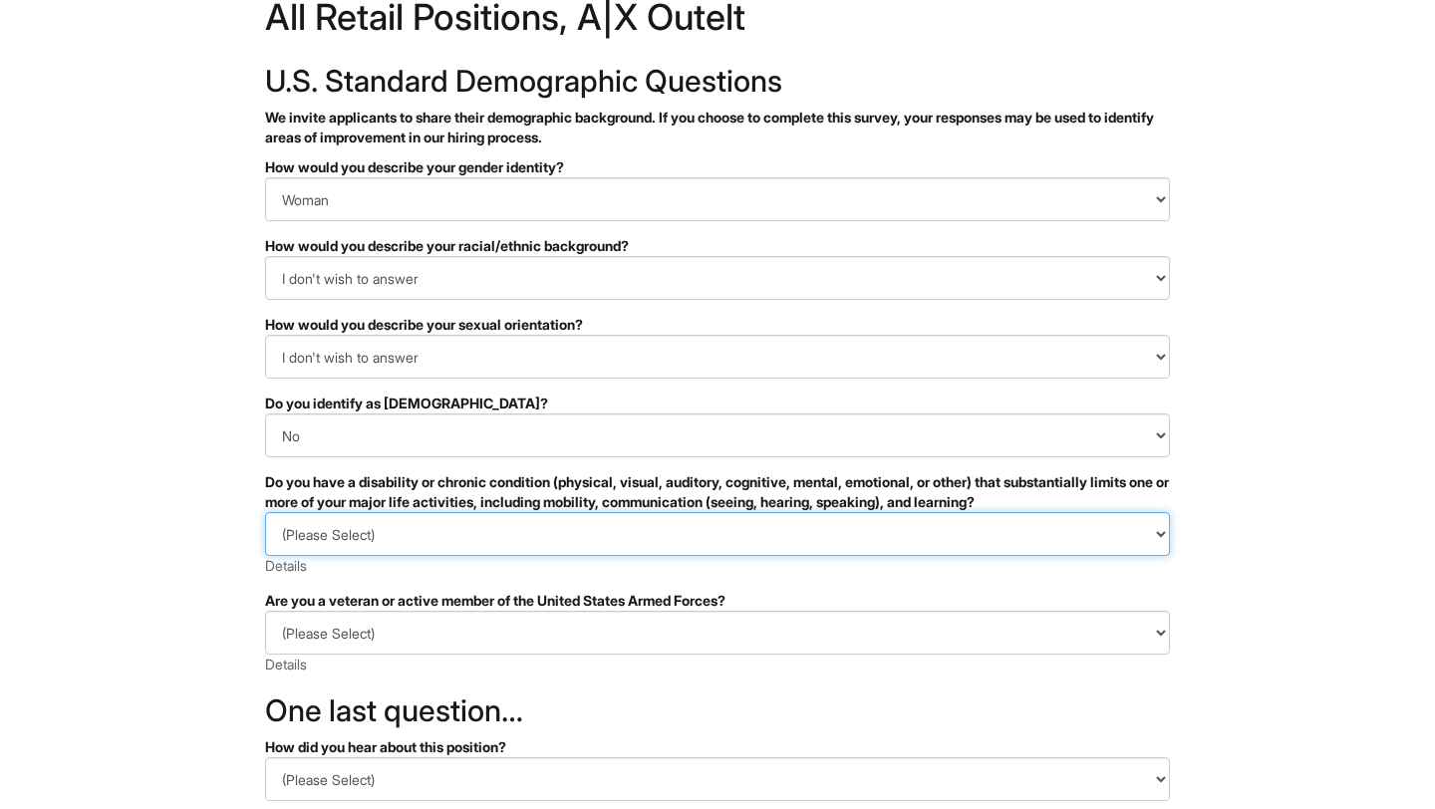
click at [402, 542] on select "(Please Select) YES, I HAVE A DISABILITY (or previously had a disability) NO, I…" at bounding box center [717, 534] width 905 height 44
click at [378, 544] on select "(Please Select) YES, I HAVE A DISABILITY (or previously had a disability) NO, I…" at bounding box center [717, 534] width 905 height 44
select select "NO, I DON'T HAVE A DISABILITY"
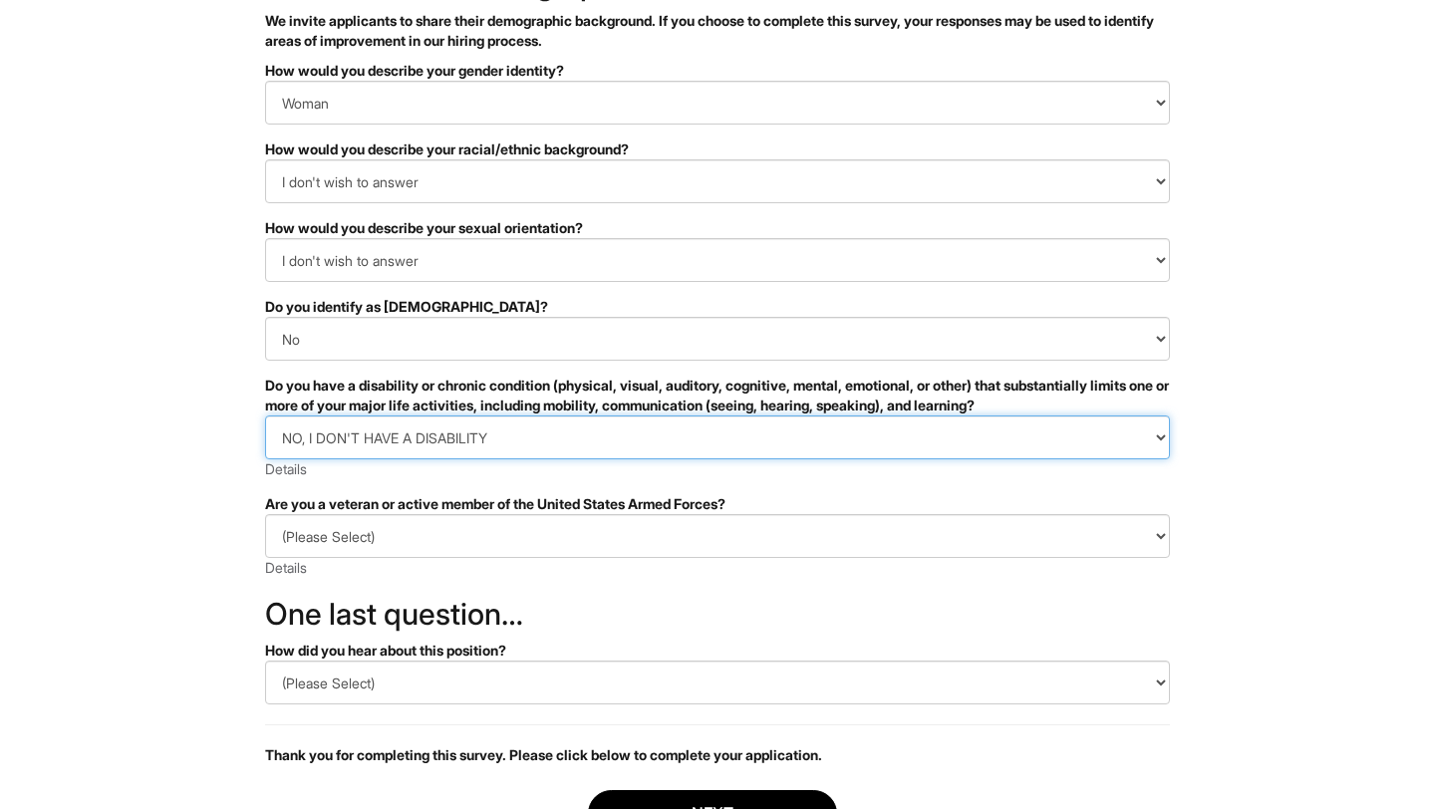
scroll to position [313, 0]
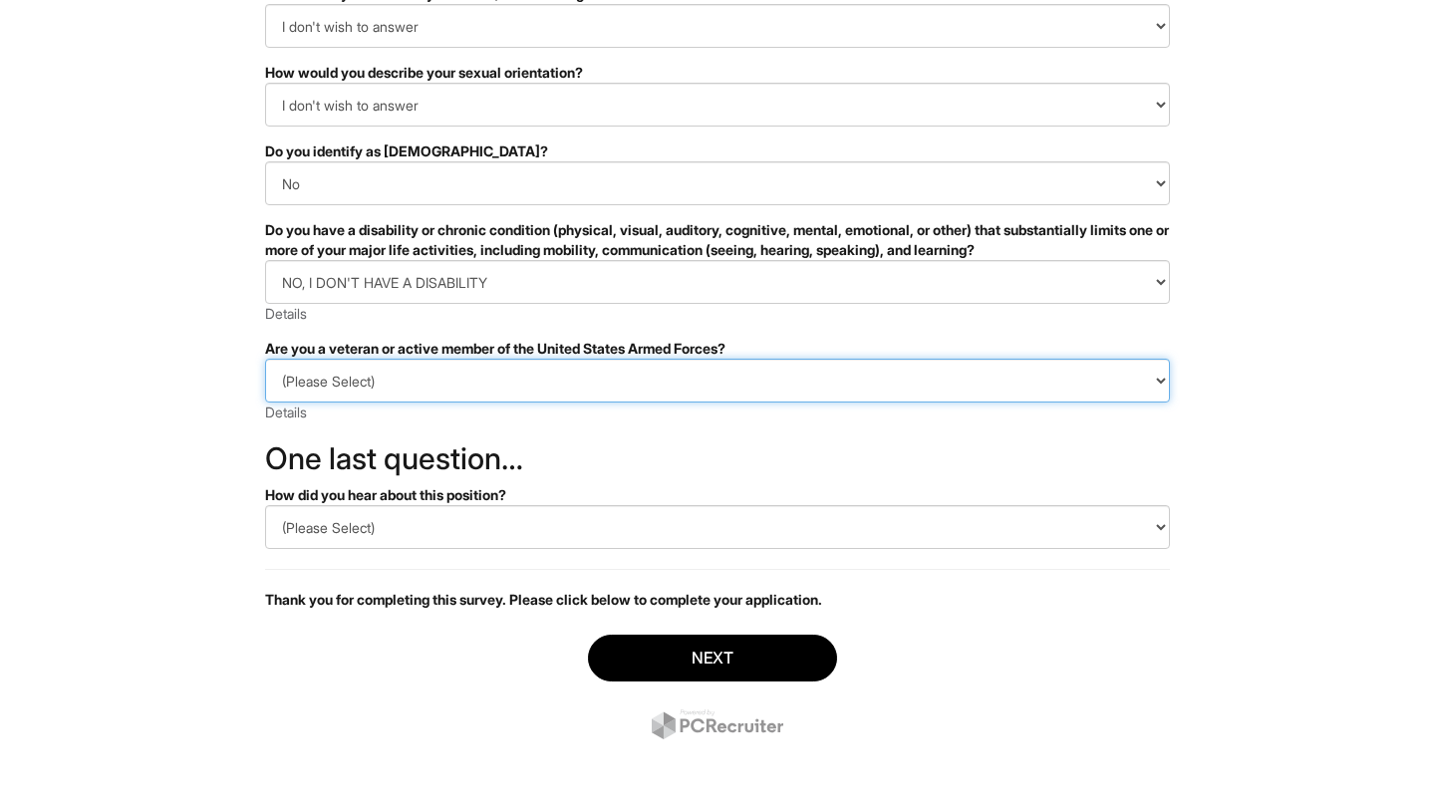
click at [349, 377] on select "(Please Select) I IDENTIFY AS ONE OR MORE OF THE CLASSIFICATIONS OF PROTECTED V…" at bounding box center [717, 381] width 905 height 44
select select "I AM NOT A PROTECTED VETERAN"
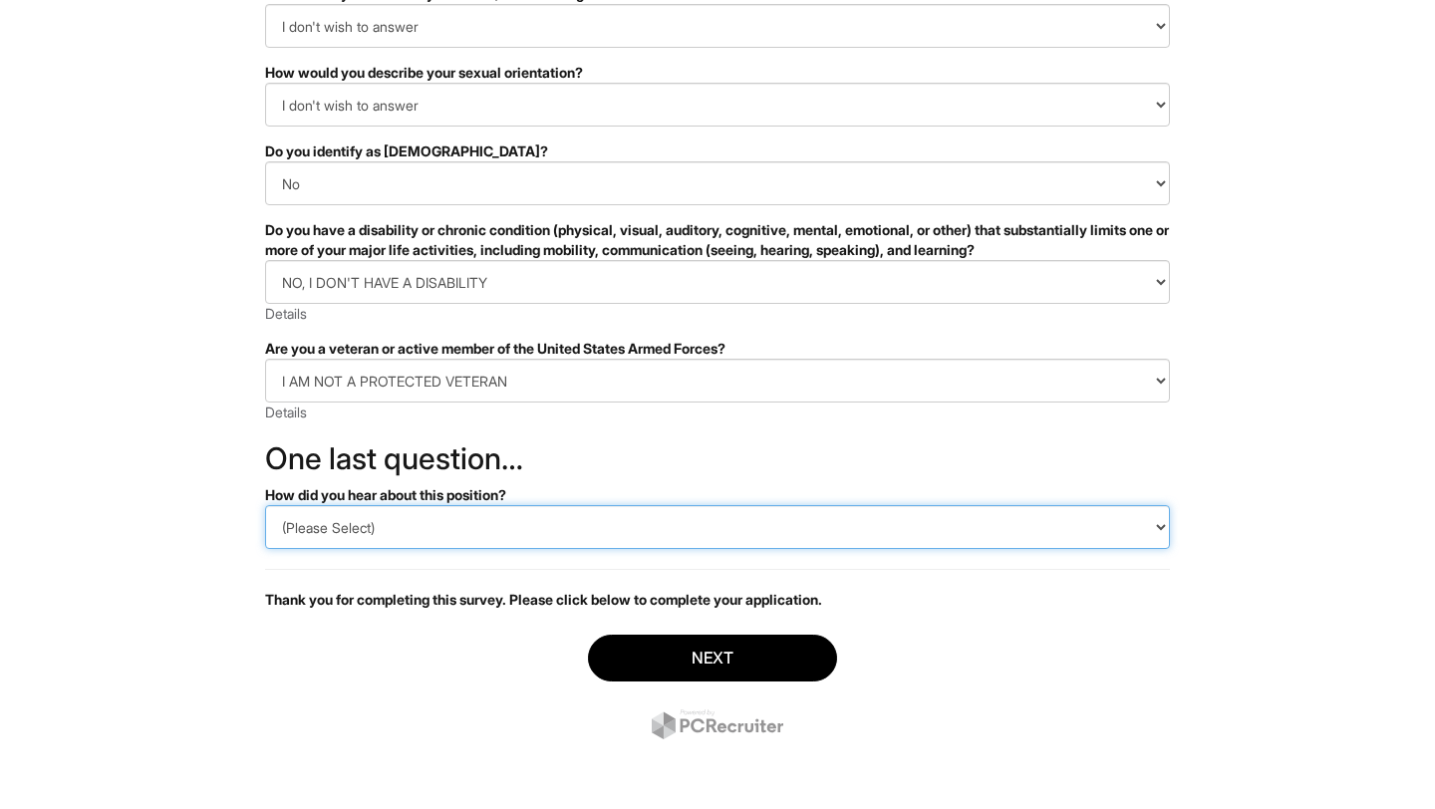
click at [387, 524] on select "(Please Select) CareerBuilder Indeed LinkedIn Monster Referral Other" at bounding box center [717, 527] width 905 height 44
select select "LinkedIn"
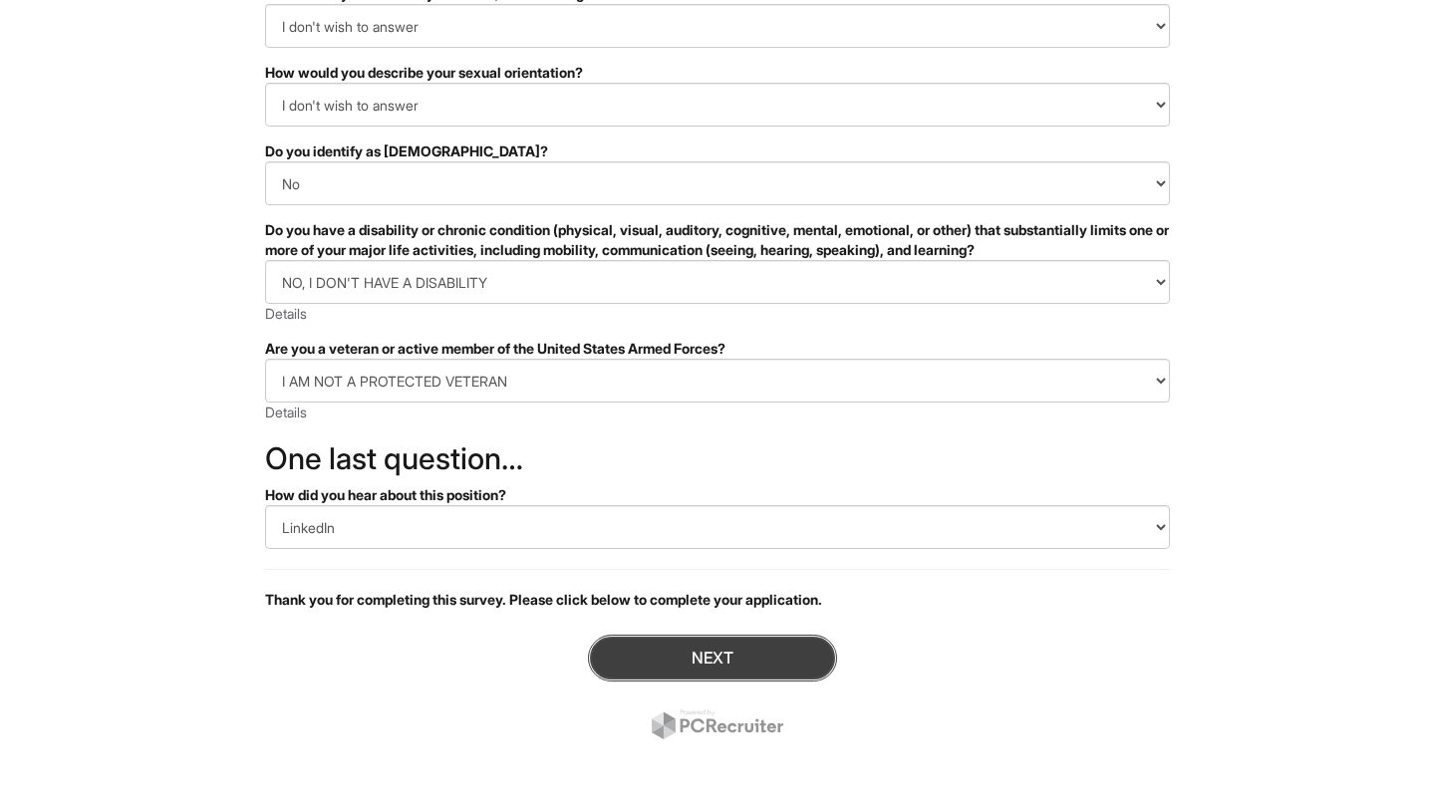
click at [650, 647] on button "Next" at bounding box center [712, 658] width 249 height 47
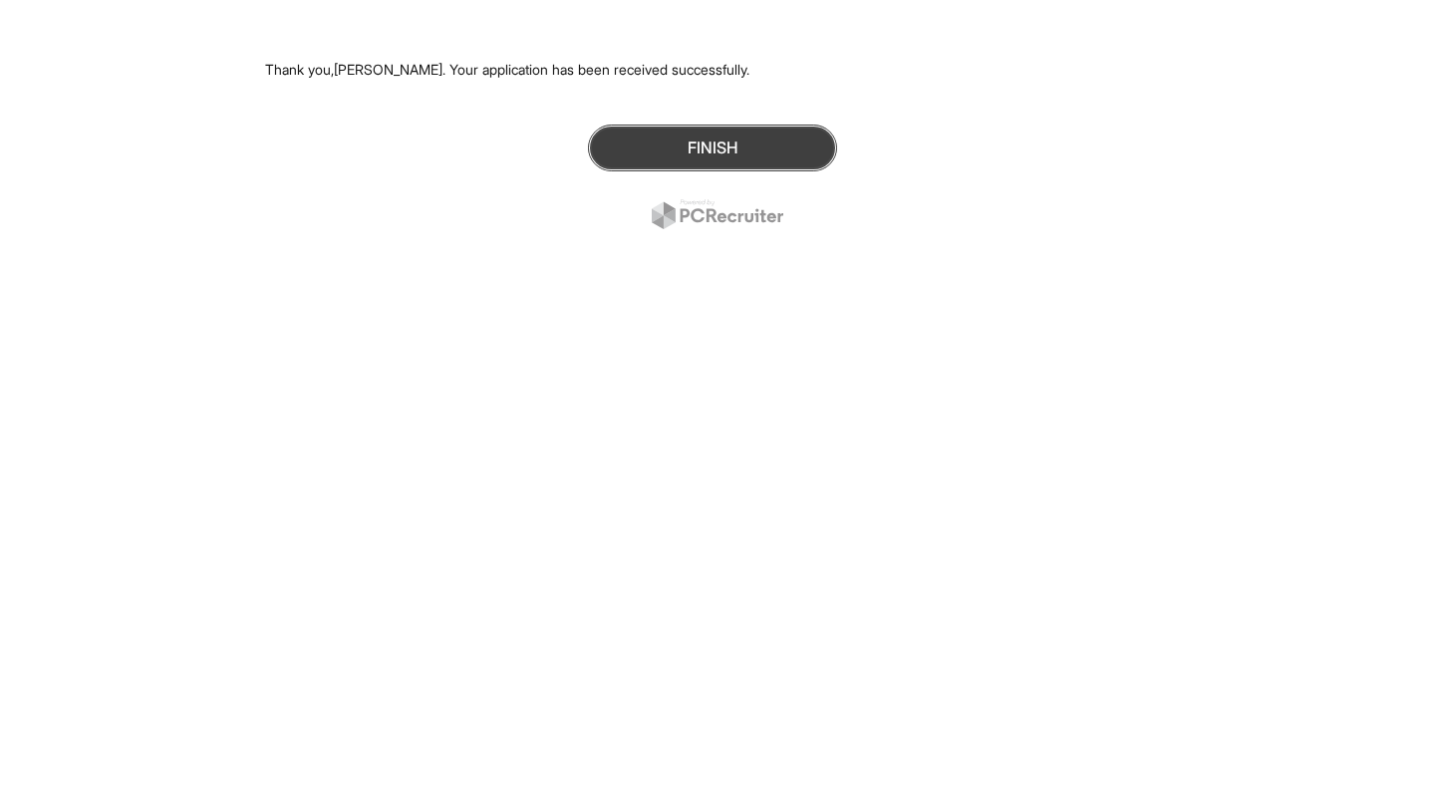
click at [657, 152] on button "Finish" at bounding box center [712, 148] width 249 height 47
